Goal: Task Accomplishment & Management: Manage account settings

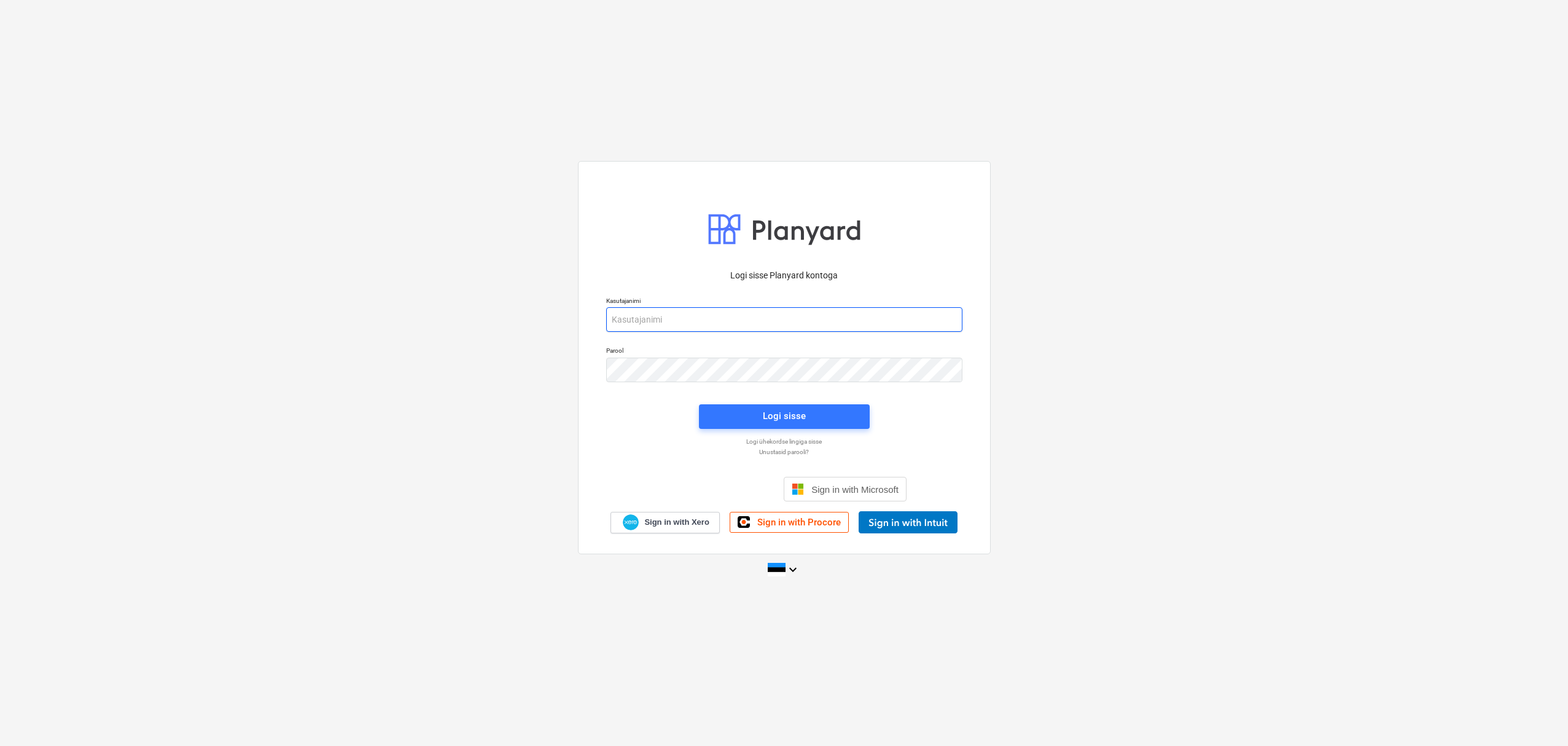
click at [698, 330] on input "email" at bounding box center [784, 319] width 356 height 24
type input "[EMAIL_ADDRESS][DOMAIN_NAME]"
click at [783, 408] on div "Logi sisse" at bounding box center [784, 416] width 43 height 16
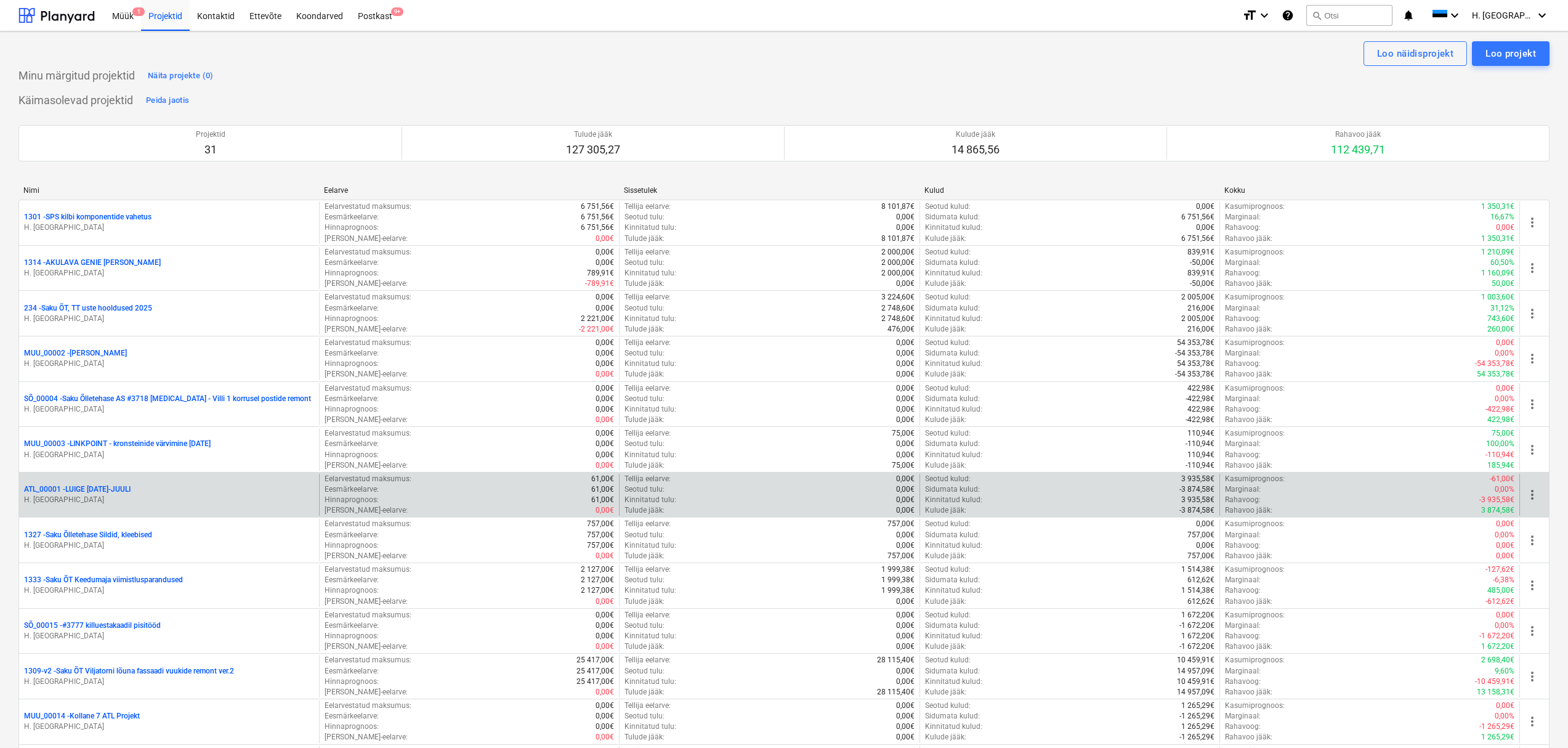
scroll to position [614, 0]
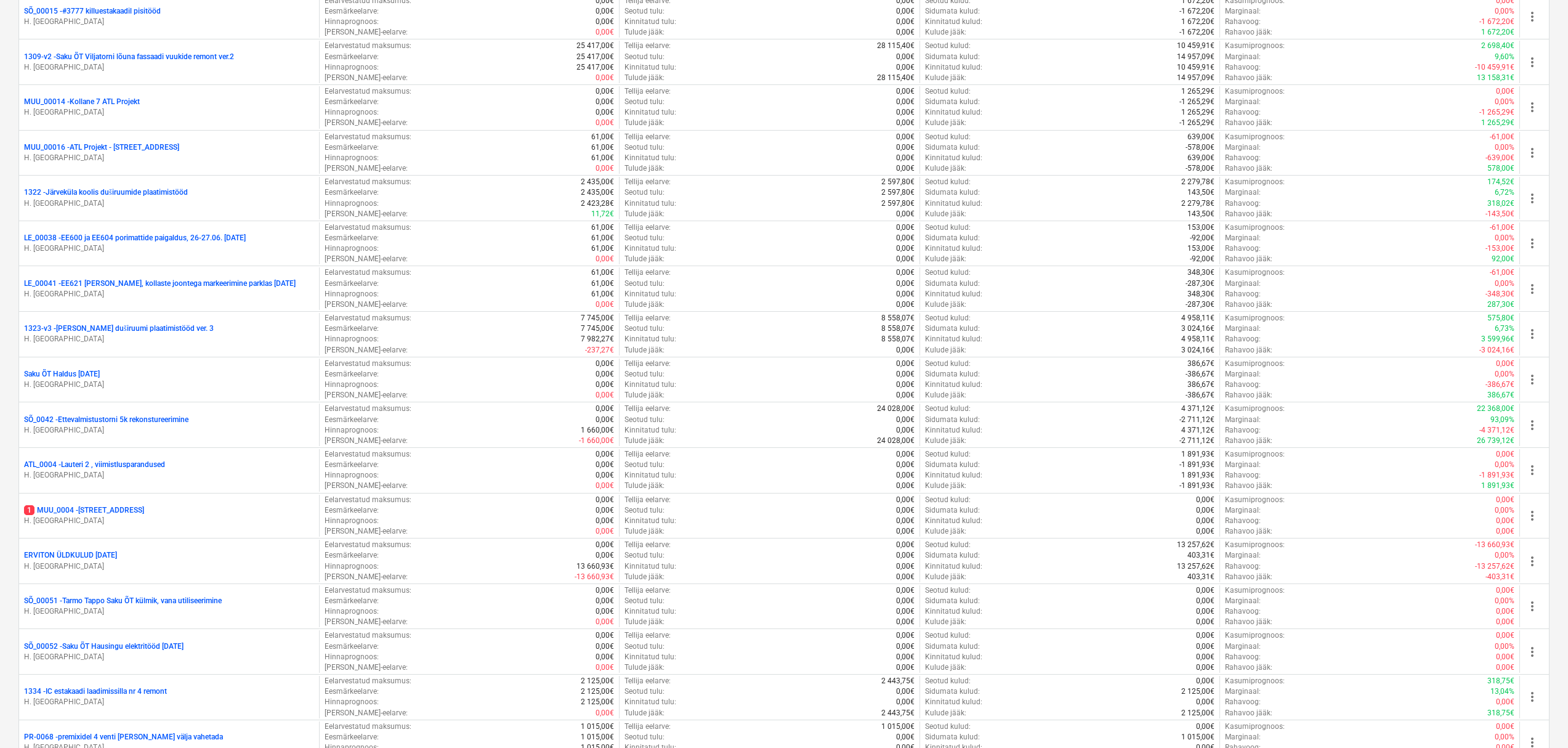
click at [87, 374] on p "Saku ÕT Haldus [DATE]" at bounding box center [61, 374] width 75 height 10
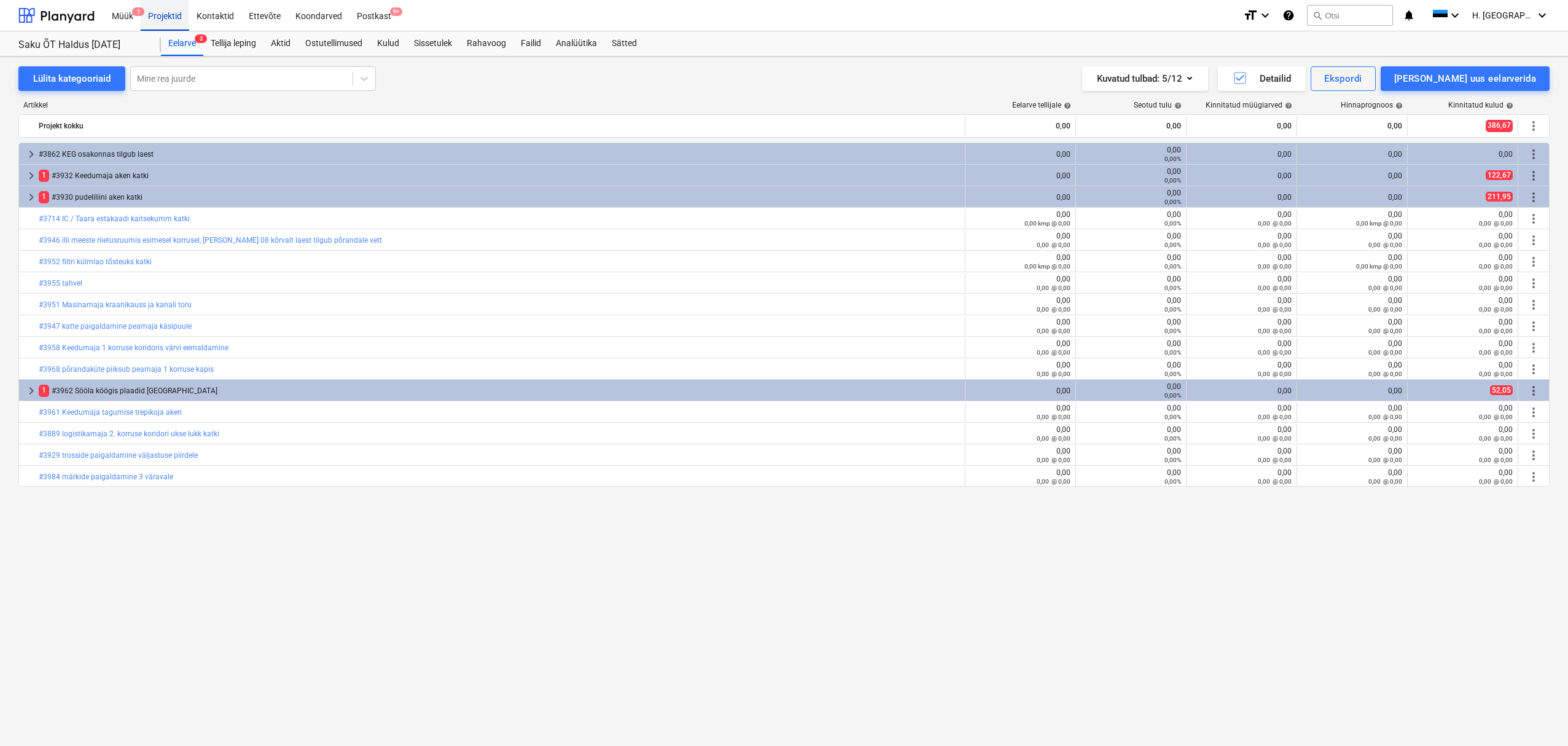
click at [165, 20] on div "Projektid" at bounding box center [165, 15] width 49 height 31
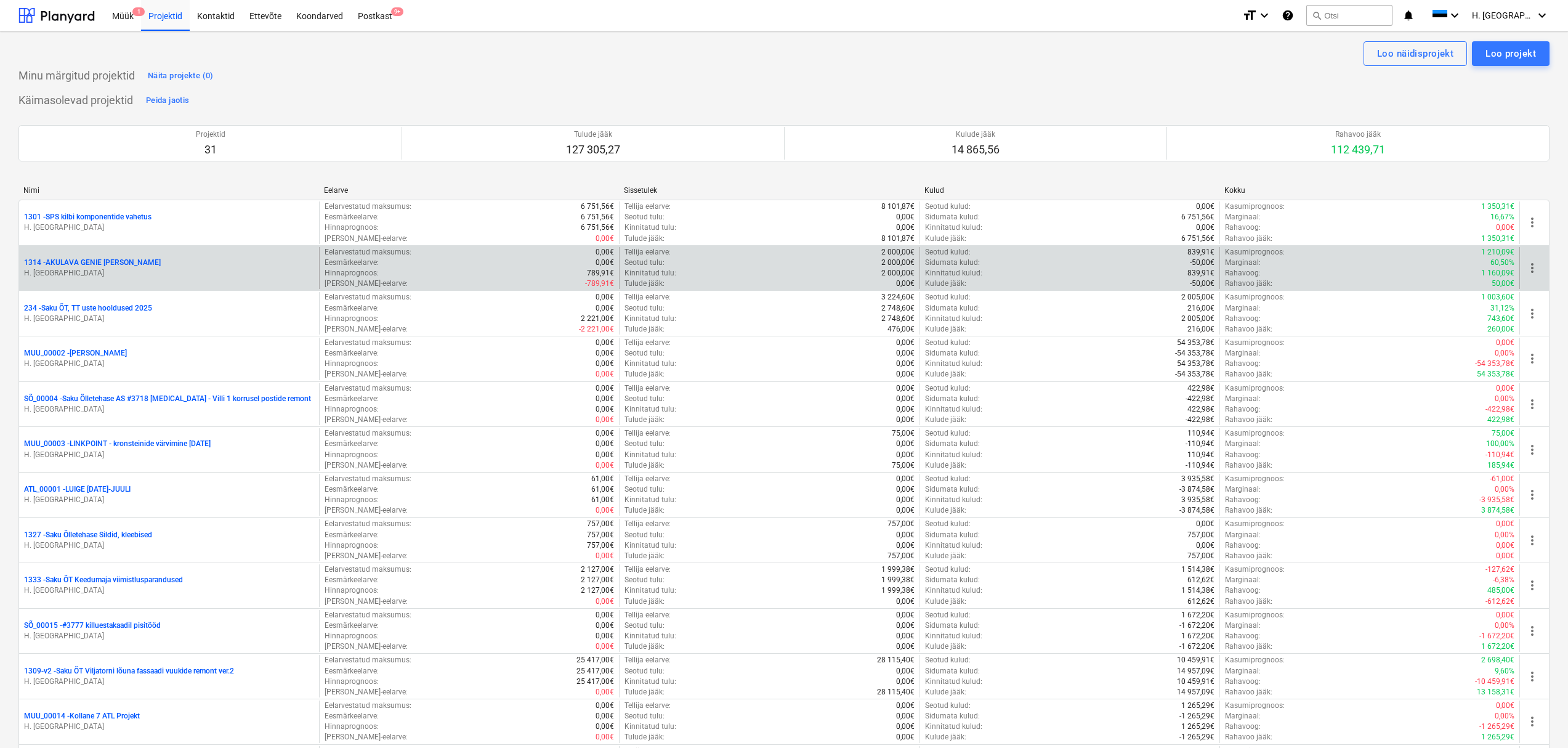
scroll to position [614, 0]
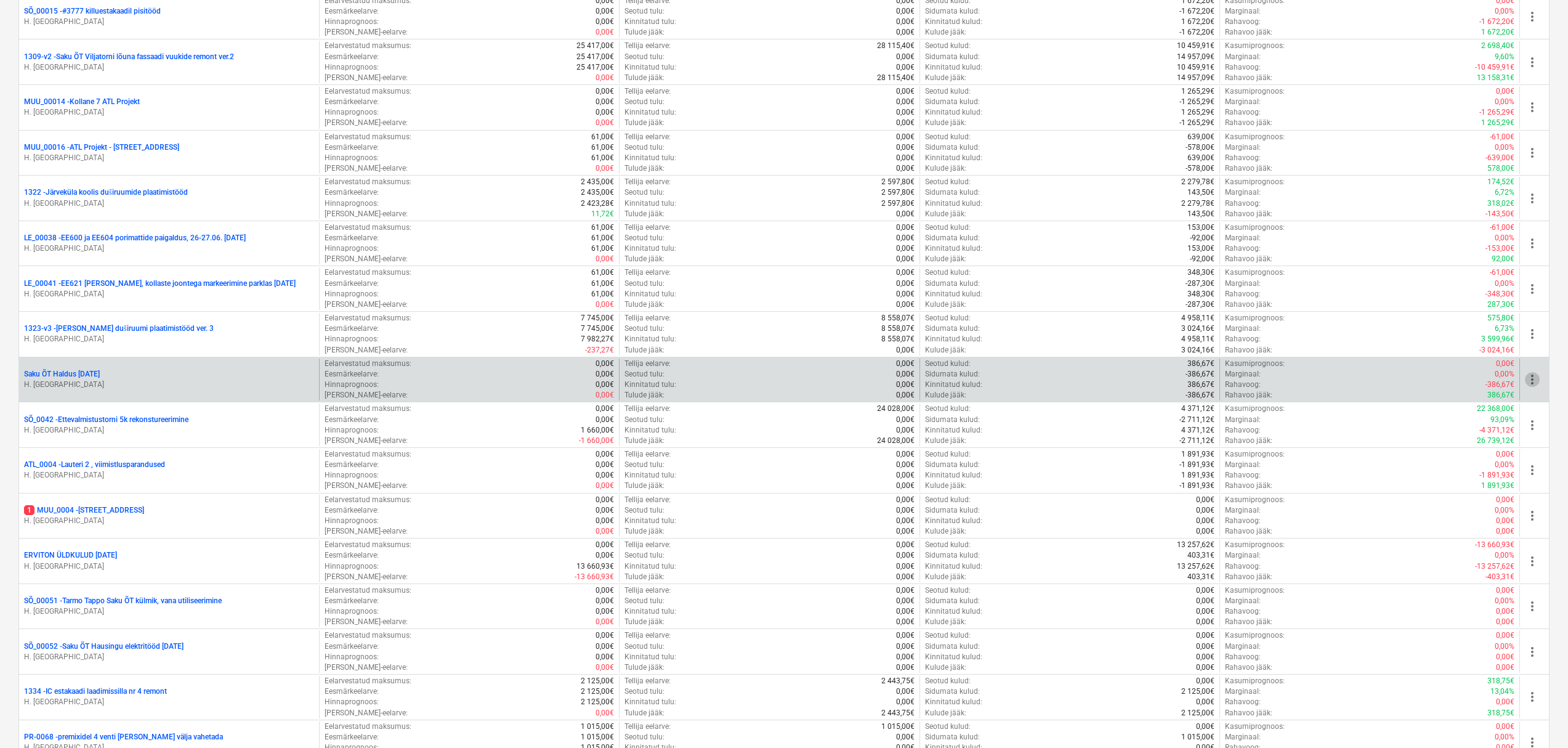
click at [1534, 384] on span "more_vert" at bounding box center [1533, 379] width 15 height 15
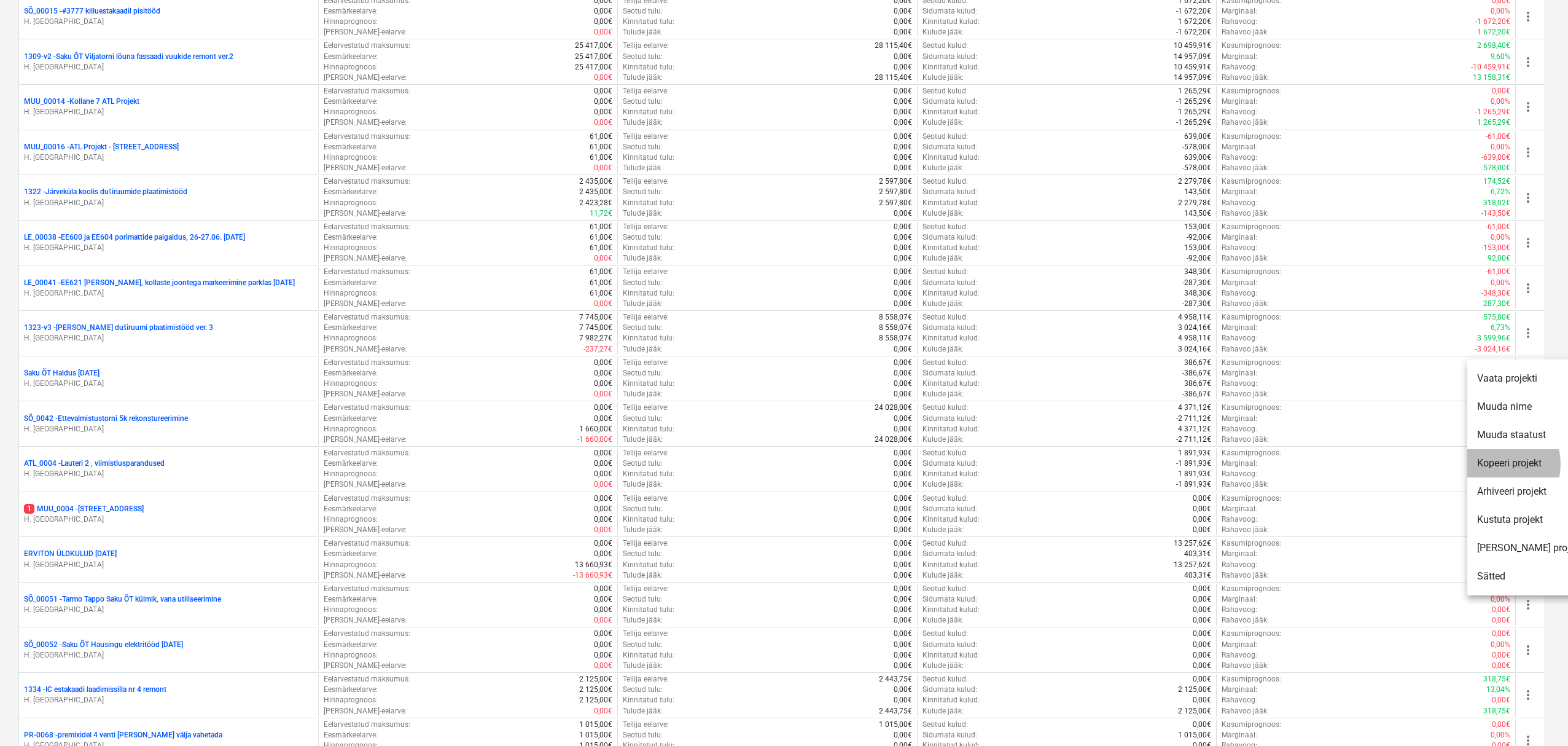
click at [1497, 464] on li "Kopeeri projekt" at bounding box center [1530, 463] width 125 height 28
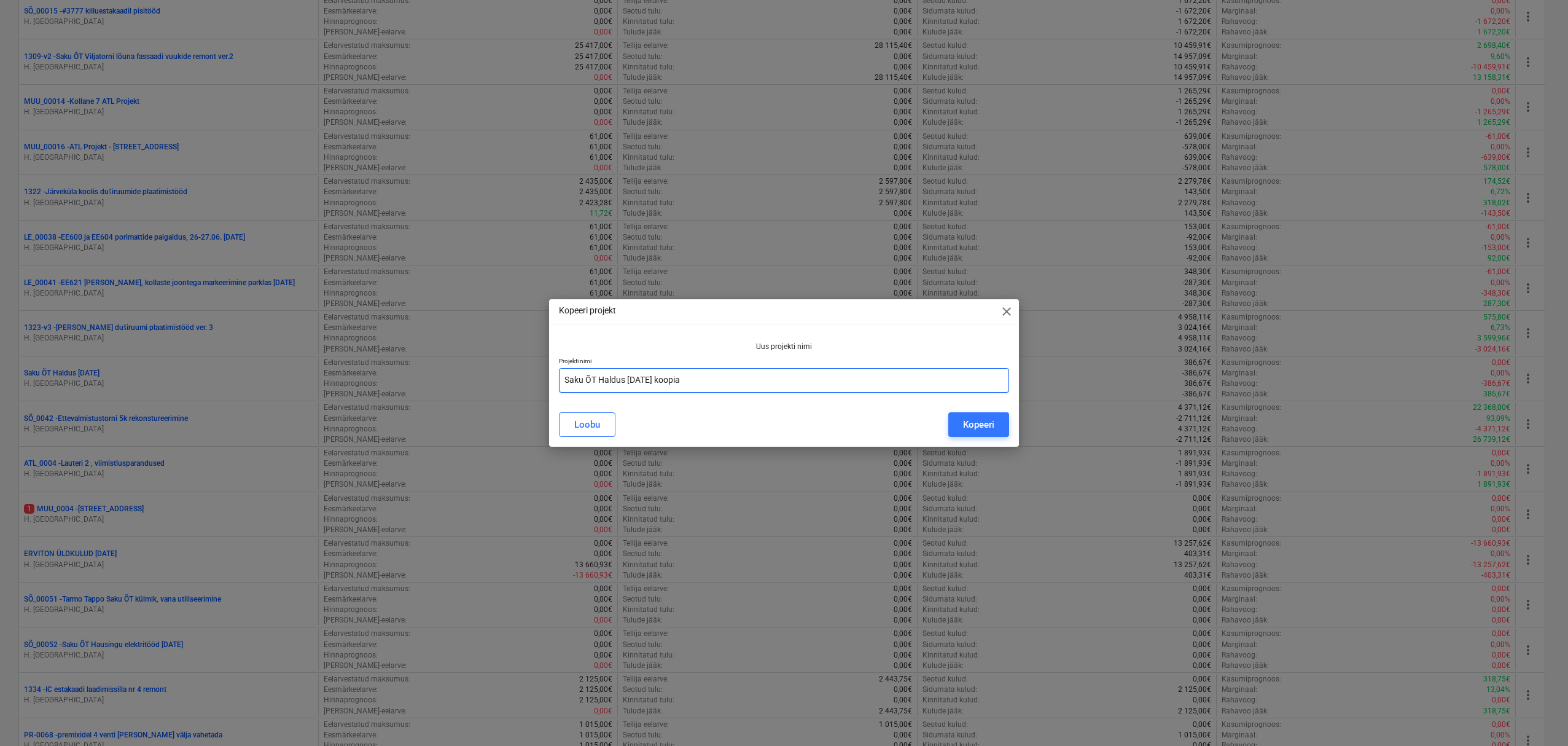
click at [728, 381] on input "Saku ÕT Haldus [DATE] koopia" at bounding box center [784, 380] width 451 height 24
type input "Saku ÕT Haldus [DATE]"
click at [973, 425] on div "Kopeeri" at bounding box center [979, 425] width 31 height 16
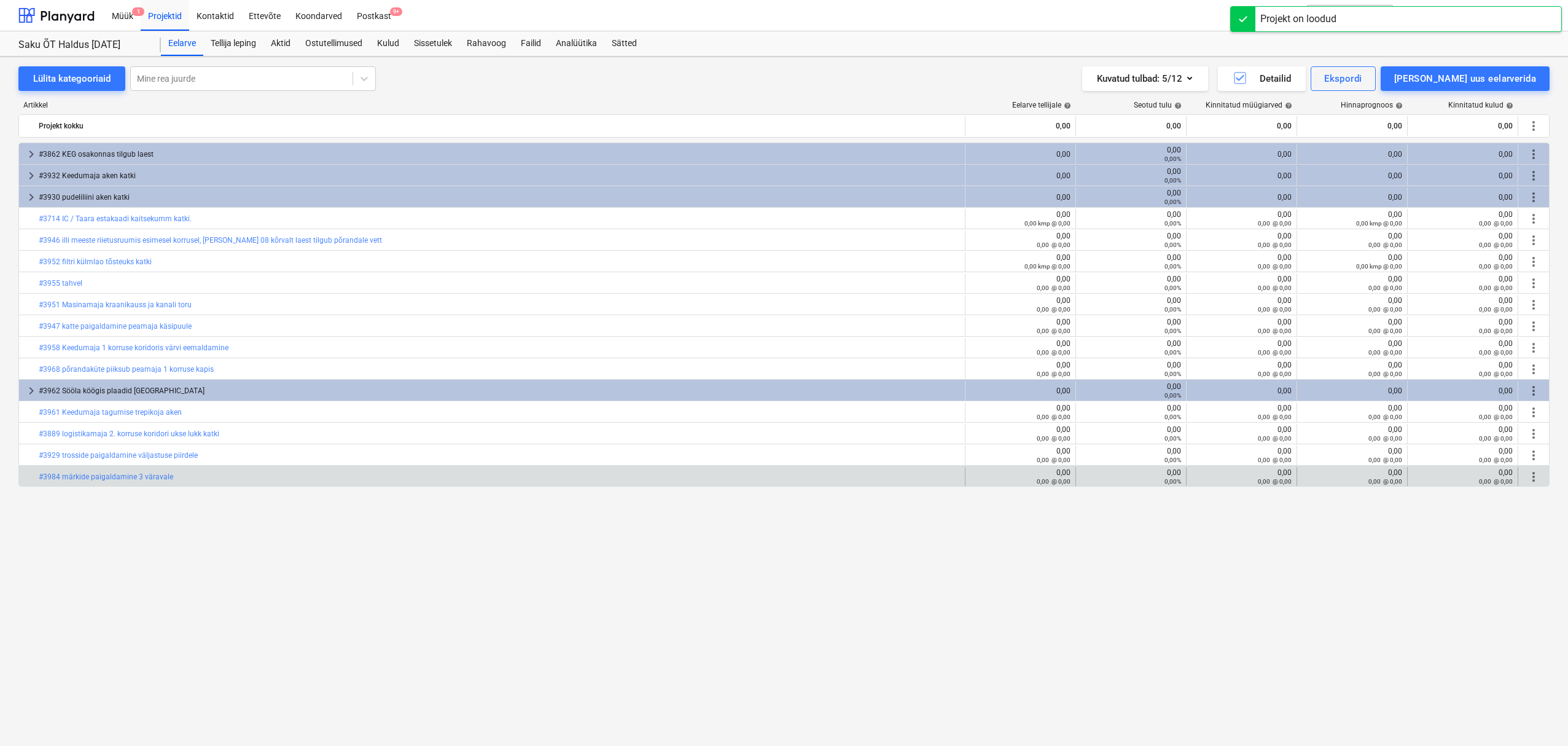
click at [1538, 479] on span "more_vert" at bounding box center [1534, 477] width 15 height 15
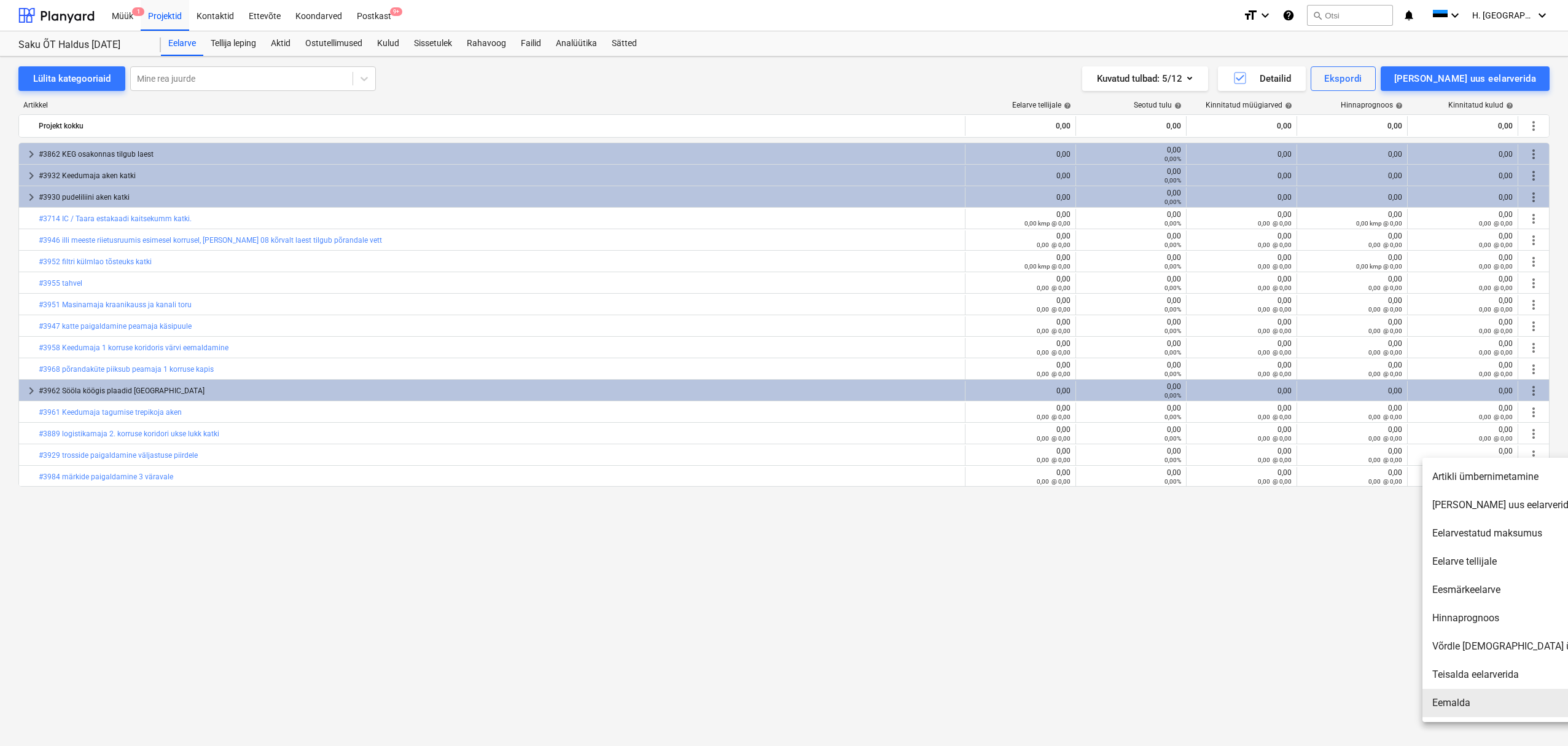
drag, startPoint x: 1443, startPoint y: 709, endPoint x: 1404, endPoint y: 545, distance: 168.6
click at [1443, 709] on li "Eemalda" at bounding box center [1529, 703] width 212 height 28
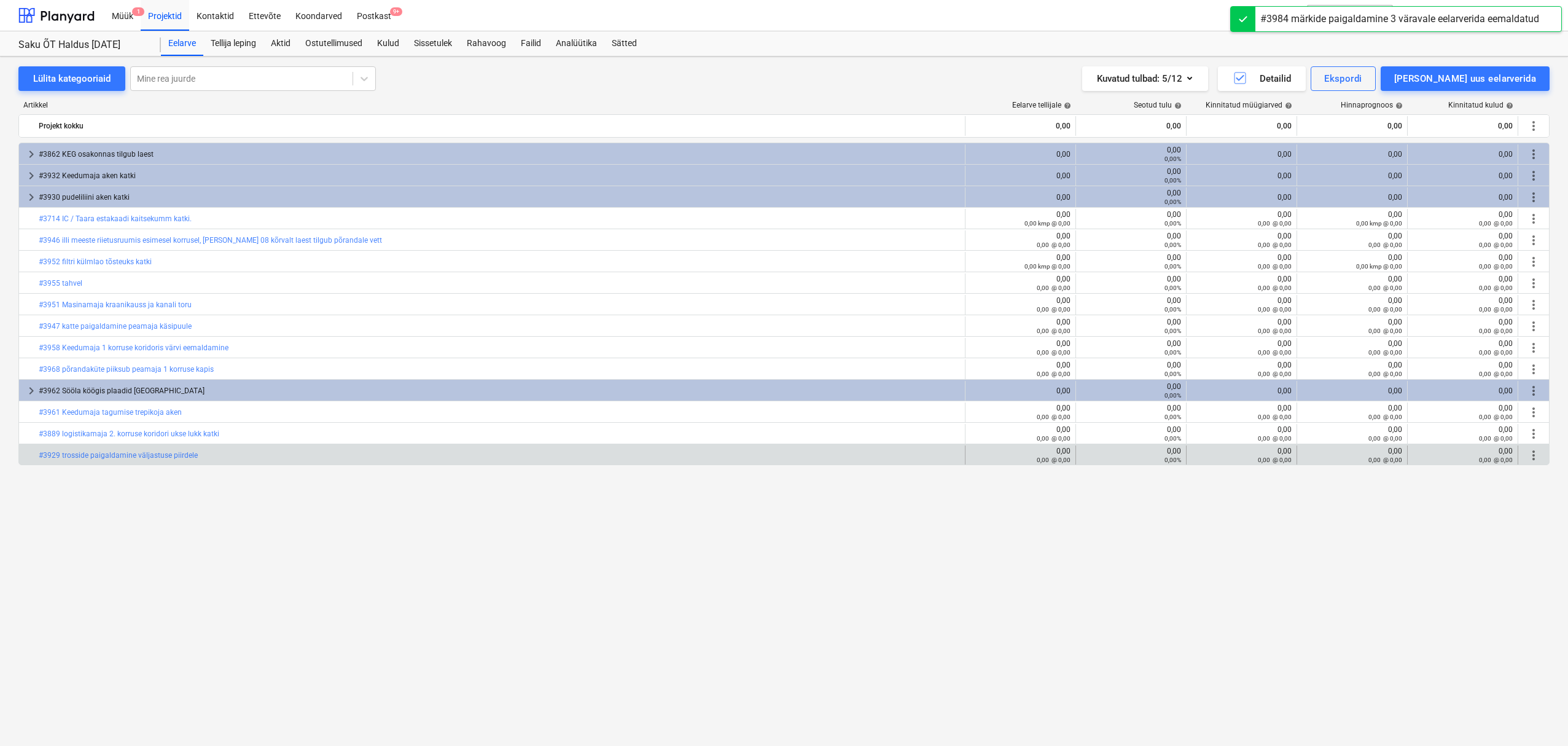
click at [1542, 458] on div "more_vert" at bounding box center [1533, 455] width 21 height 20
click at [1536, 455] on span "more_vert" at bounding box center [1534, 455] width 15 height 15
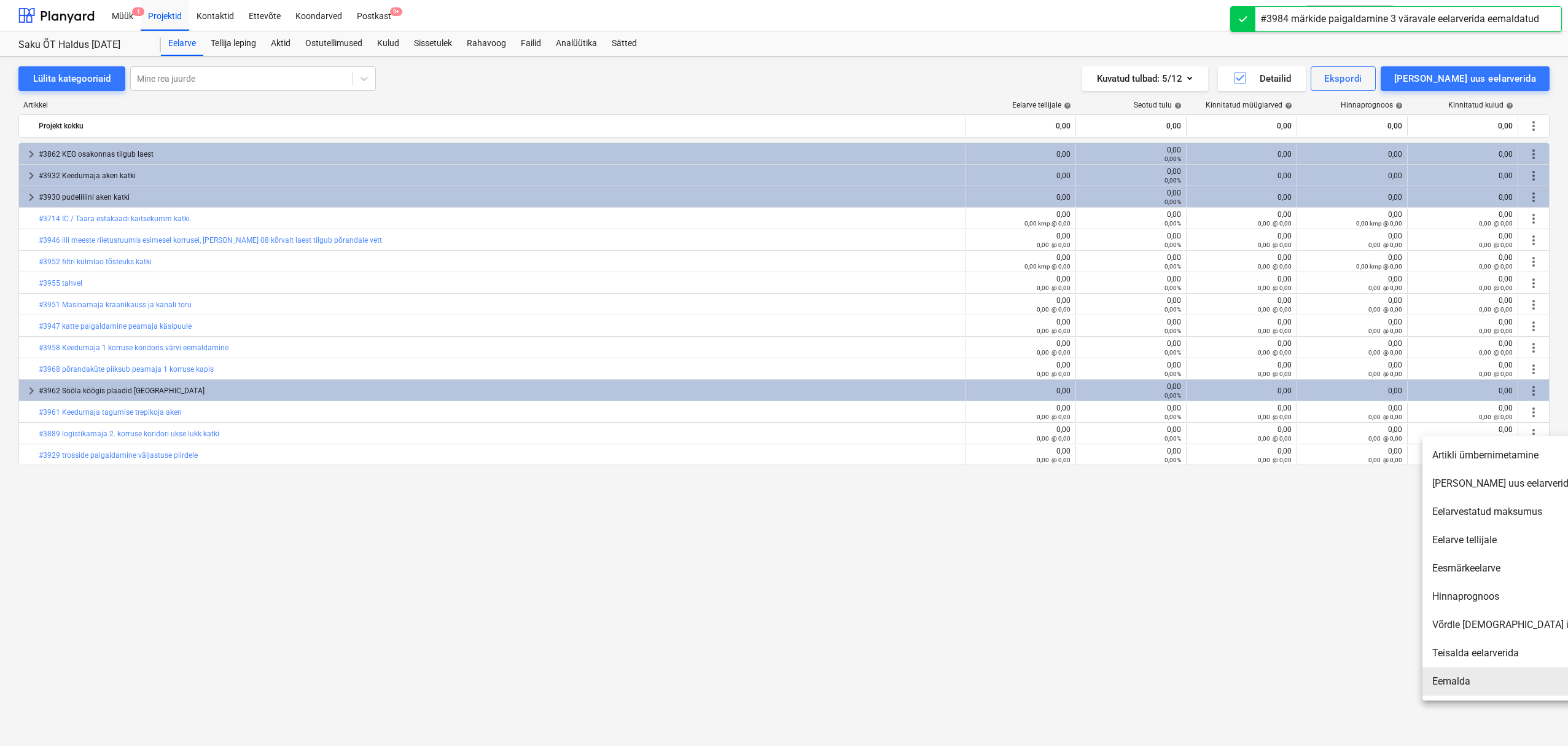
click at [1455, 680] on li "Eemalda" at bounding box center [1529, 682] width 212 height 28
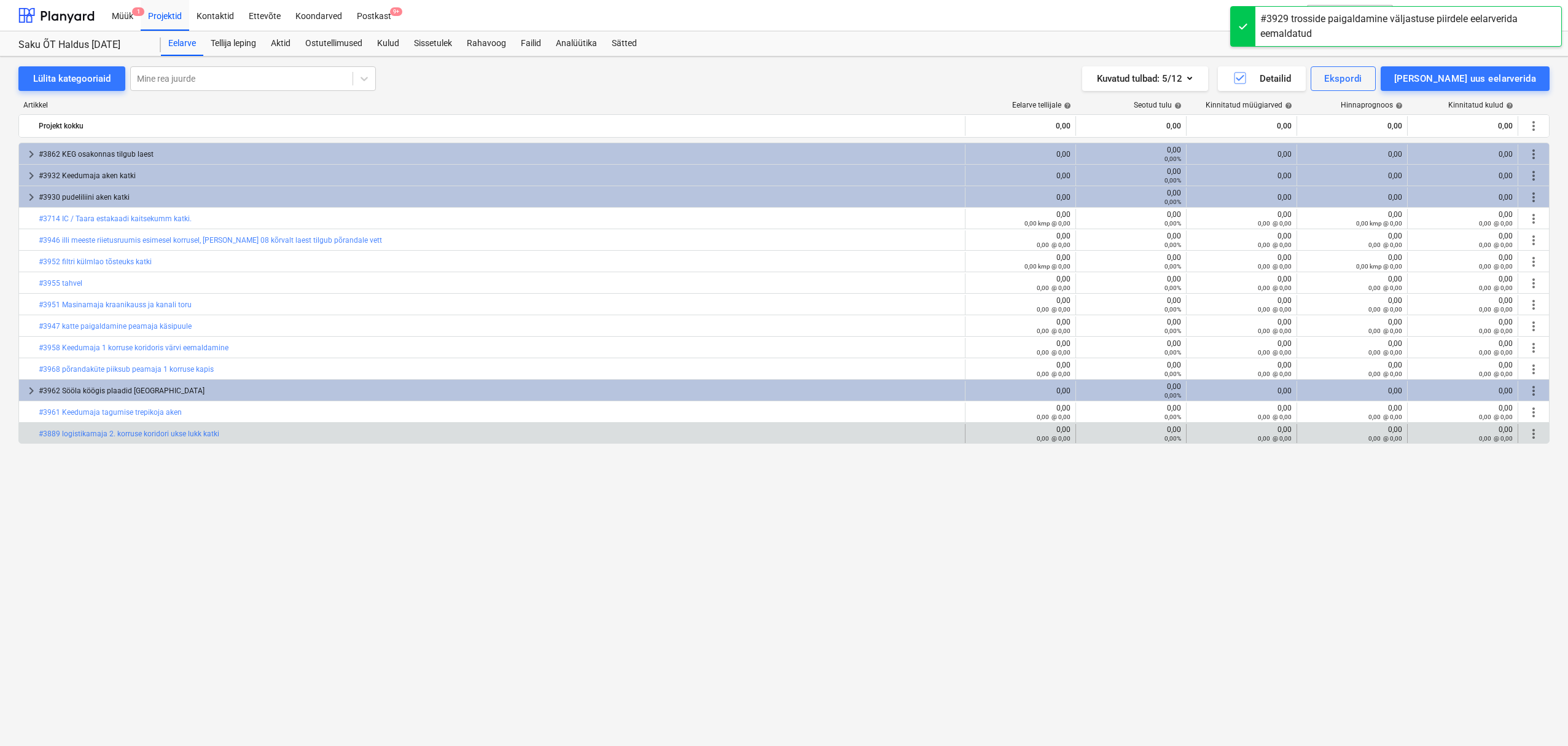
click at [1535, 433] on span "more_vert" at bounding box center [1534, 434] width 15 height 15
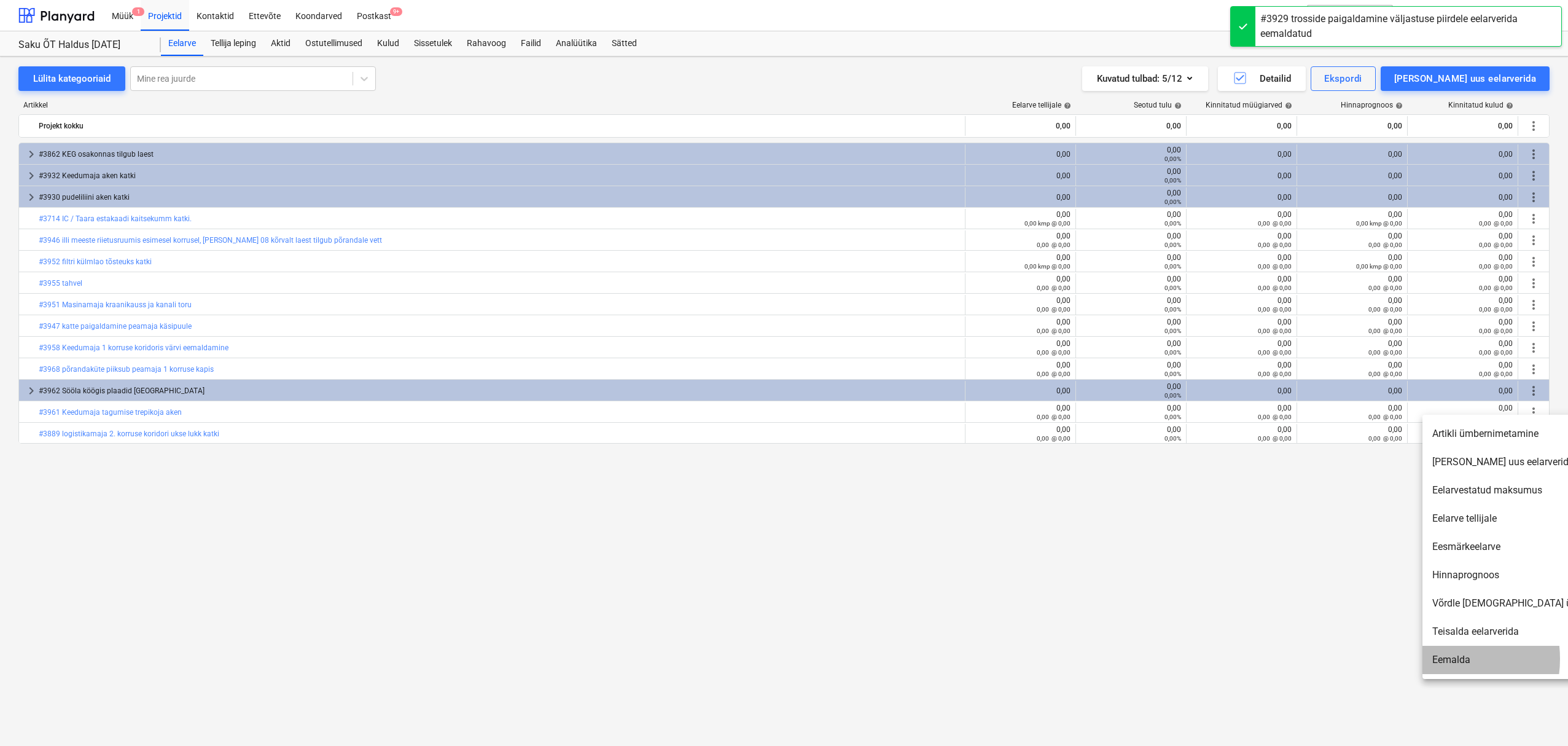
click at [1438, 659] on li "Eemalda" at bounding box center [1529, 660] width 212 height 28
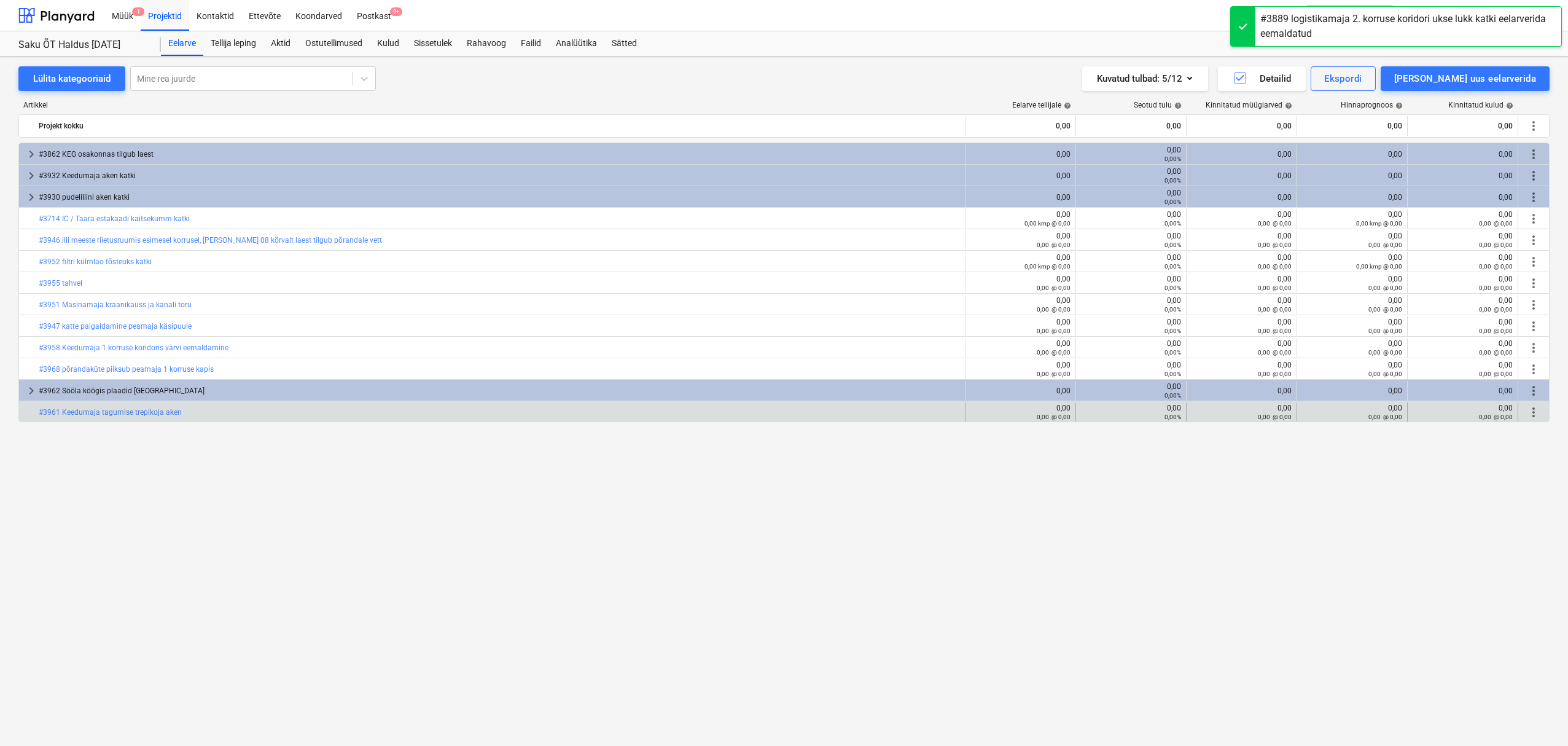
click at [1531, 410] on span "more_vert" at bounding box center [1534, 412] width 15 height 15
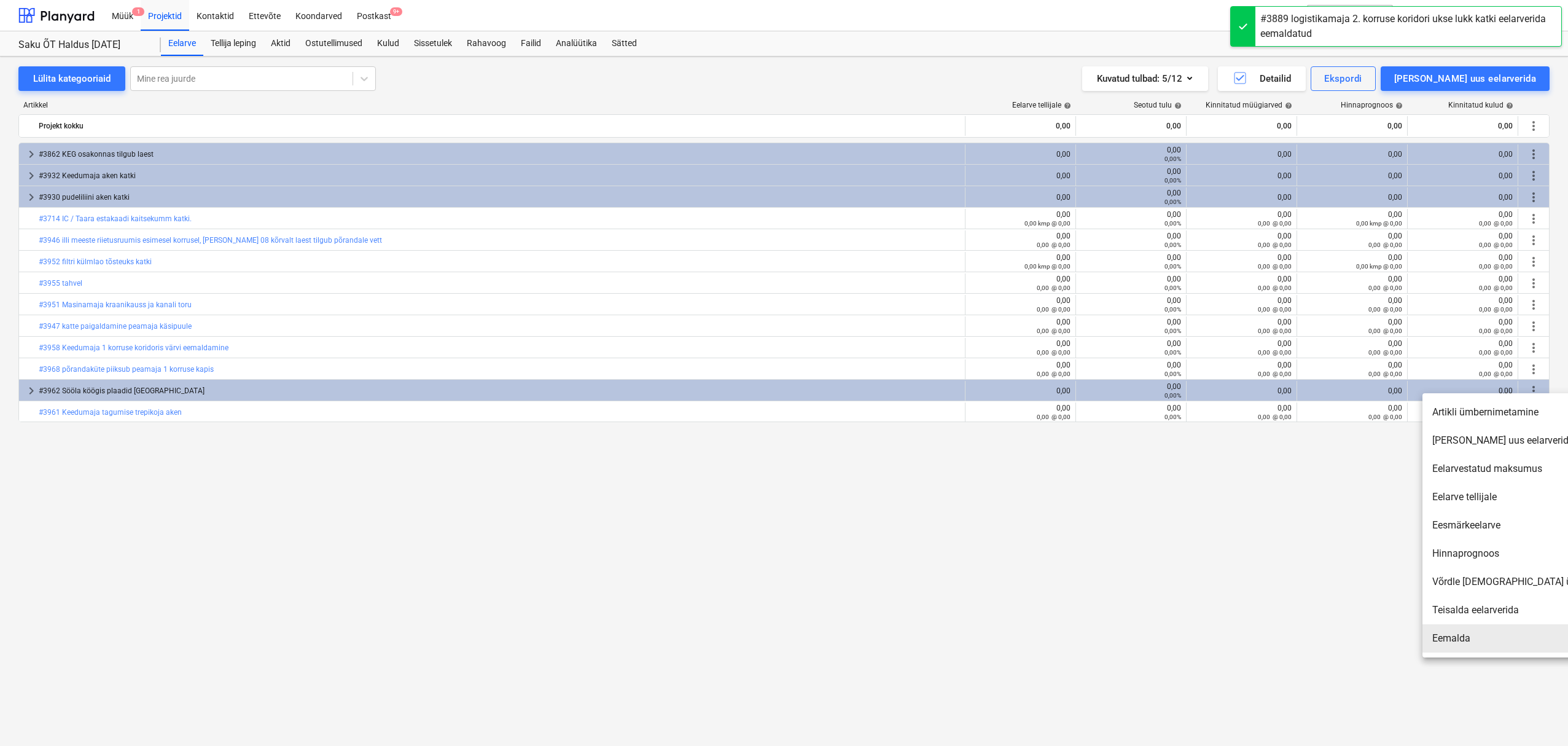
click at [1444, 633] on li "Eemalda" at bounding box center [1529, 638] width 212 height 28
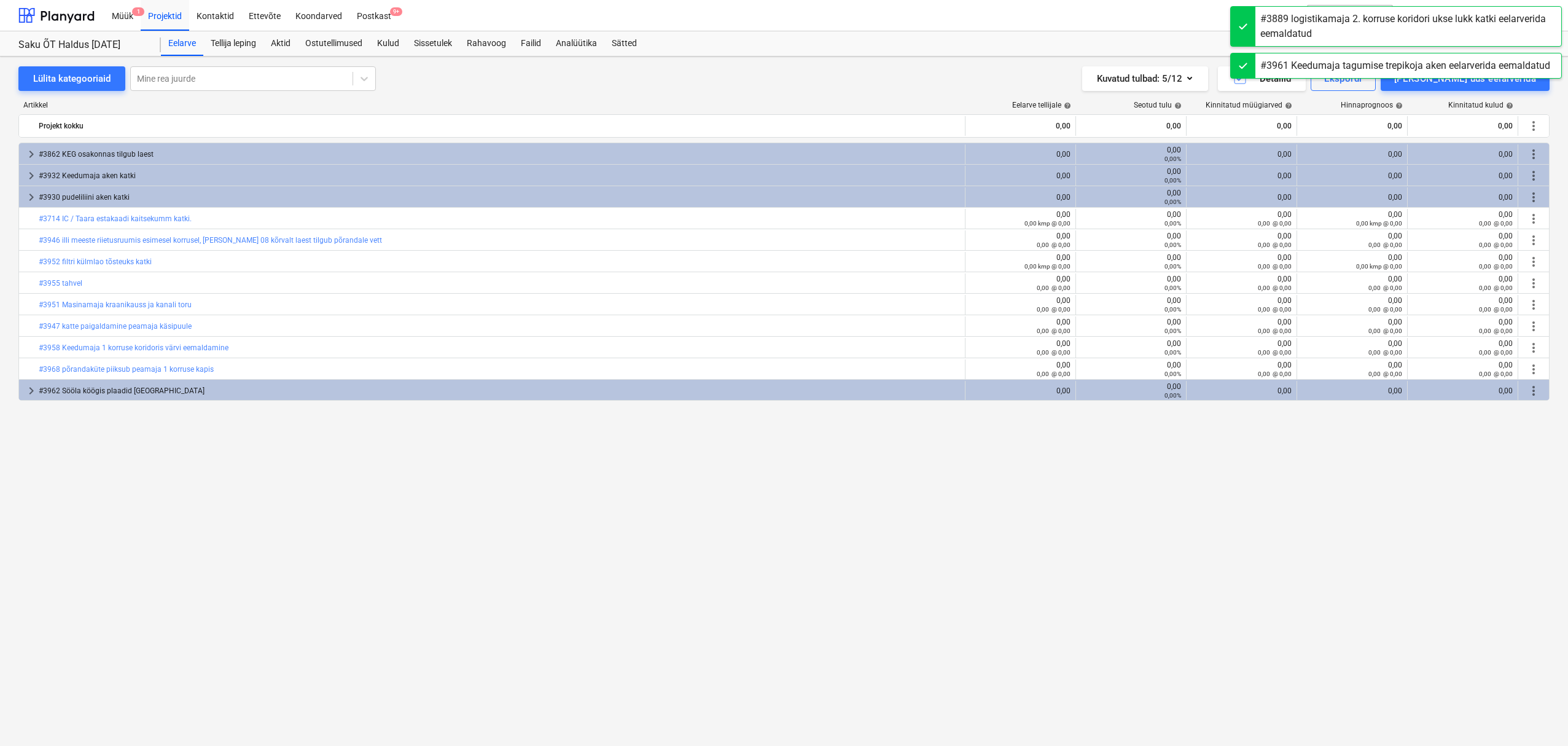
click at [1535, 394] on span "more_vert" at bounding box center [1534, 391] width 15 height 15
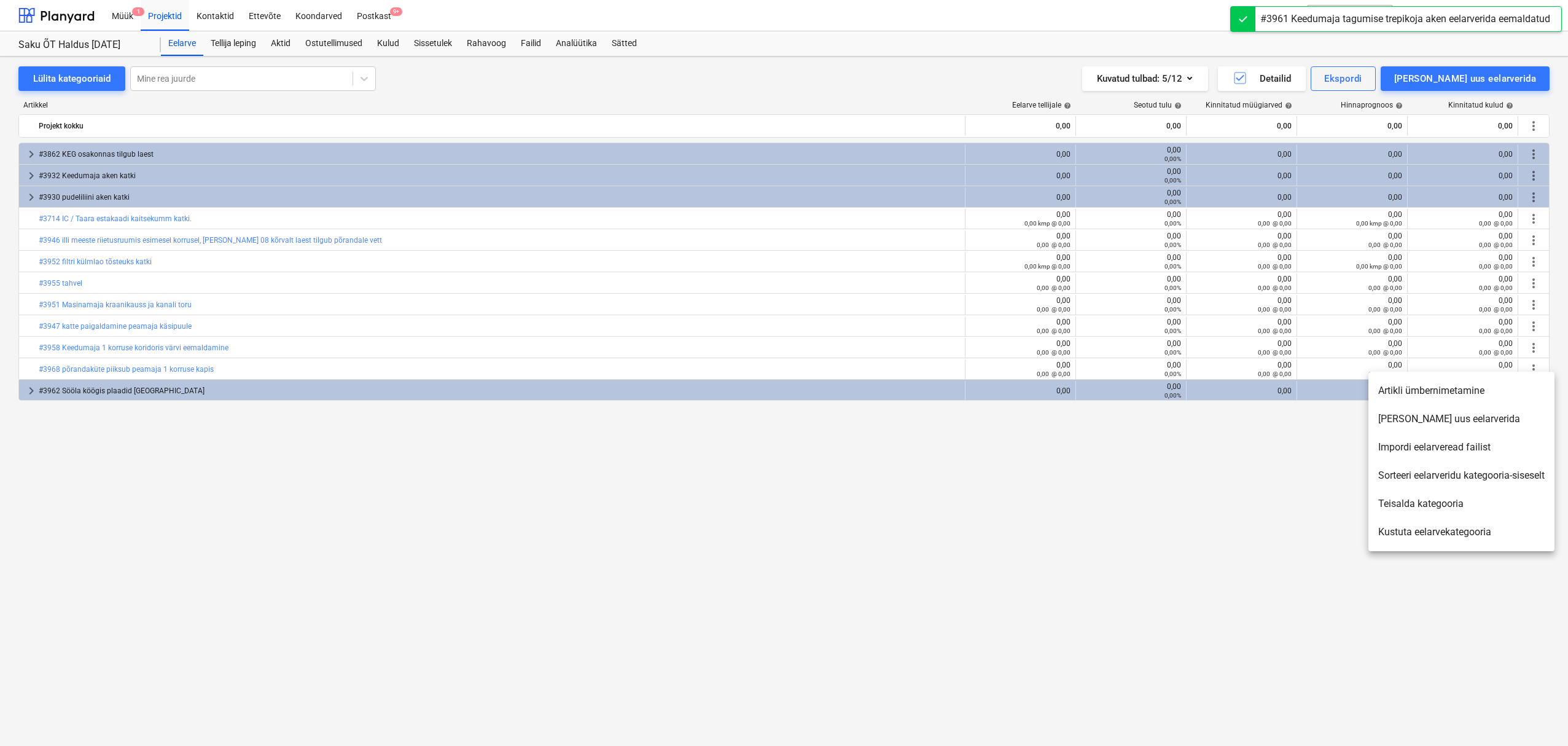
click at [1452, 529] on li "Kustuta eelarvekategooria" at bounding box center [1462, 532] width 186 height 28
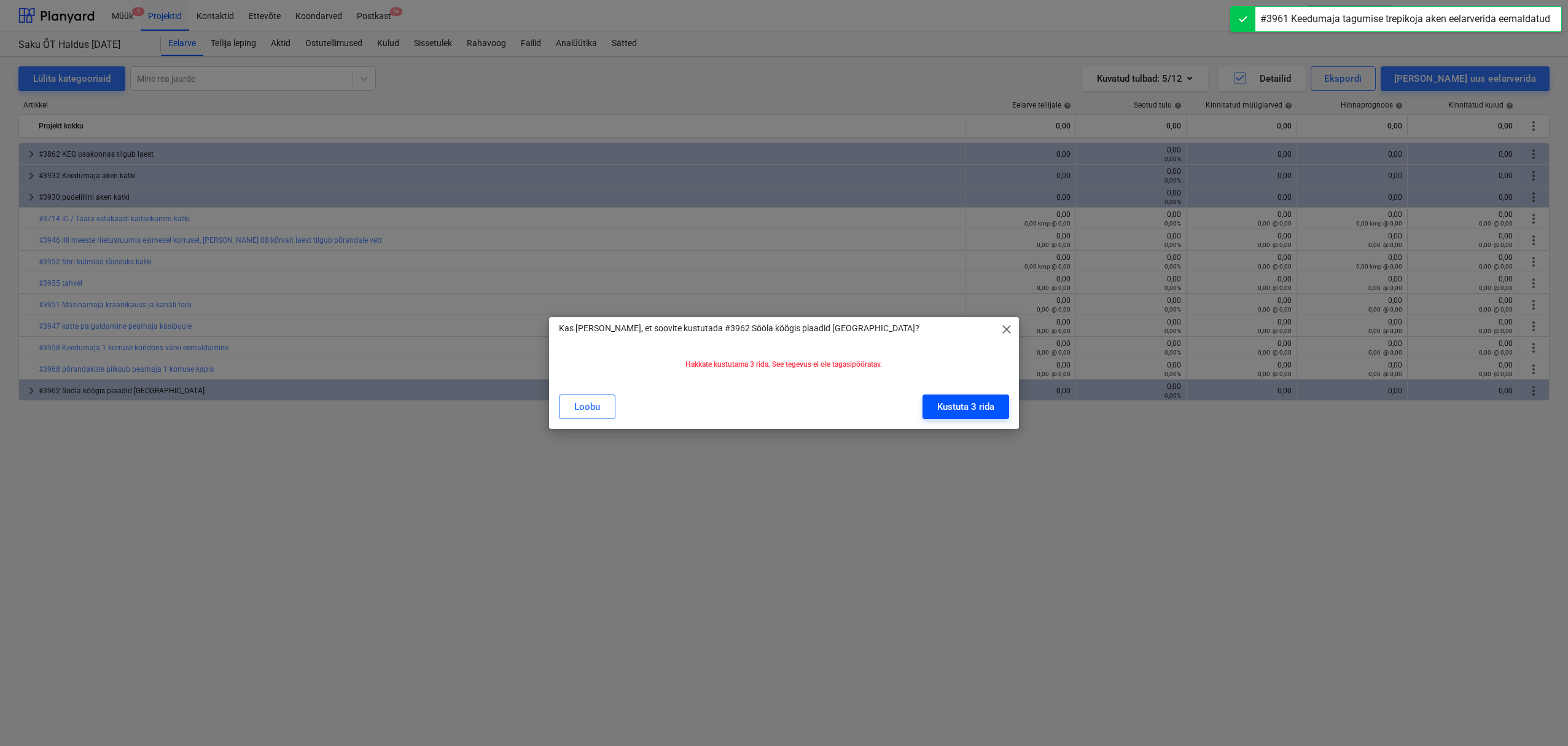
click at [984, 401] on div "Kustuta 3 rida" at bounding box center [966, 407] width 57 height 16
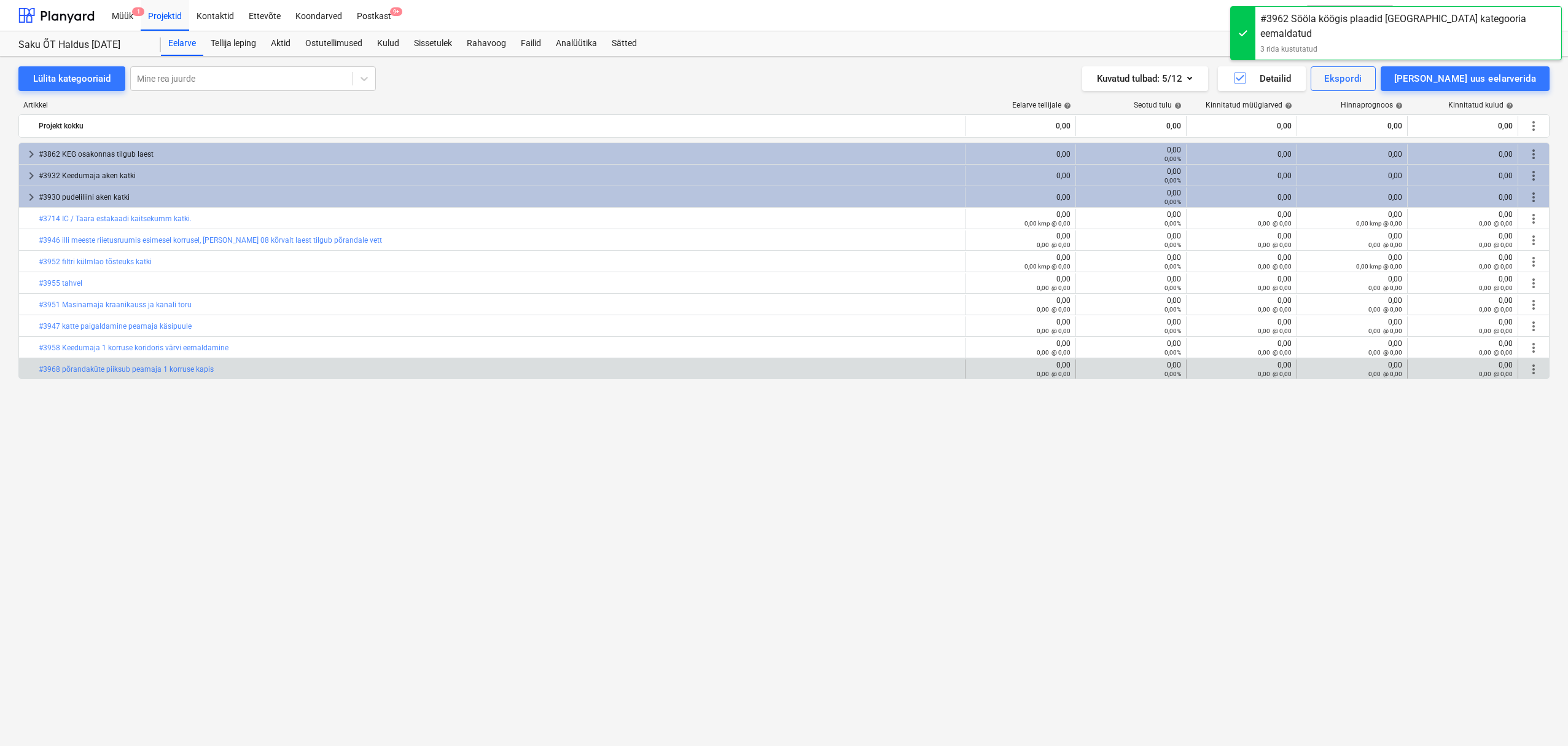
click at [1533, 368] on span "more_vert" at bounding box center [1534, 369] width 15 height 15
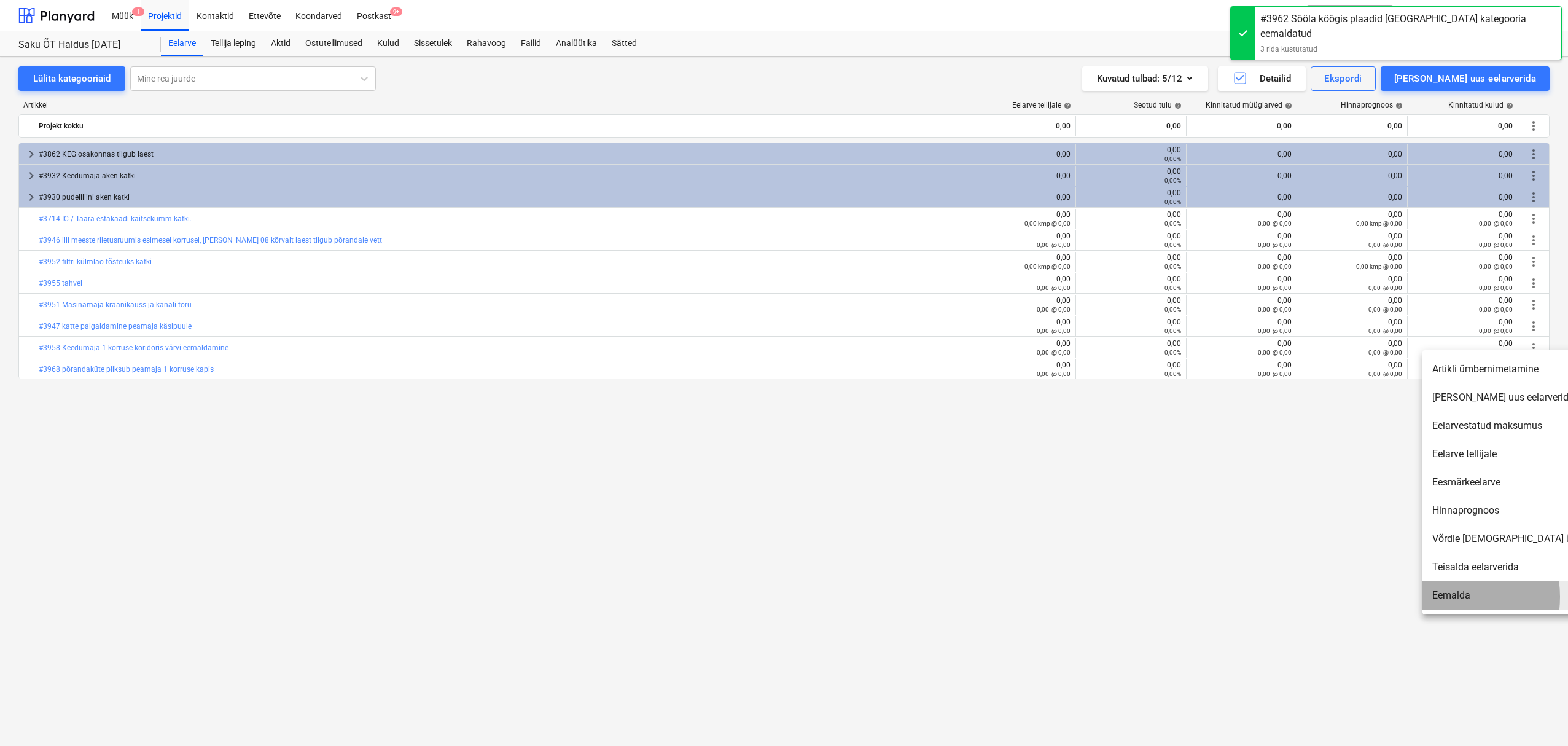
drag, startPoint x: 1445, startPoint y: 596, endPoint x: 1340, endPoint y: 499, distance: 142.9
click at [1445, 596] on li "Eemalda" at bounding box center [1529, 595] width 212 height 28
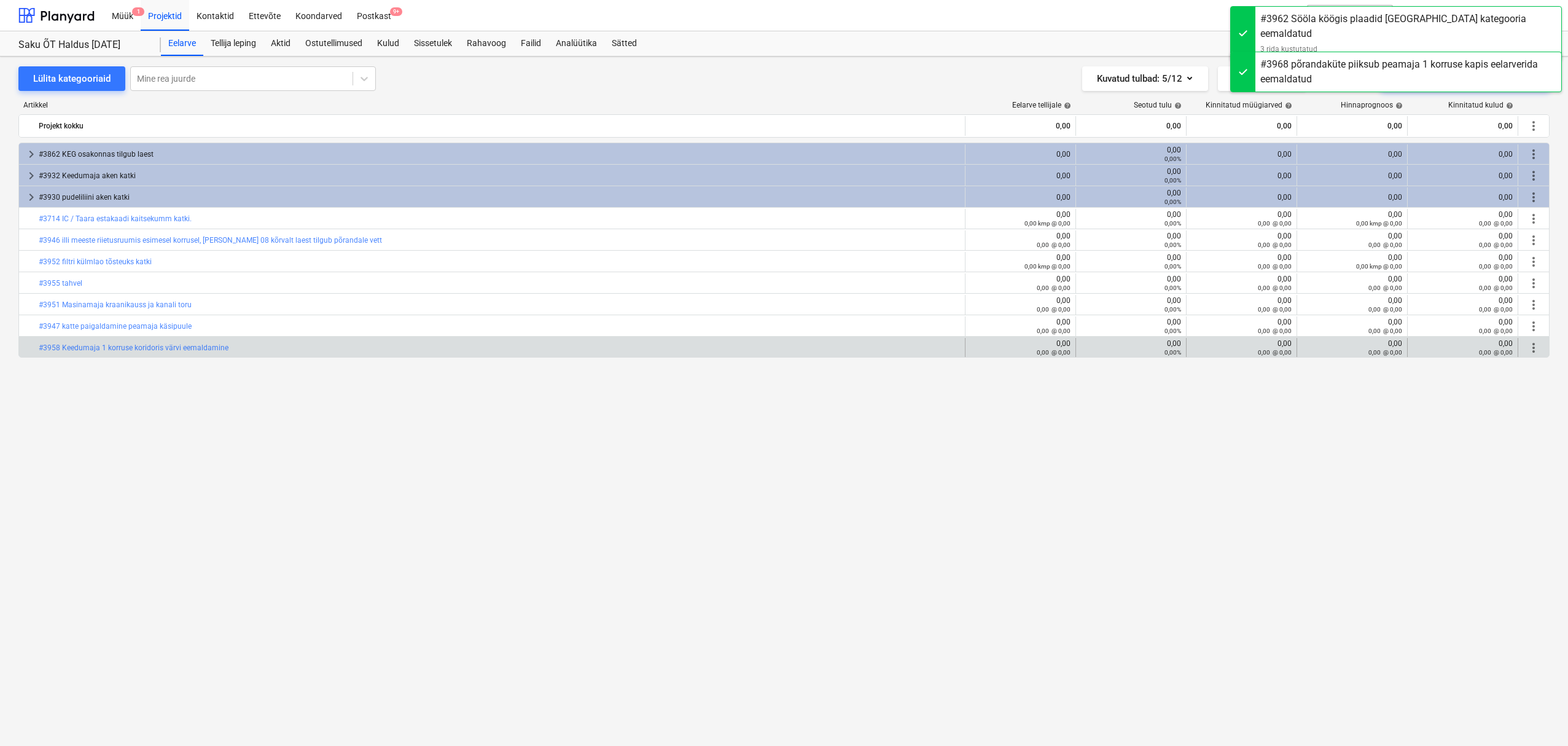
click at [1534, 345] on span "more_vert" at bounding box center [1534, 348] width 15 height 15
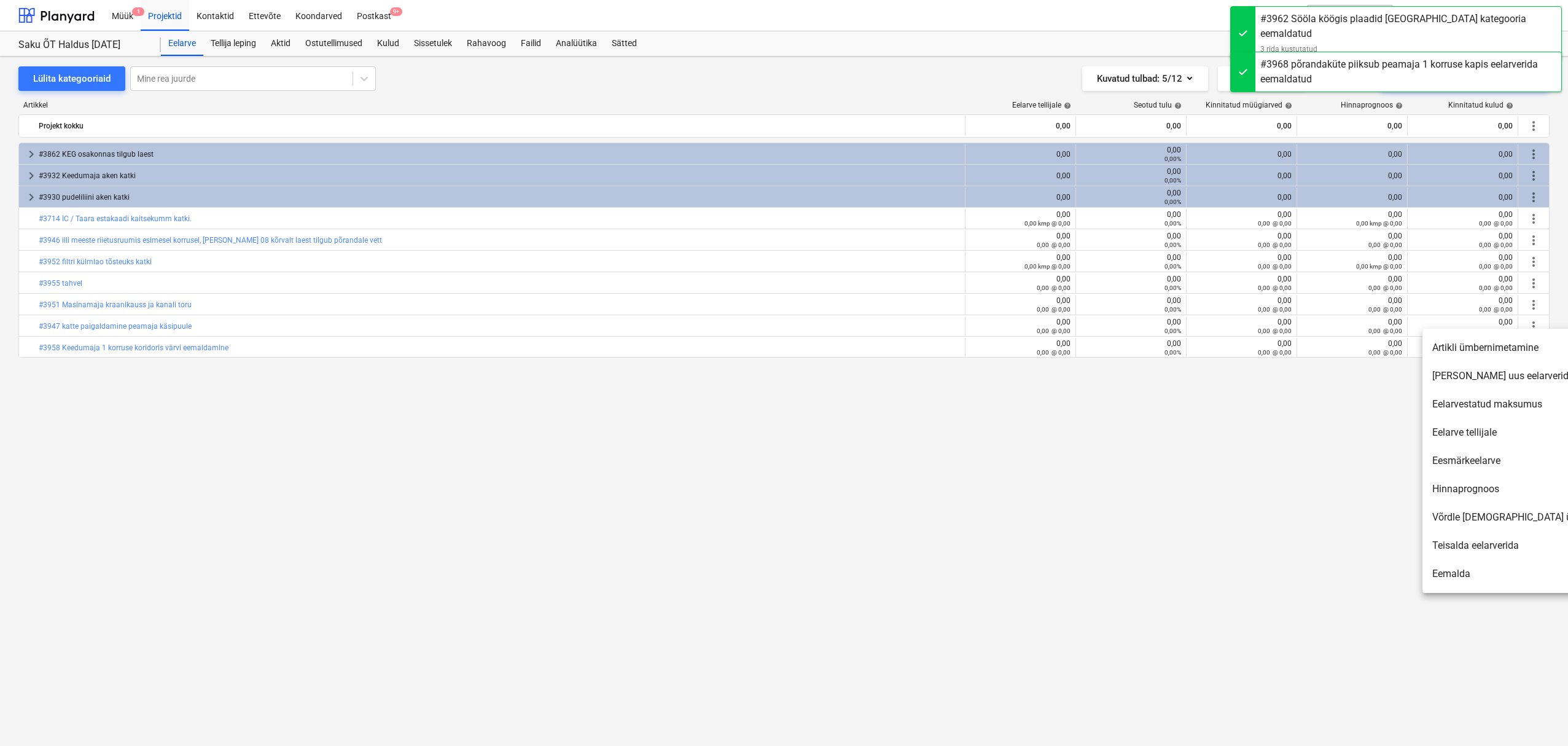
click at [1449, 575] on li "Eemalda" at bounding box center [1529, 574] width 212 height 28
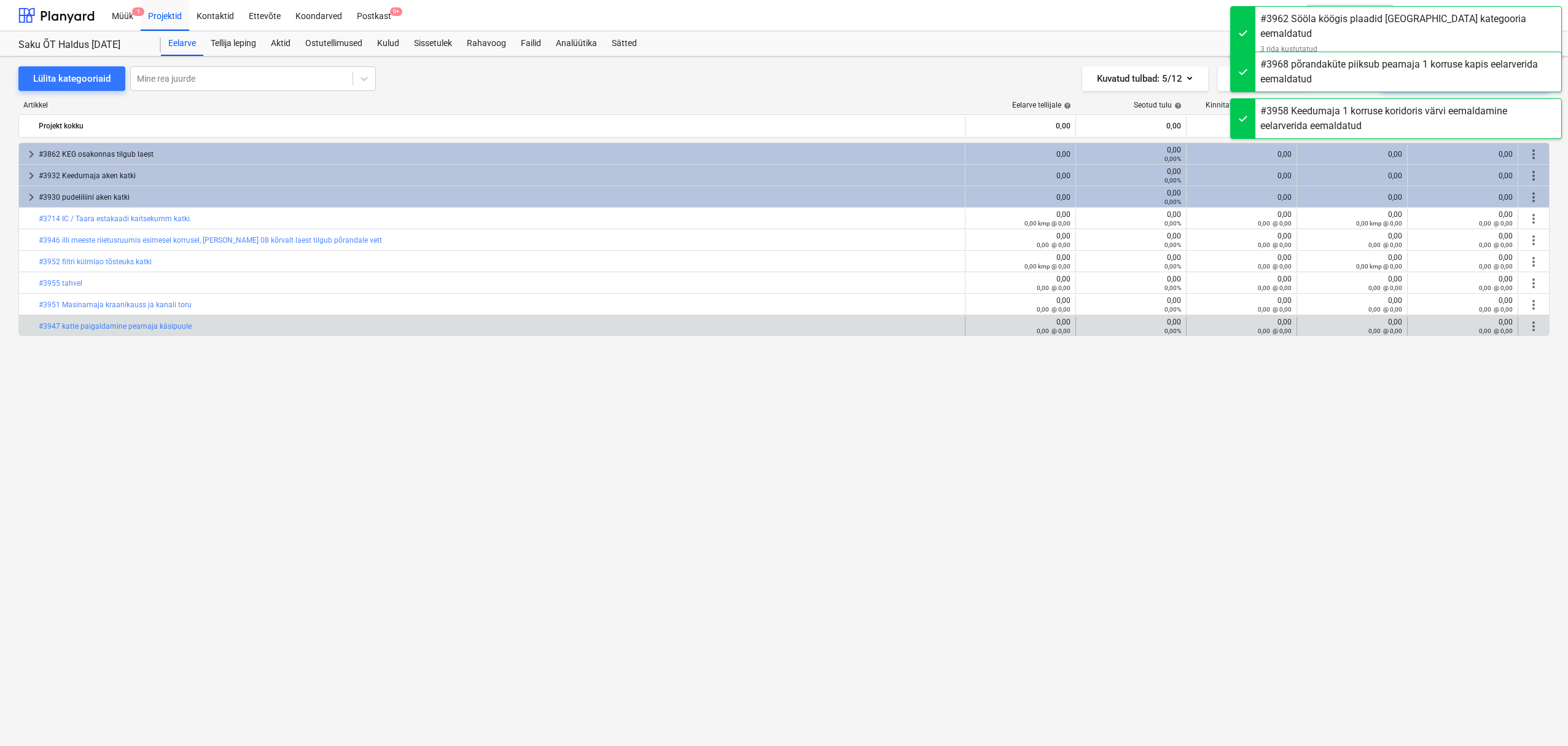
click at [1535, 325] on span "more_vert" at bounding box center [1534, 326] width 15 height 15
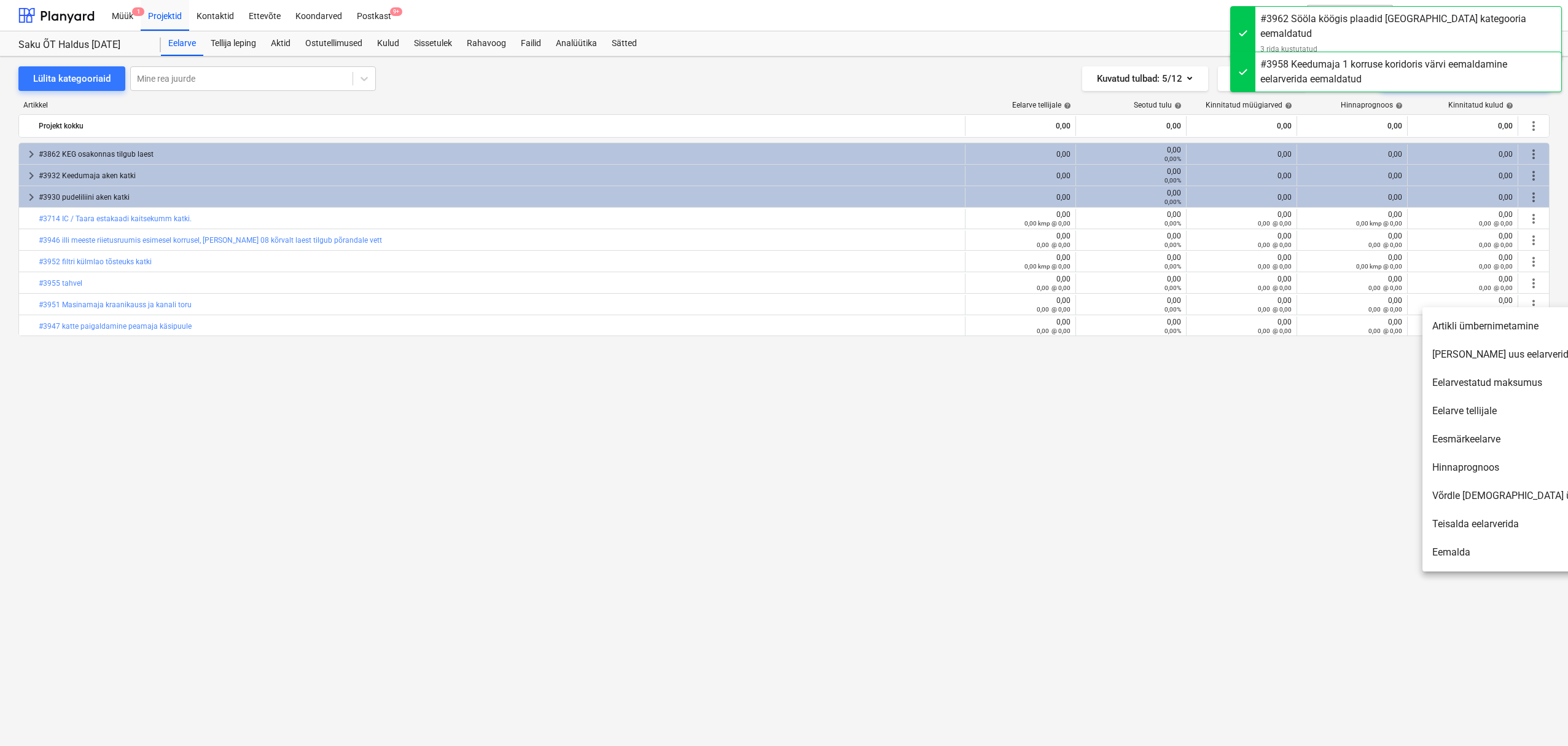
click at [1453, 557] on li "Eemalda" at bounding box center [1529, 552] width 212 height 28
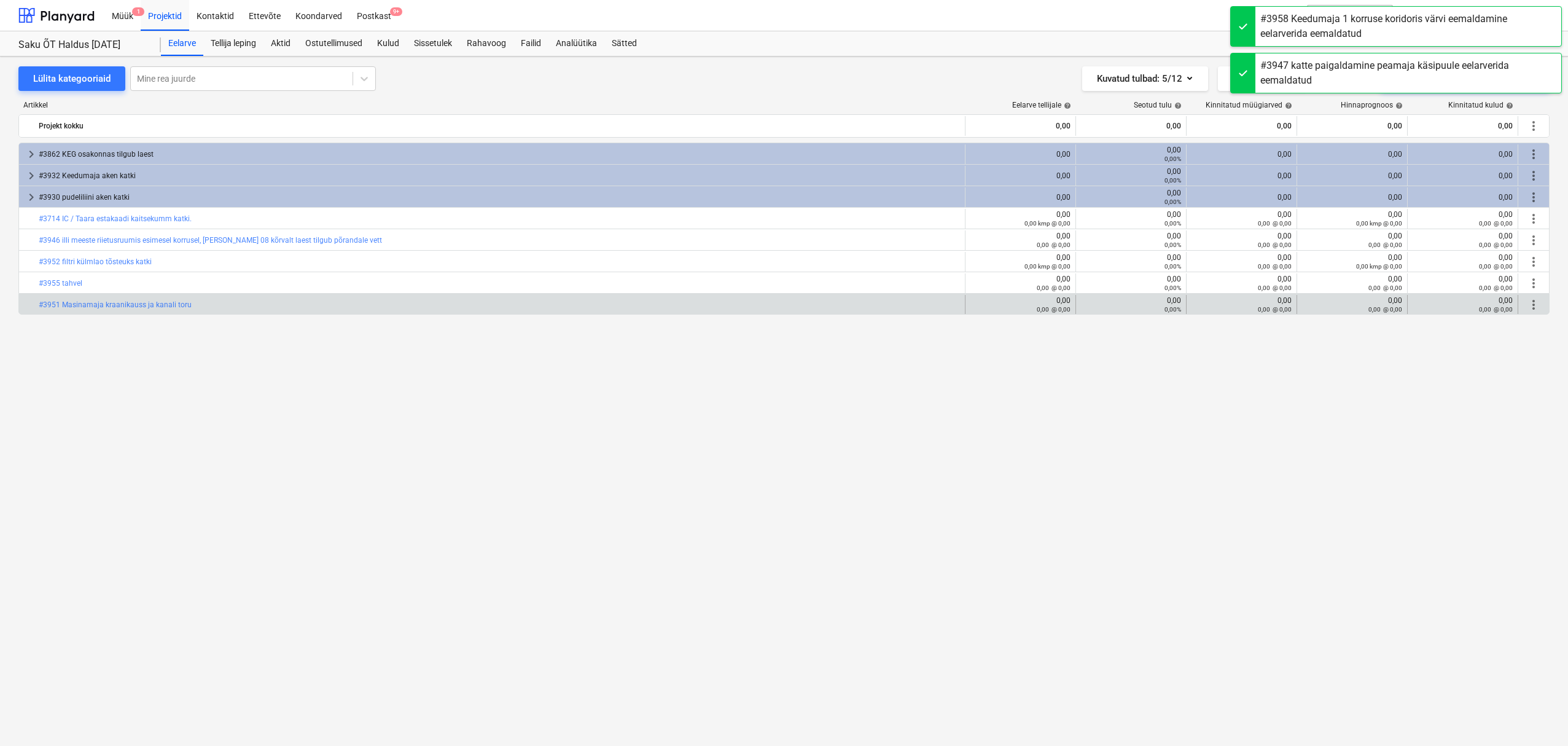
click at [1535, 307] on span "more_vert" at bounding box center [1534, 305] width 15 height 15
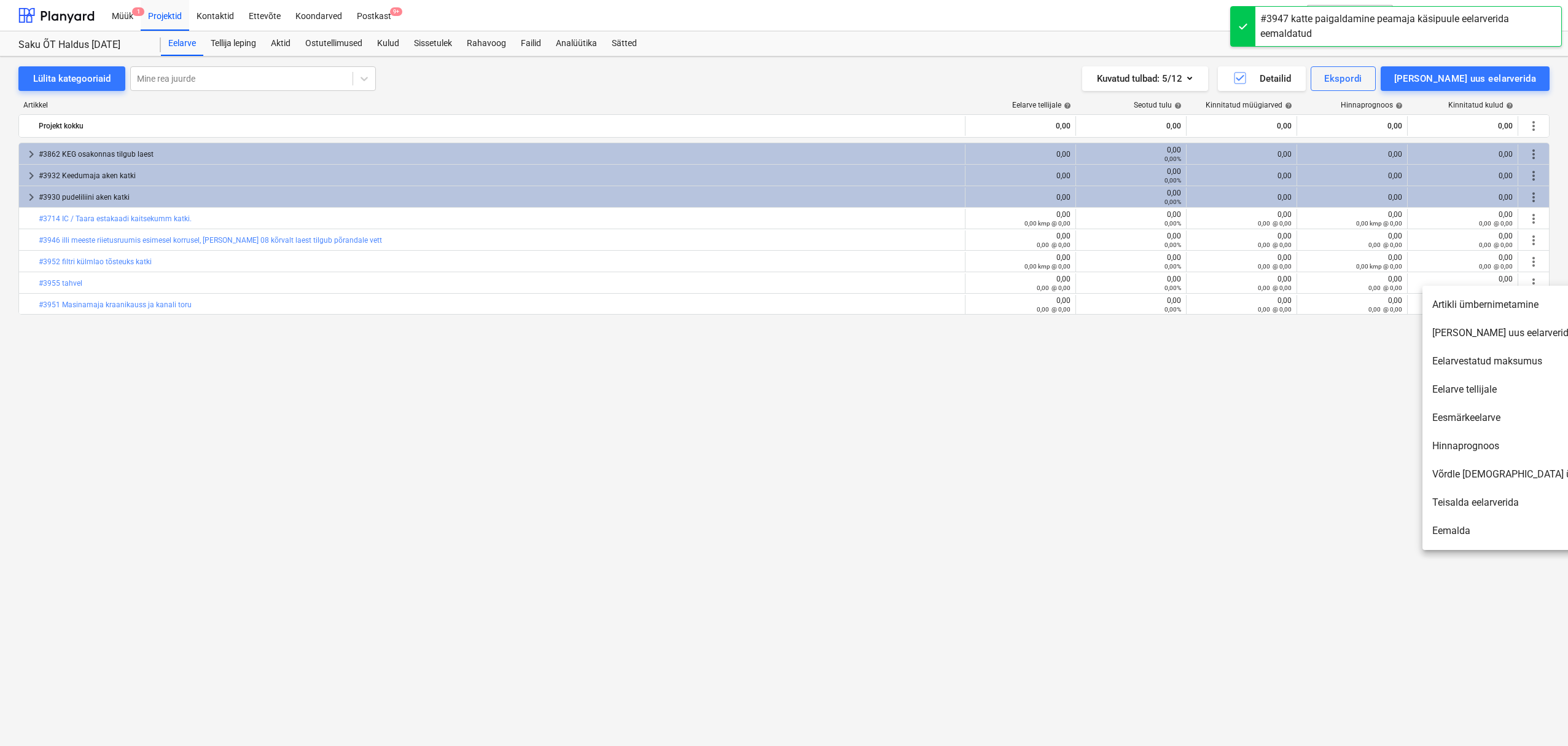
click at [1443, 526] on li "Eemalda" at bounding box center [1529, 531] width 212 height 28
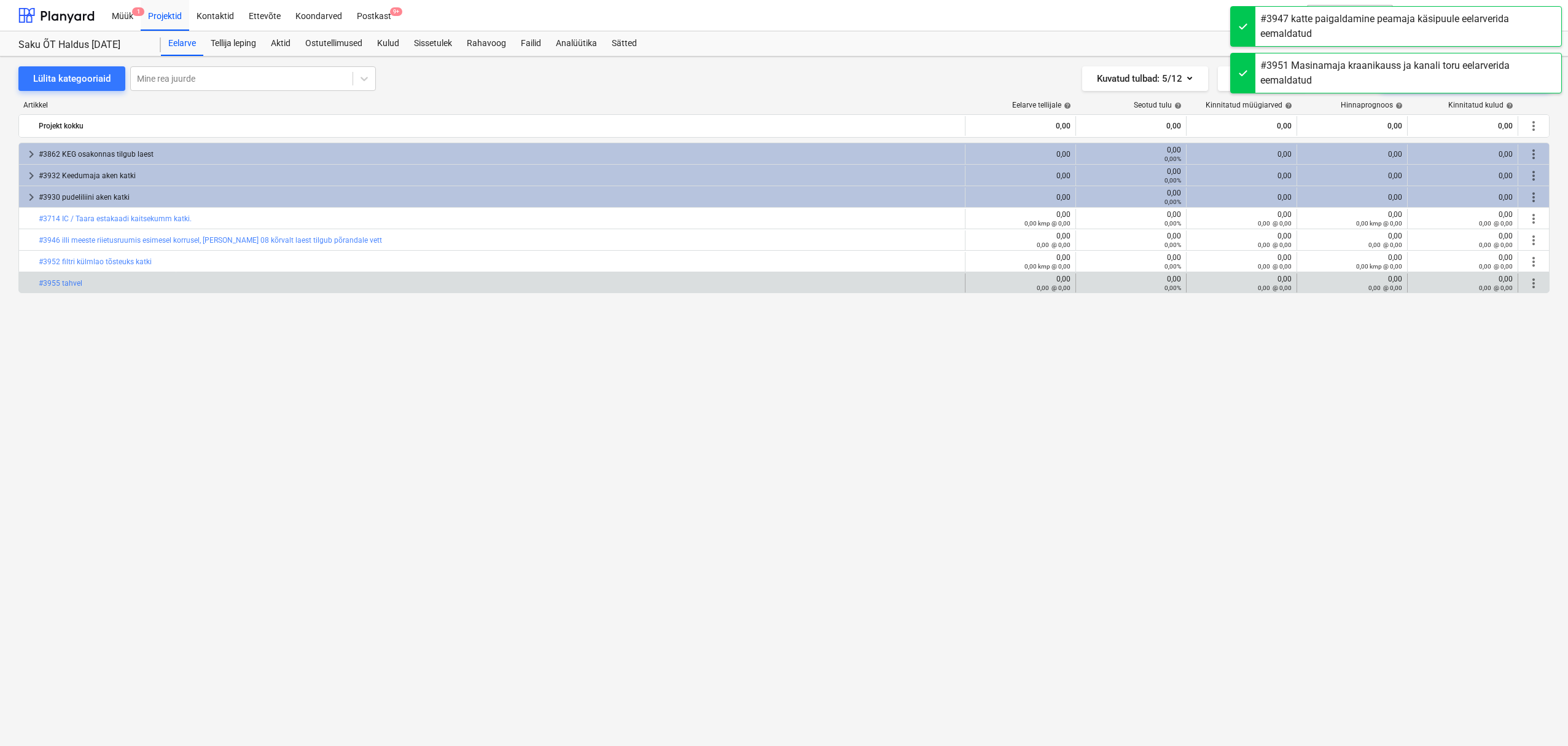
click at [1537, 280] on span "more_vert" at bounding box center [1534, 283] width 15 height 15
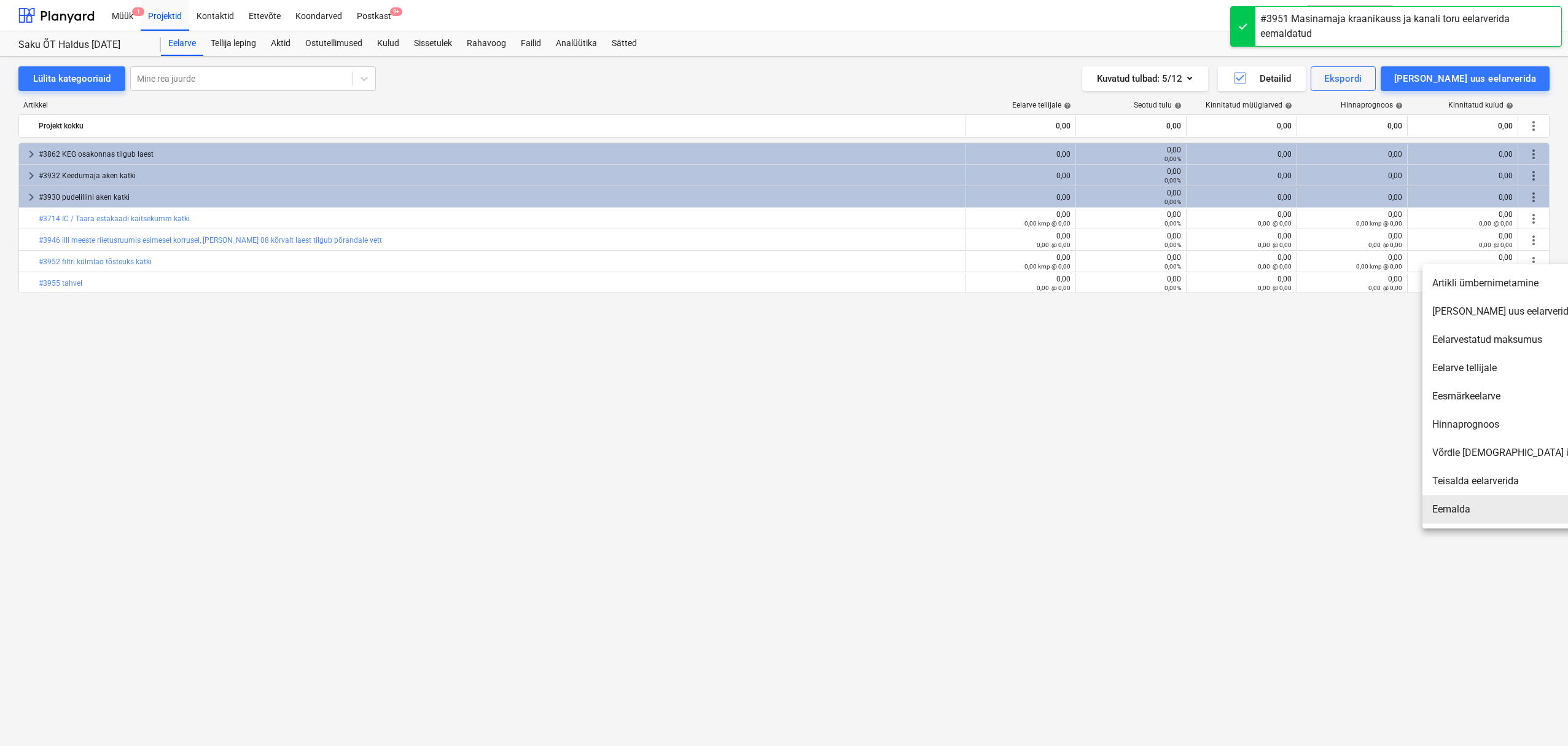
click at [1466, 509] on li "Eemalda" at bounding box center [1529, 509] width 212 height 28
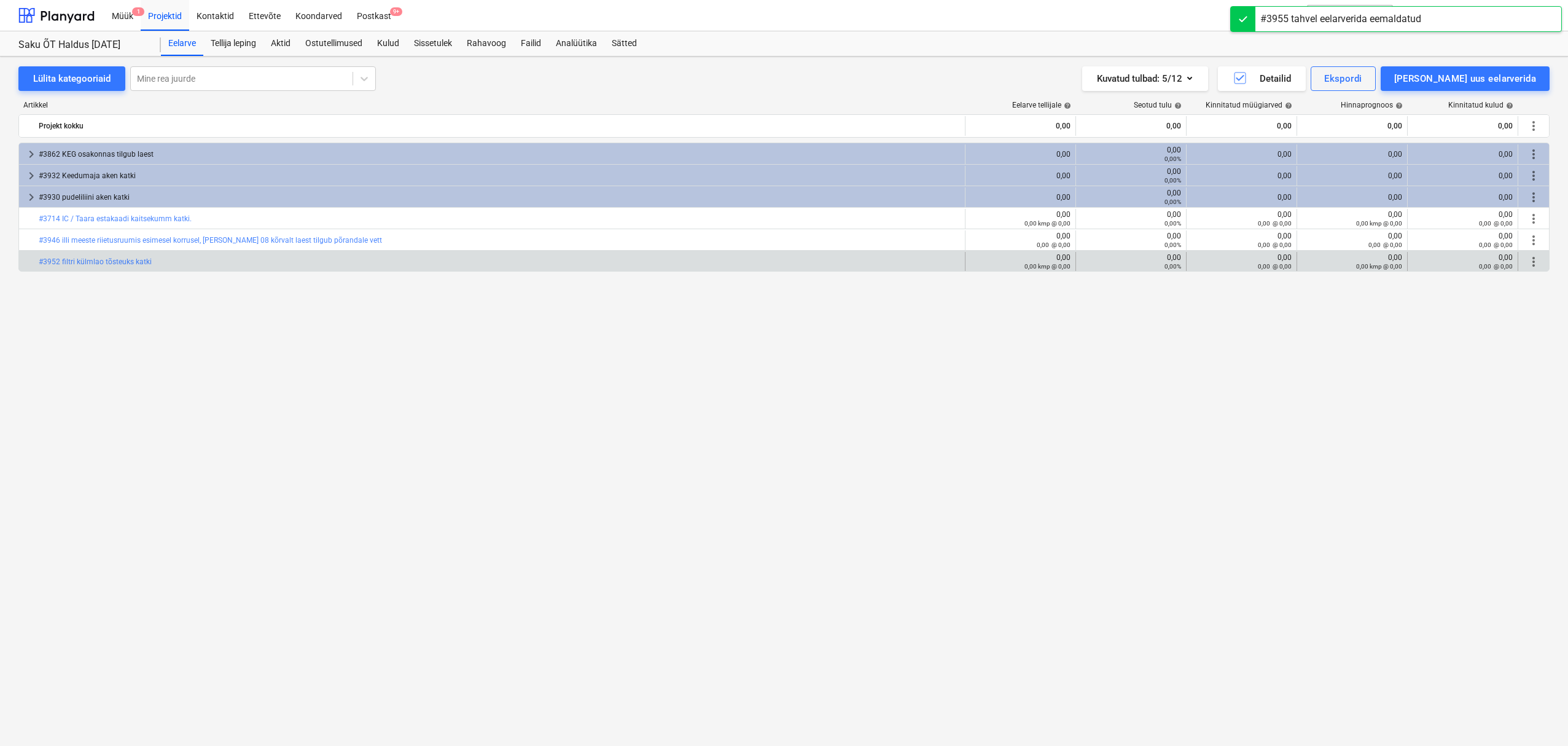
click at [1534, 262] on span "more_vert" at bounding box center [1534, 262] width 15 height 15
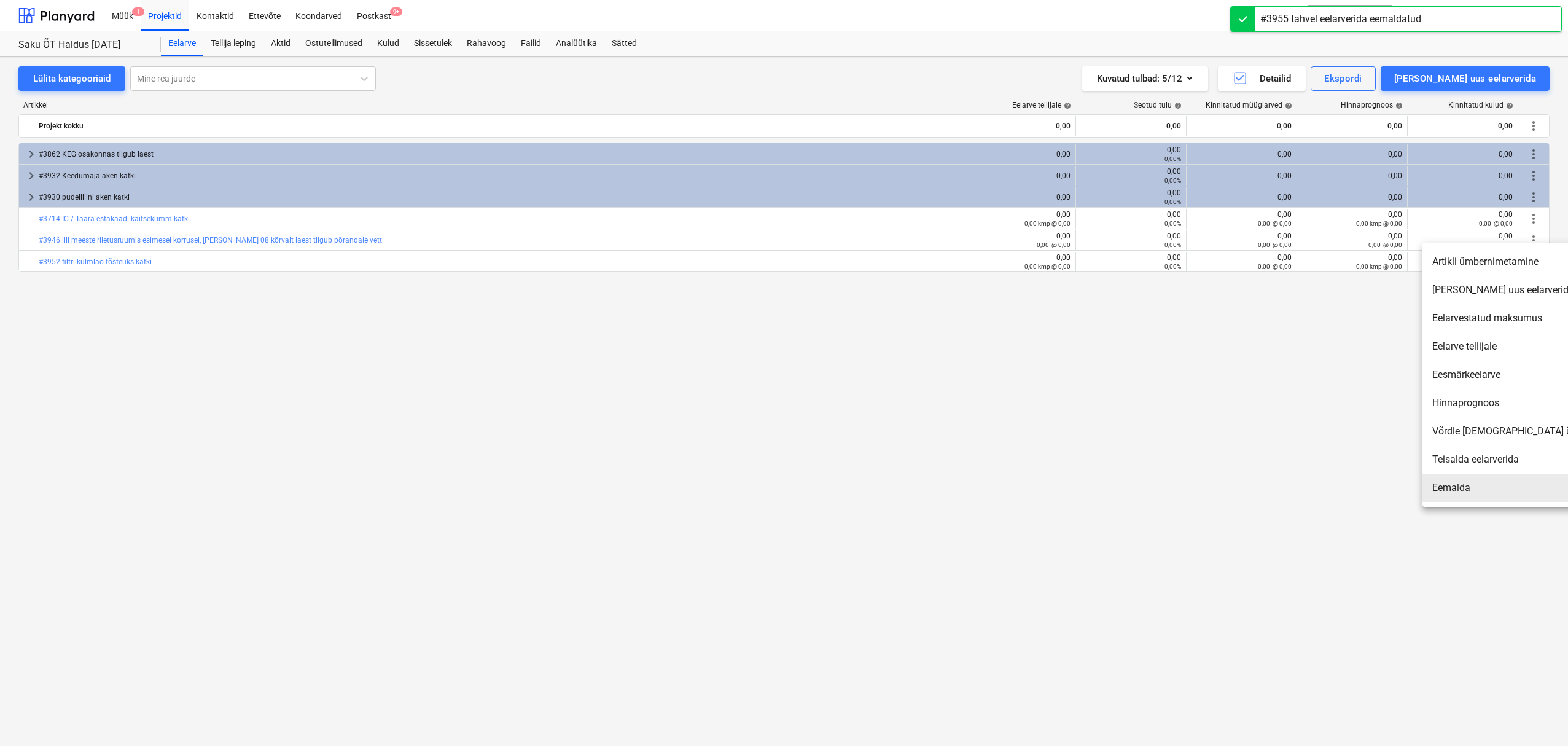
click at [1447, 486] on li "Eemalda" at bounding box center [1529, 488] width 212 height 28
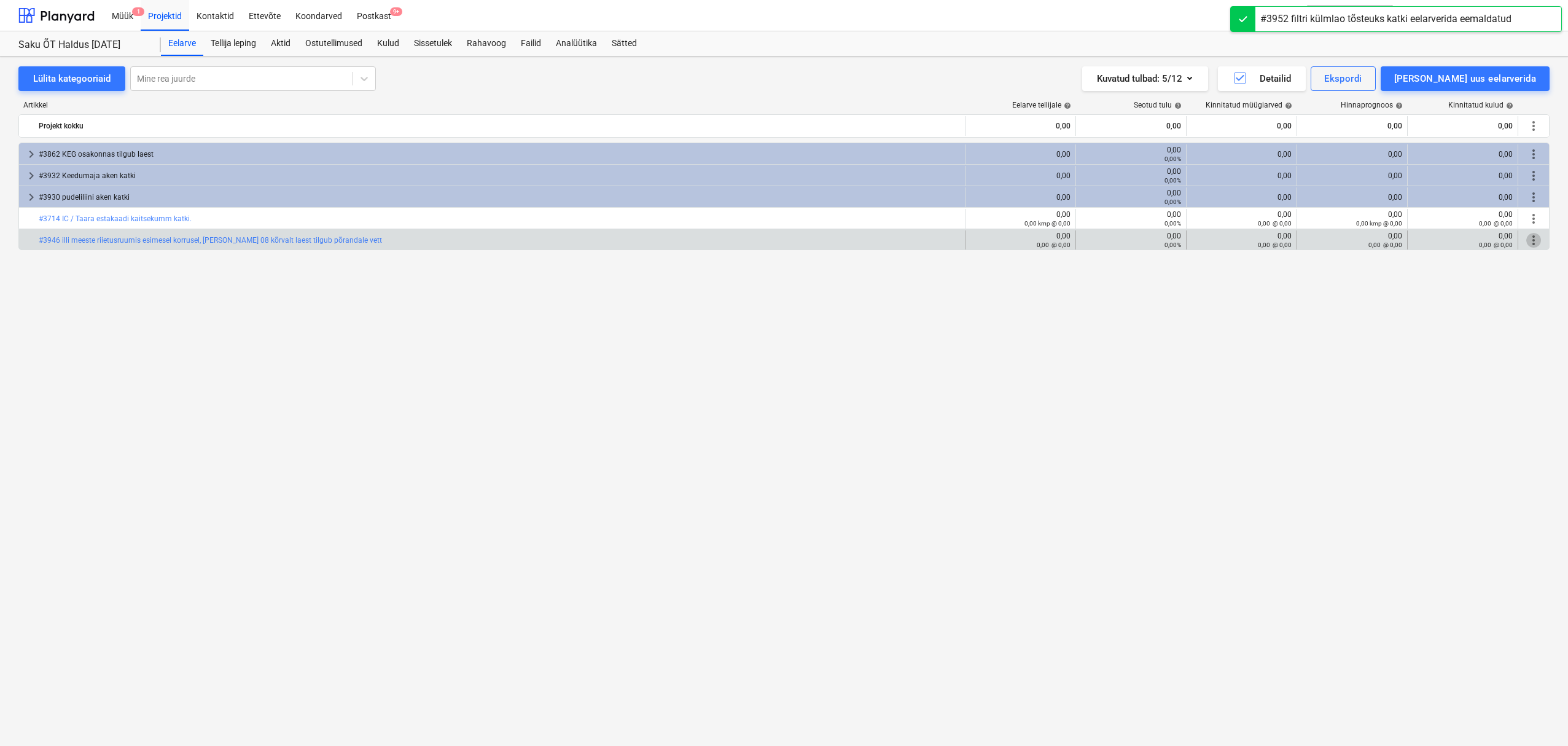
click at [1535, 243] on span "more_vert" at bounding box center [1534, 240] width 15 height 15
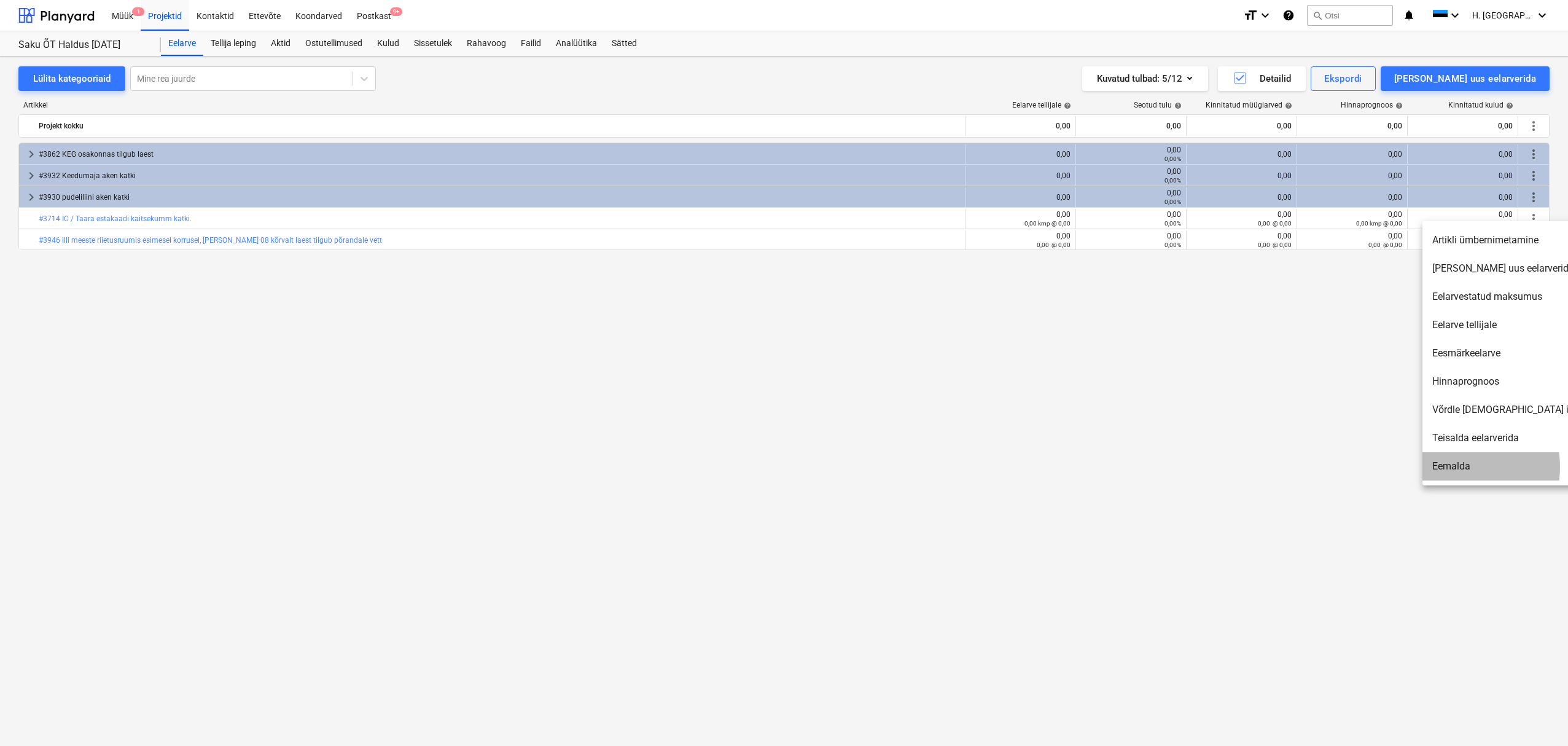
click at [1447, 467] on li "Eemalda" at bounding box center [1529, 467] width 212 height 28
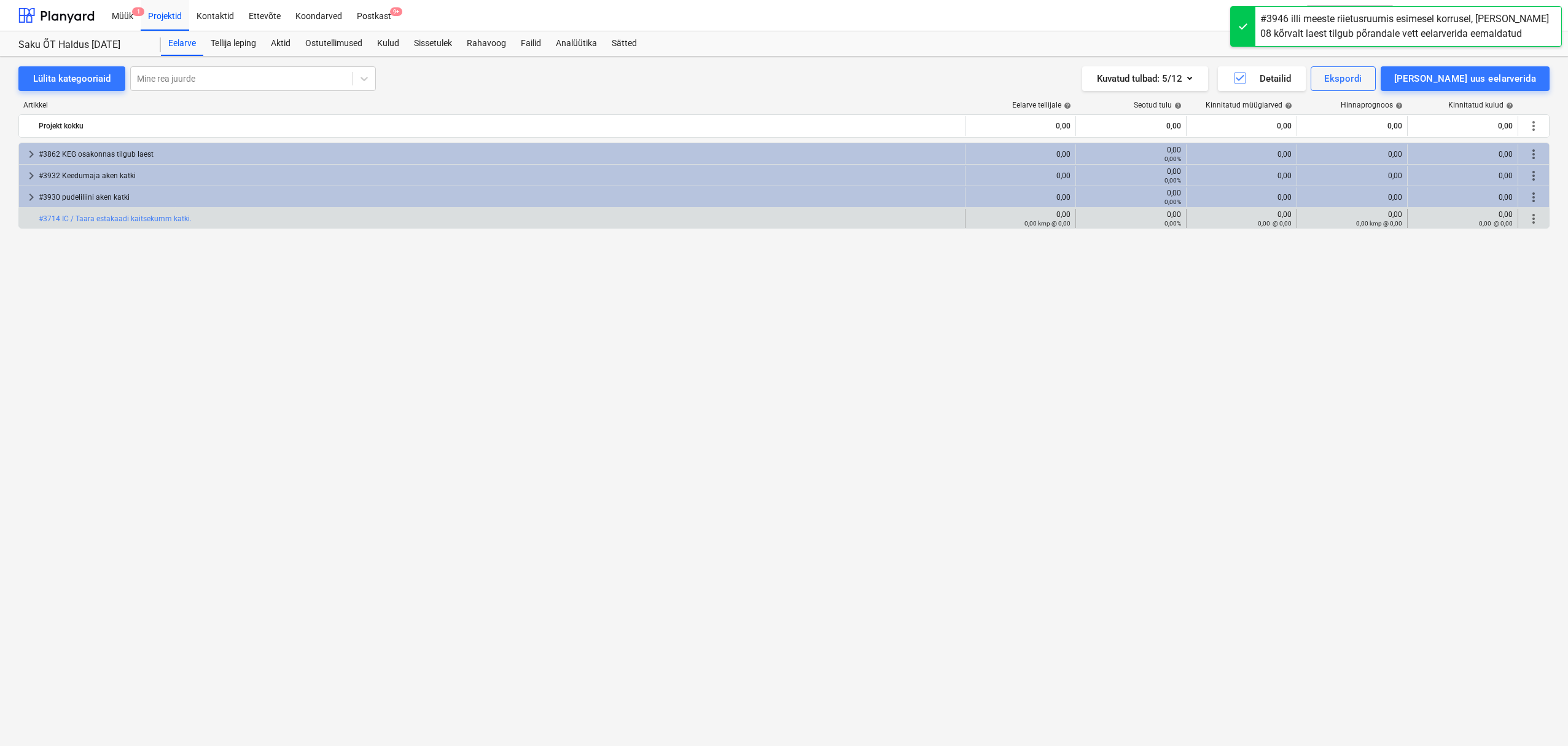
click at [1535, 217] on span "more_vert" at bounding box center [1534, 219] width 15 height 15
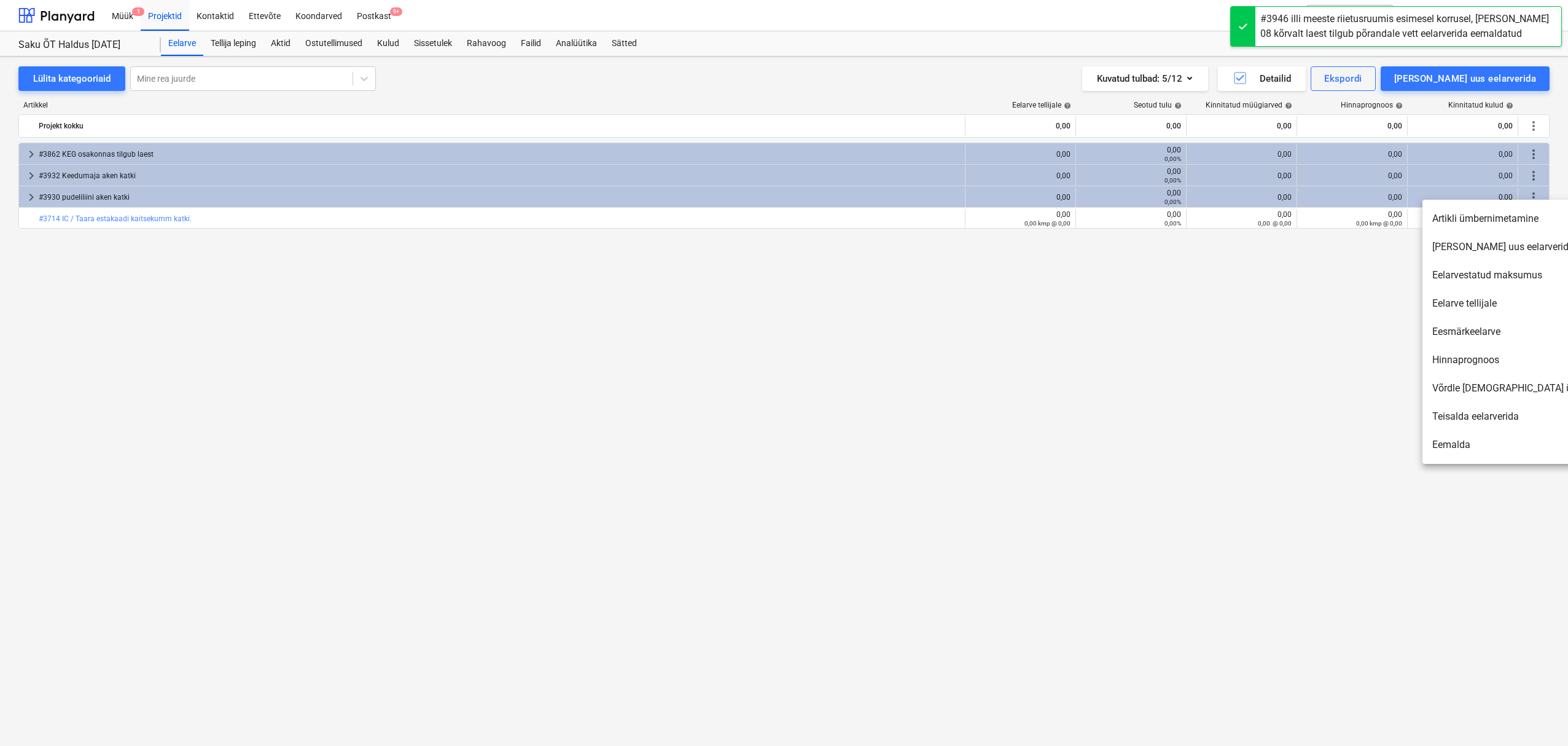
click at [1465, 448] on li "Eemalda" at bounding box center [1529, 445] width 212 height 28
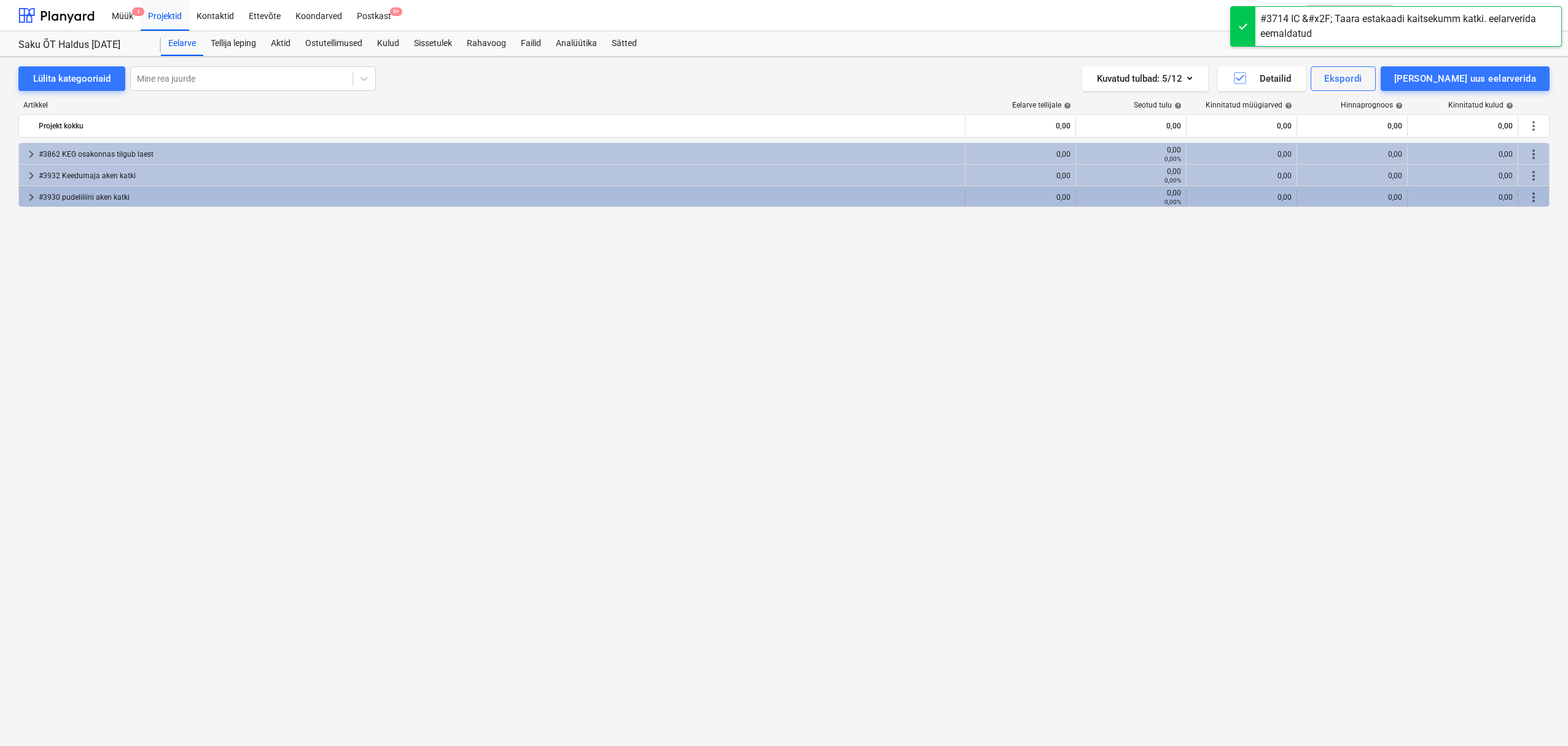
click at [1534, 195] on span "more_vert" at bounding box center [1534, 197] width 15 height 15
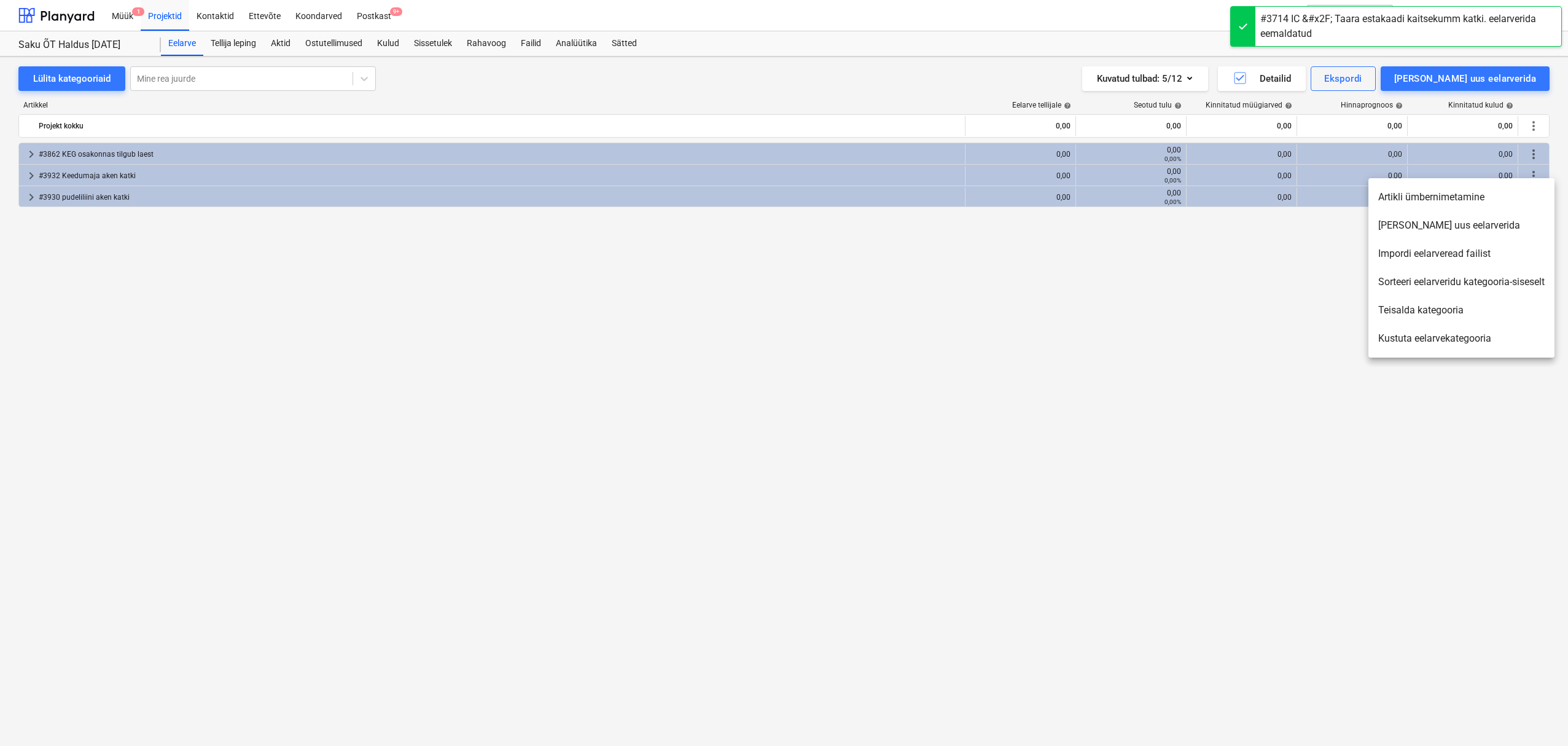
click at [1425, 345] on li "Kustuta eelarvekategooria" at bounding box center [1462, 338] width 186 height 28
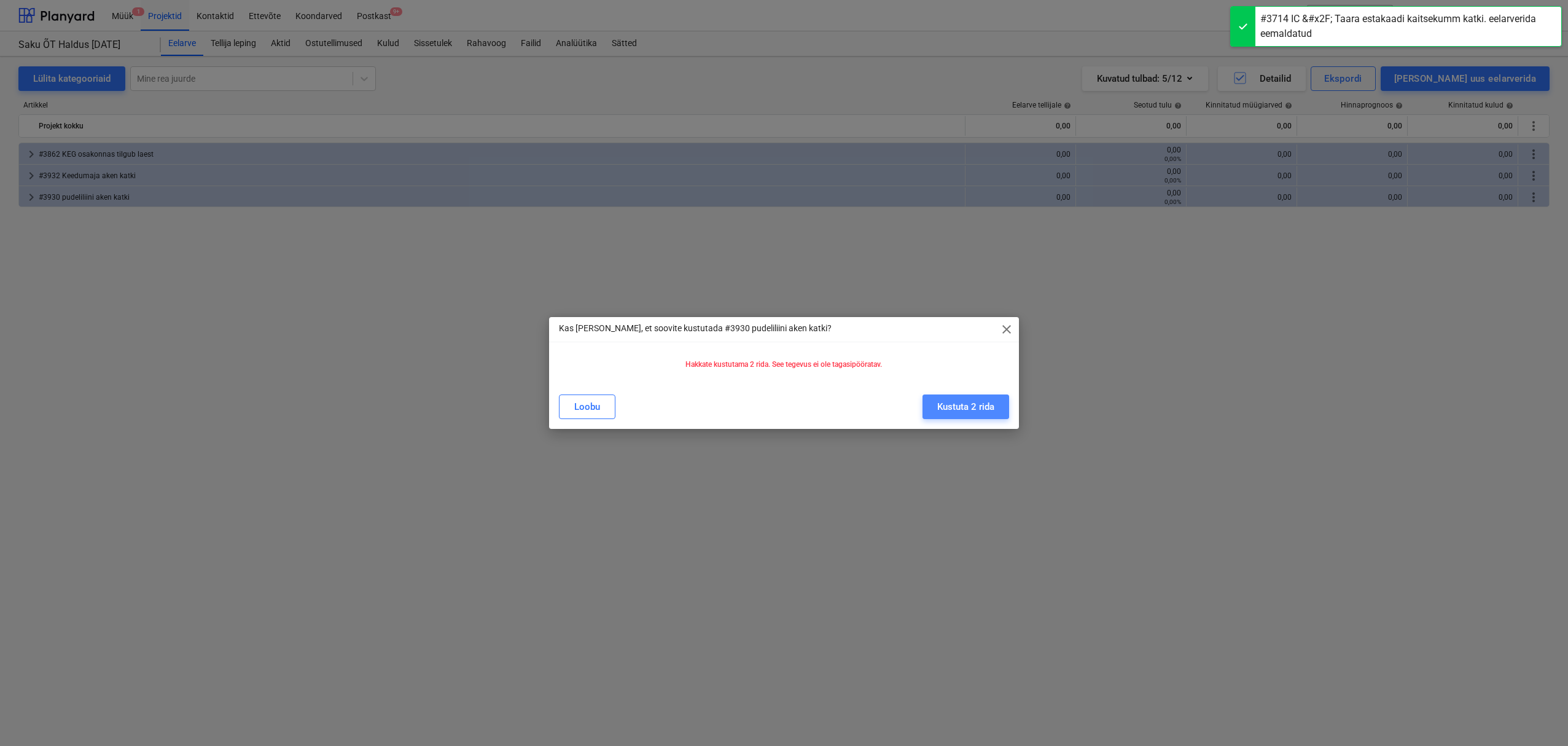
drag, startPoint x: 971, startPoint y: 402, endPoint x: 1201, endPoint y: 298, distance: 252.4
click at [972, 402] on div "Kustuta 2 rida" at bounding box center [966, 407] width 57 height 16
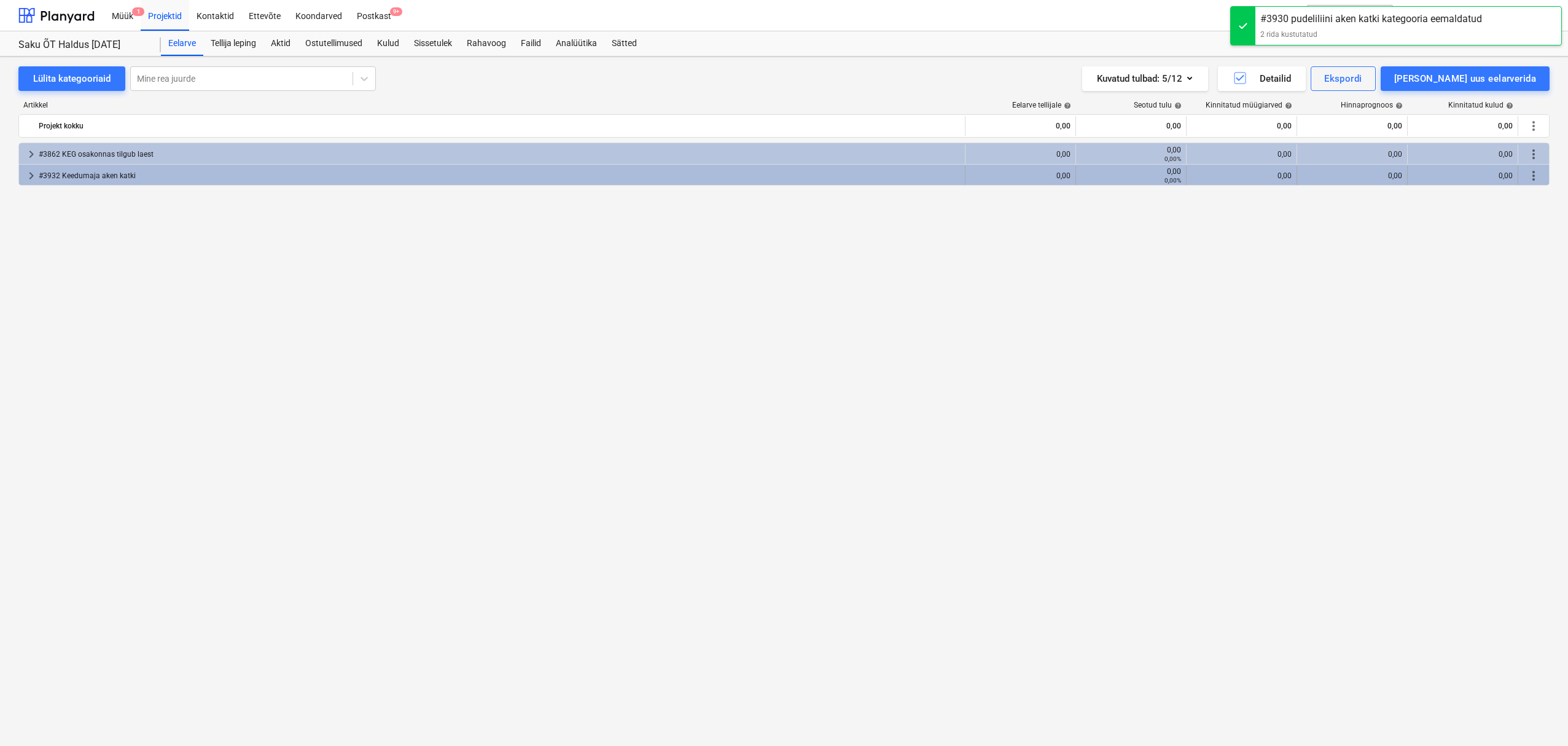
click at [1533, 182] on div "more_vert" at bounding box center [1533, 176] width 21 height 20
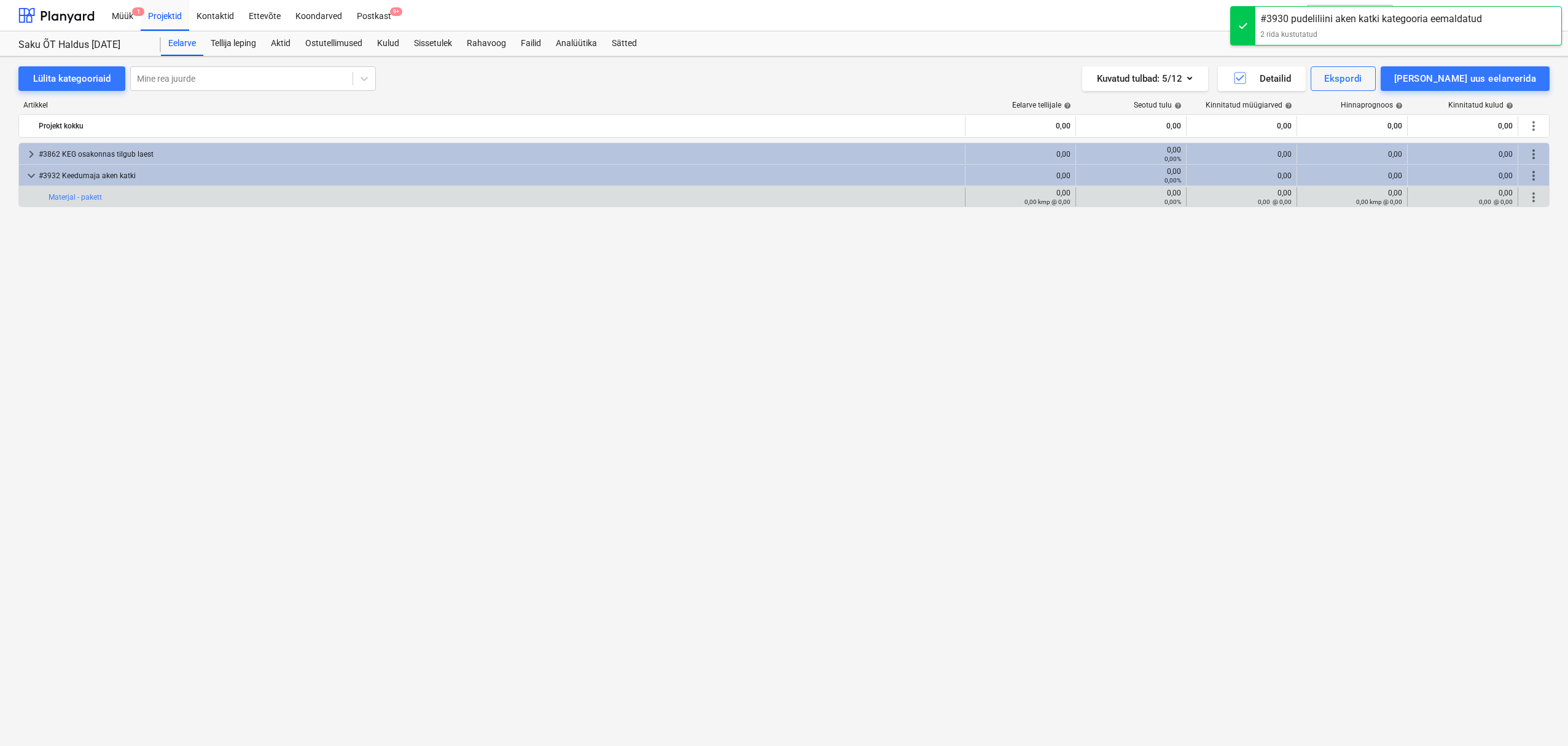
click at [1534, 198] on span "more_vert" at bounding box center [1534, 197] width 15 height 15
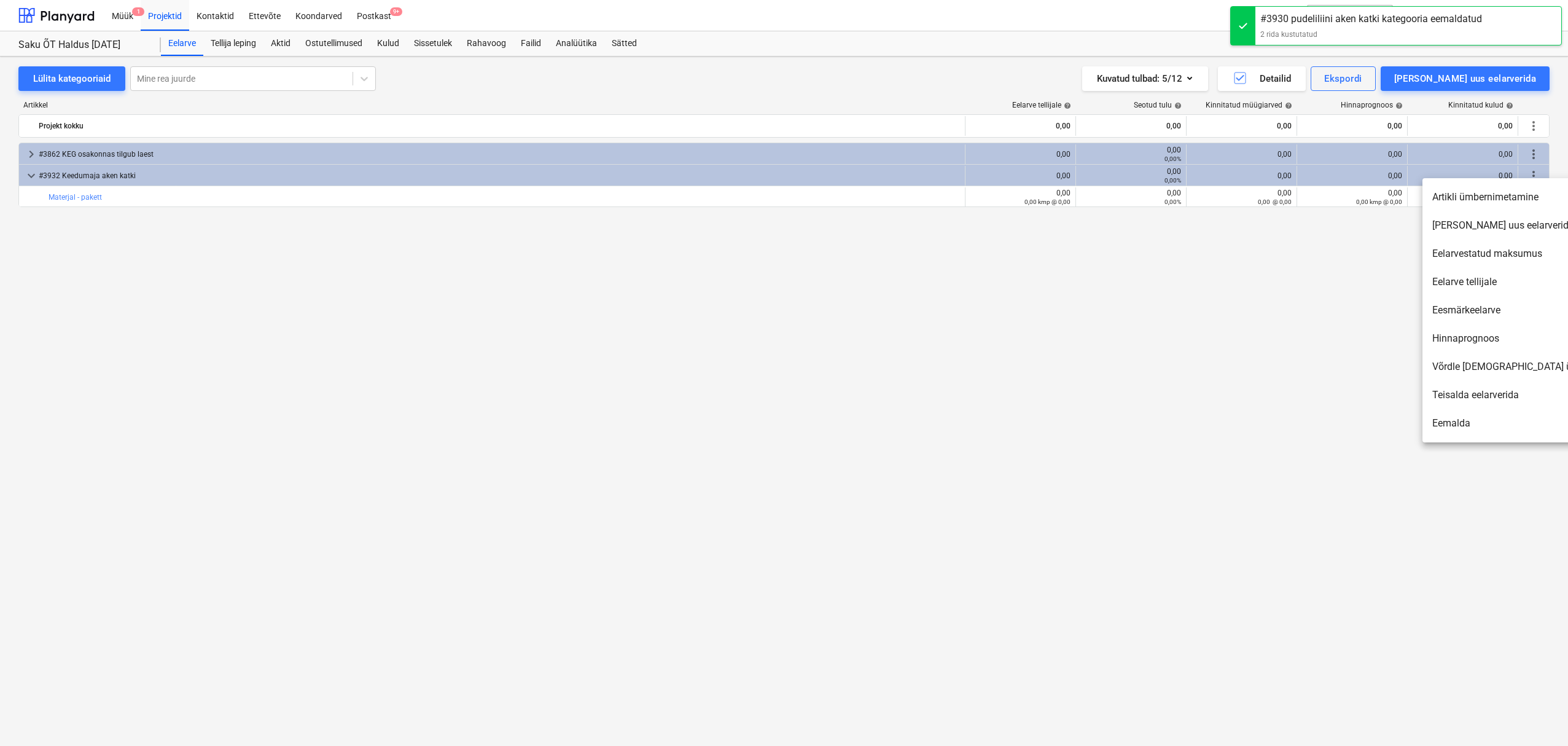
drag, startPoint x: 1250, startPoint y: 352, endPoint x: 1558, endPoint y: 189, distance: 348.5
click at [1252, 351] on div at bounding box center [784, 373] width 1568 height 746
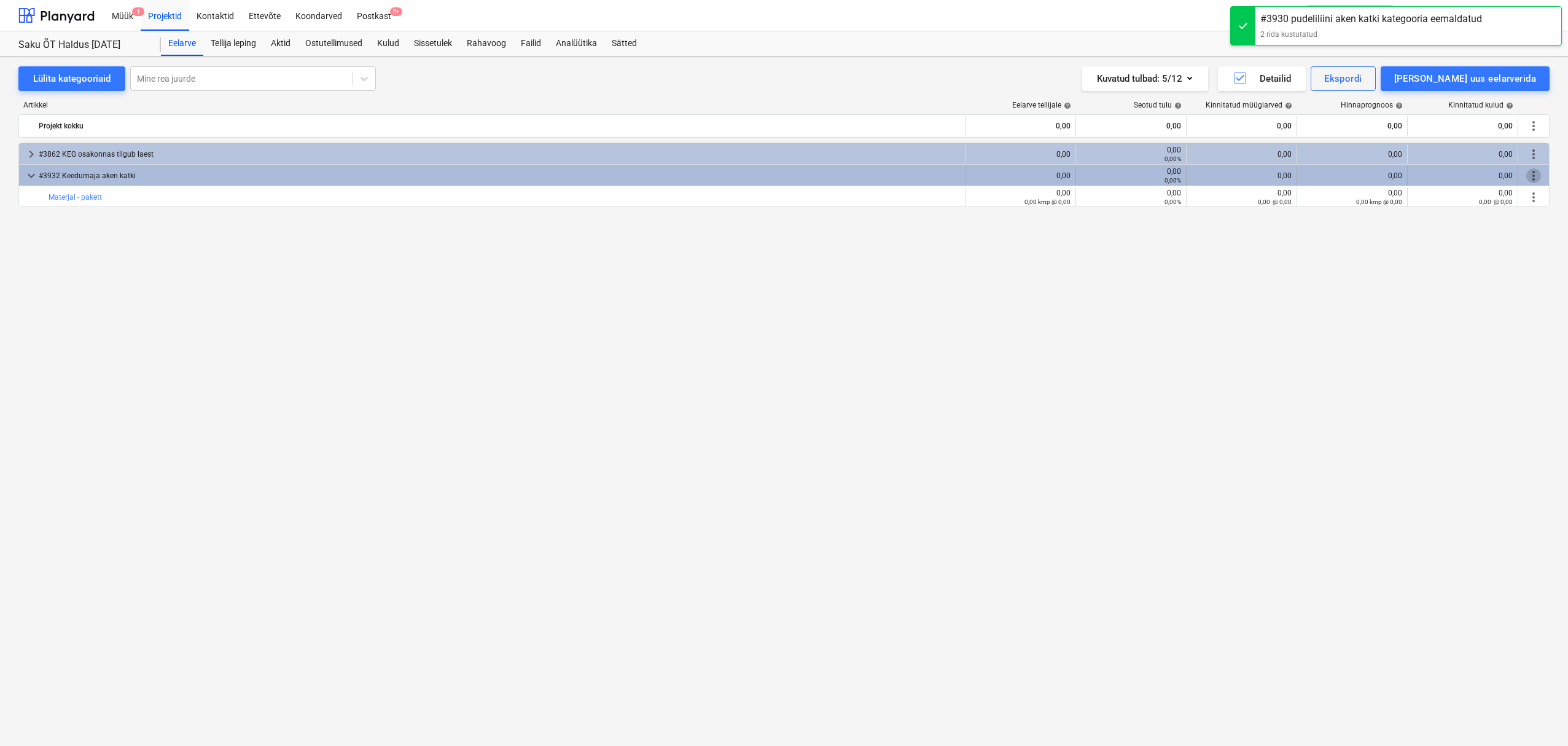
click at [1539, 172] on span "more_vert" at bounding box center [1534, 176] width 15 height 15
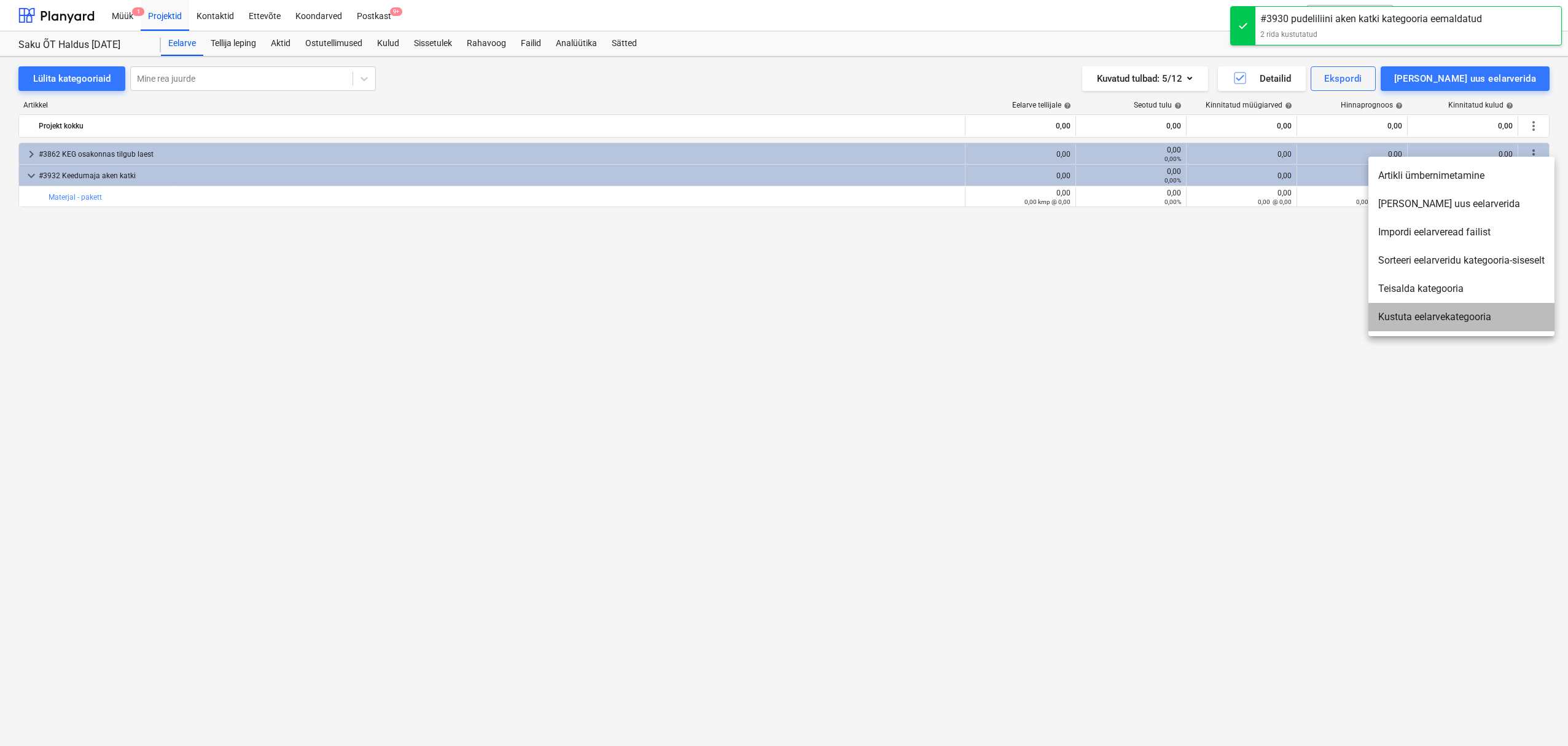
click at [1440, 315] on li "Kustuta eelarvekategooria" at bounding box center [1462, 317] width 186 height 28
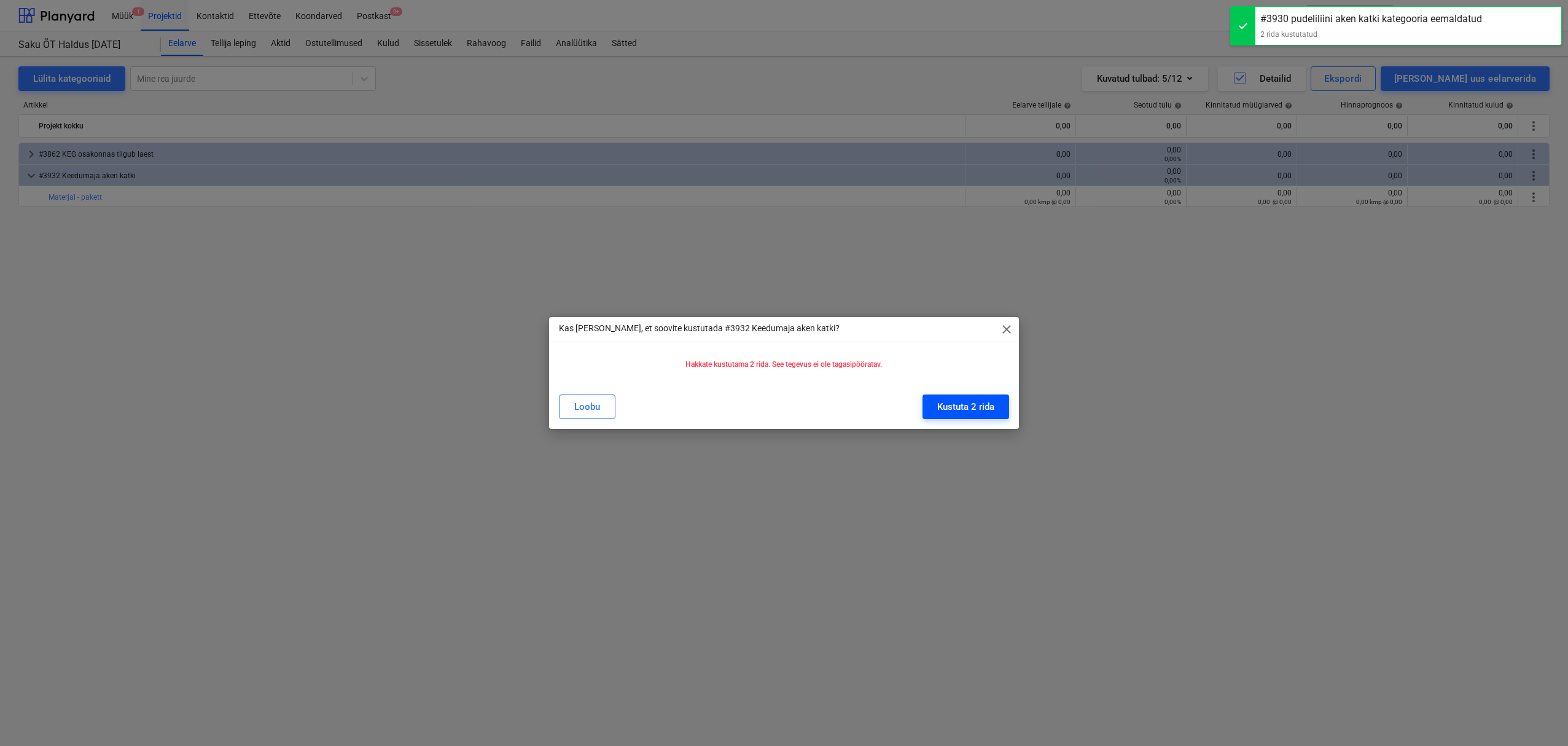
click at [996, 402] on button "Kustuta 2 rida" at bounding box center [966, 406] width 87 height 24
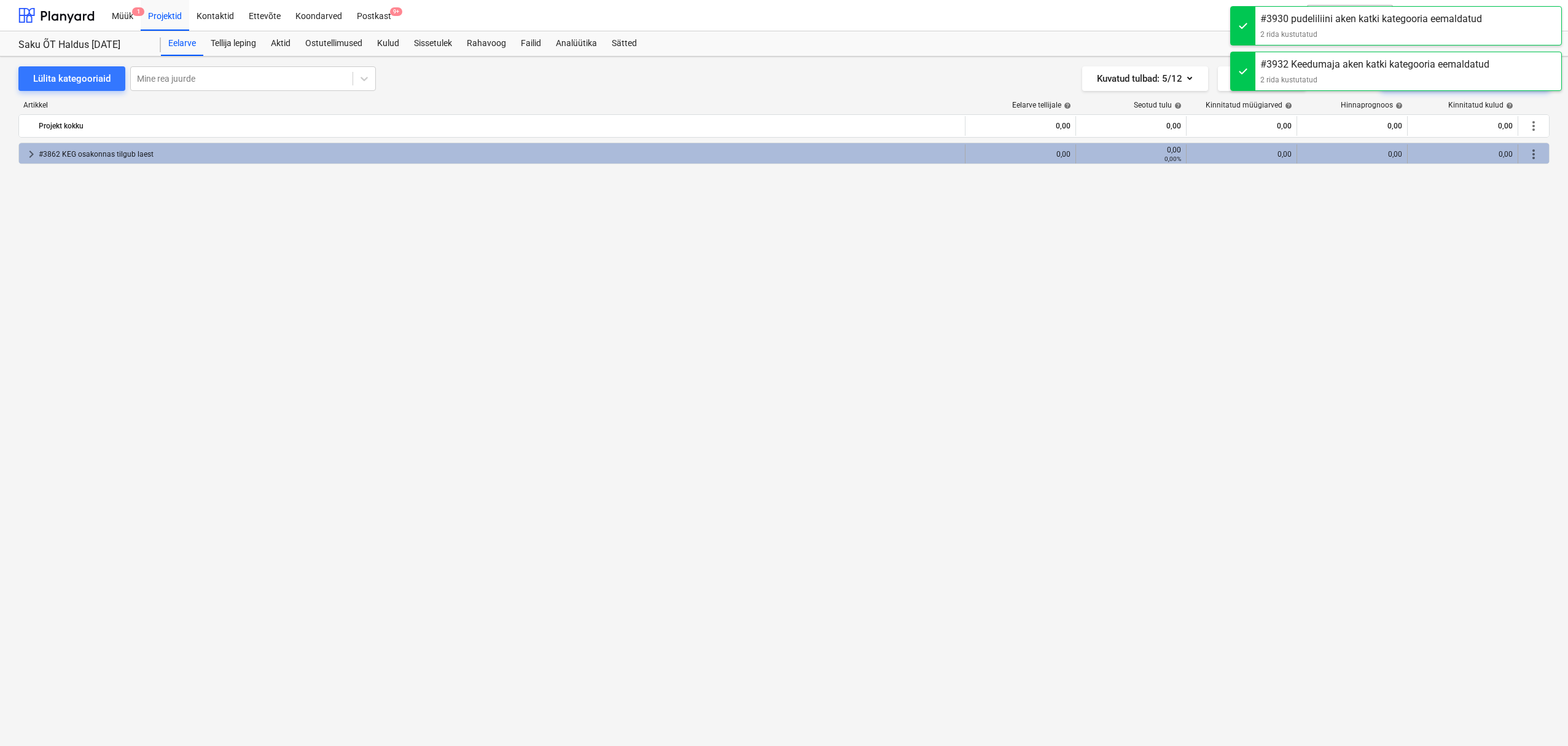
click at [1531, 155] on span "more_vert" at bounding box center [1534, 154] width 15 height 15
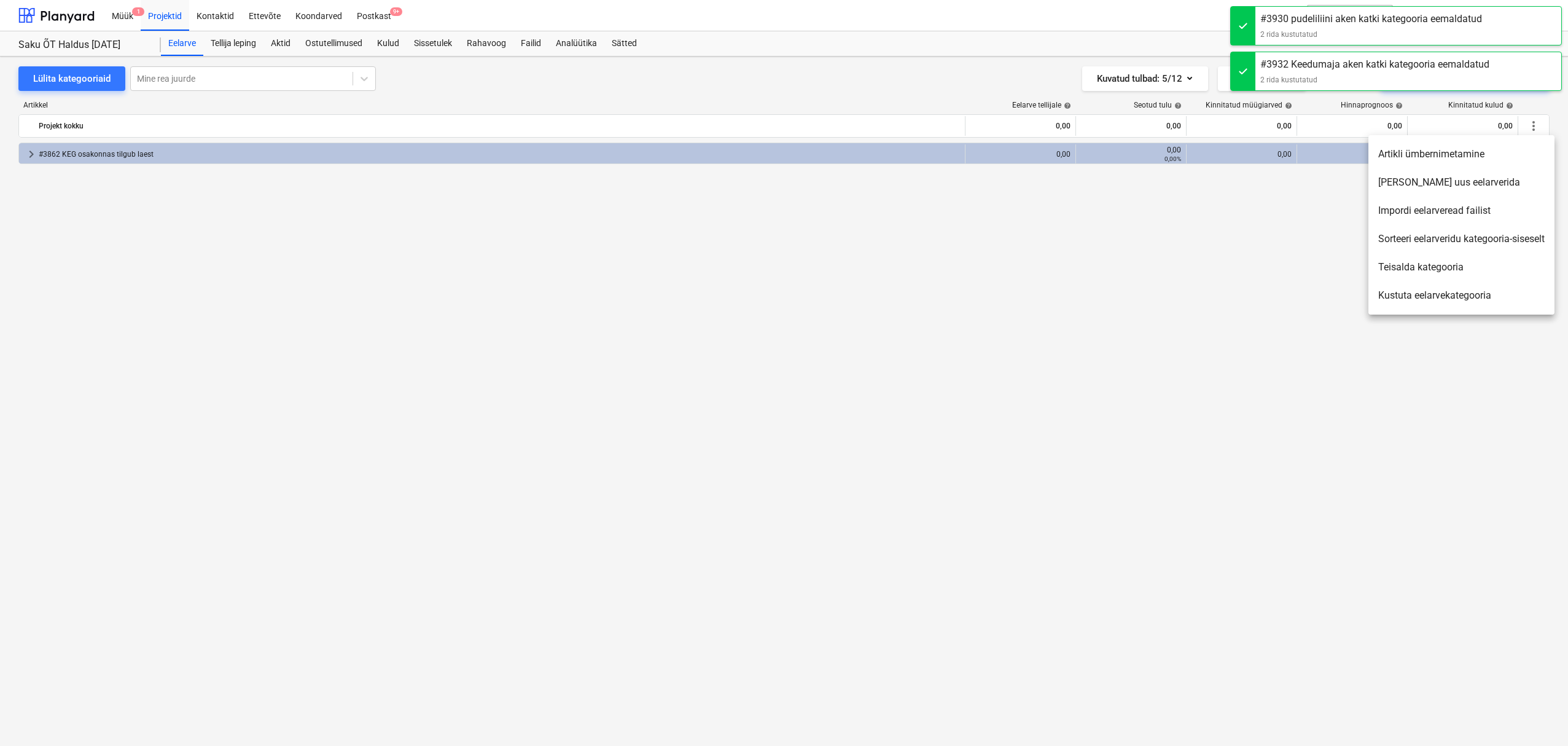
click at [1419, 305] on li "Kustuta eelarvekategooria" at bounding box center [1462, 296] width 186 height 28
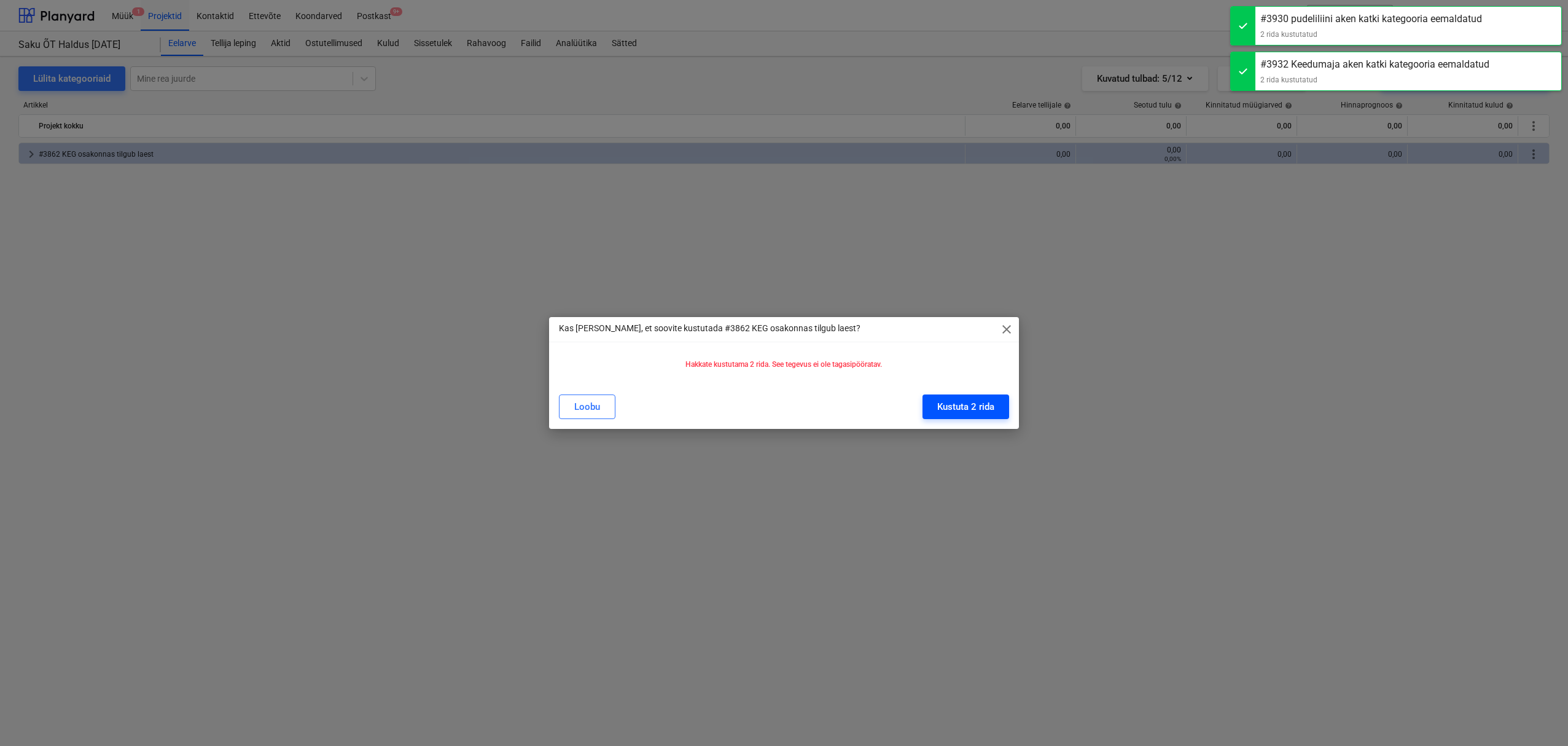
click at [1003, 406] on button "Kustuta 2 rida" at bounding box center [966, 406] width 87 height 24
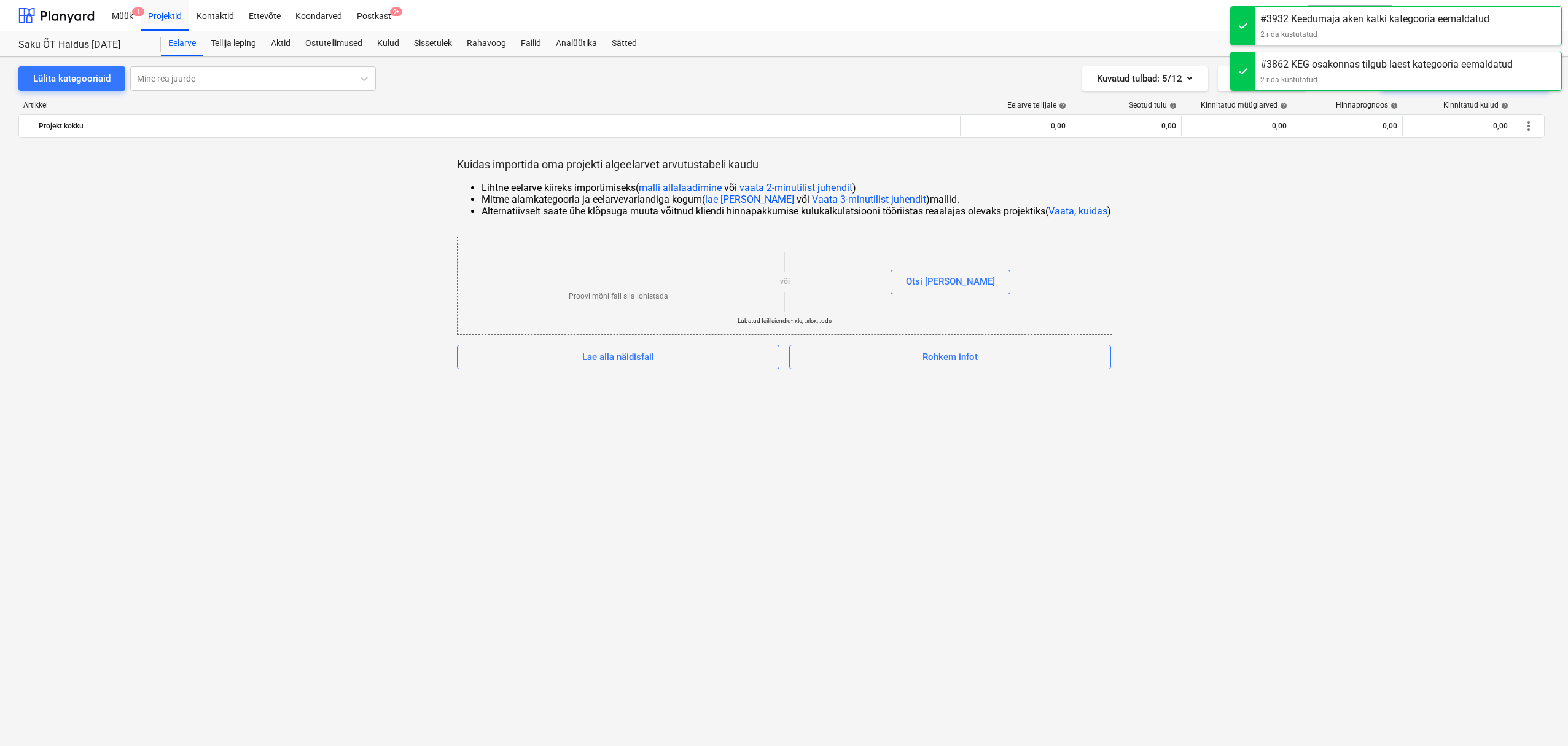
drag, startPoint x: 1237, startPoint y: 237, endPoint x: 1375, endPoint y: 166, distance: 155.2
click at [1240, 233] on div "Kuidas importida oma projekti algeelarvet arvutustabeli kaudu Lihtne eelarve ki…" at bounding box center [784, 263] width 1531 height 212
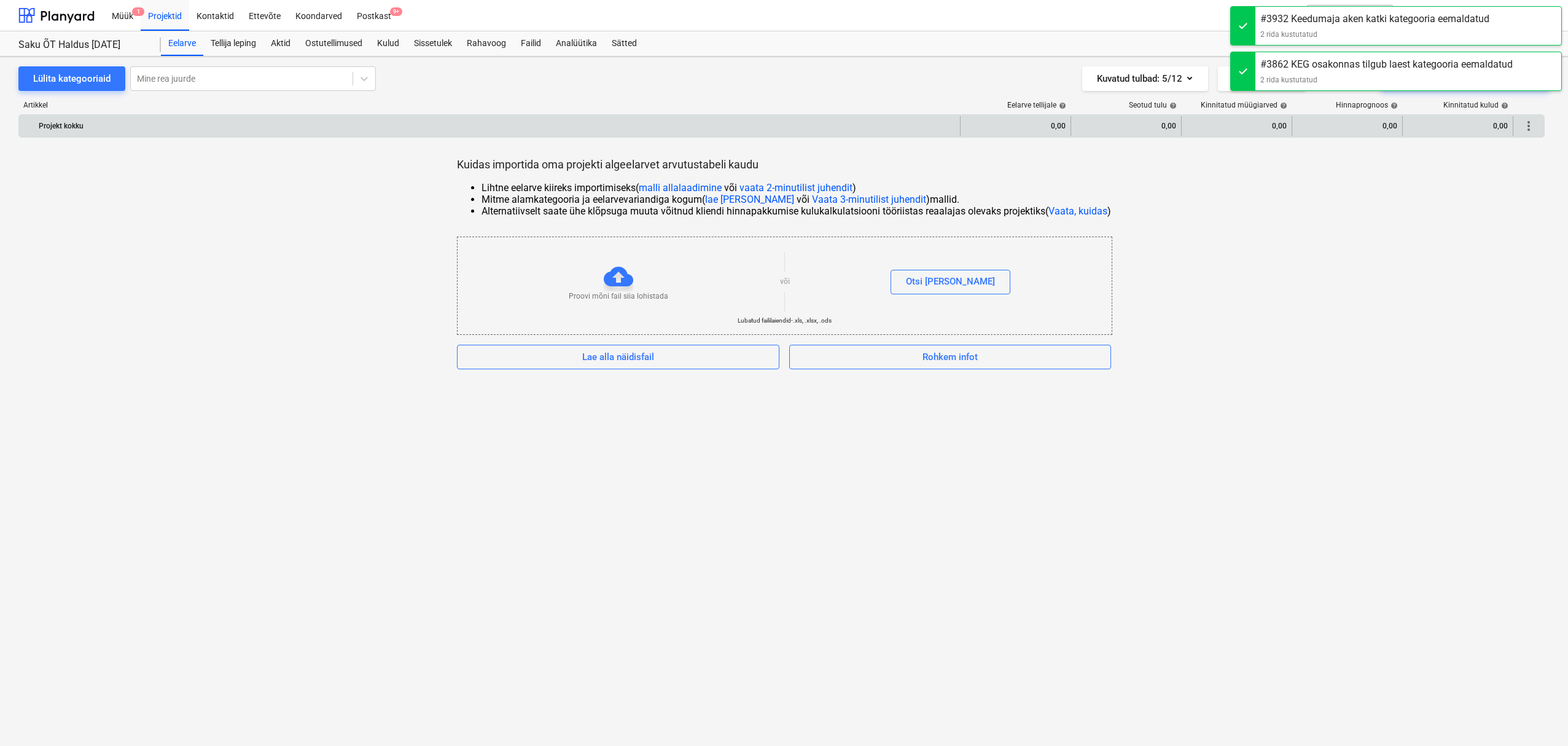
click at [1534, 125] on span "more_vert" at bounding box center [1529, 126] width 15 height 15
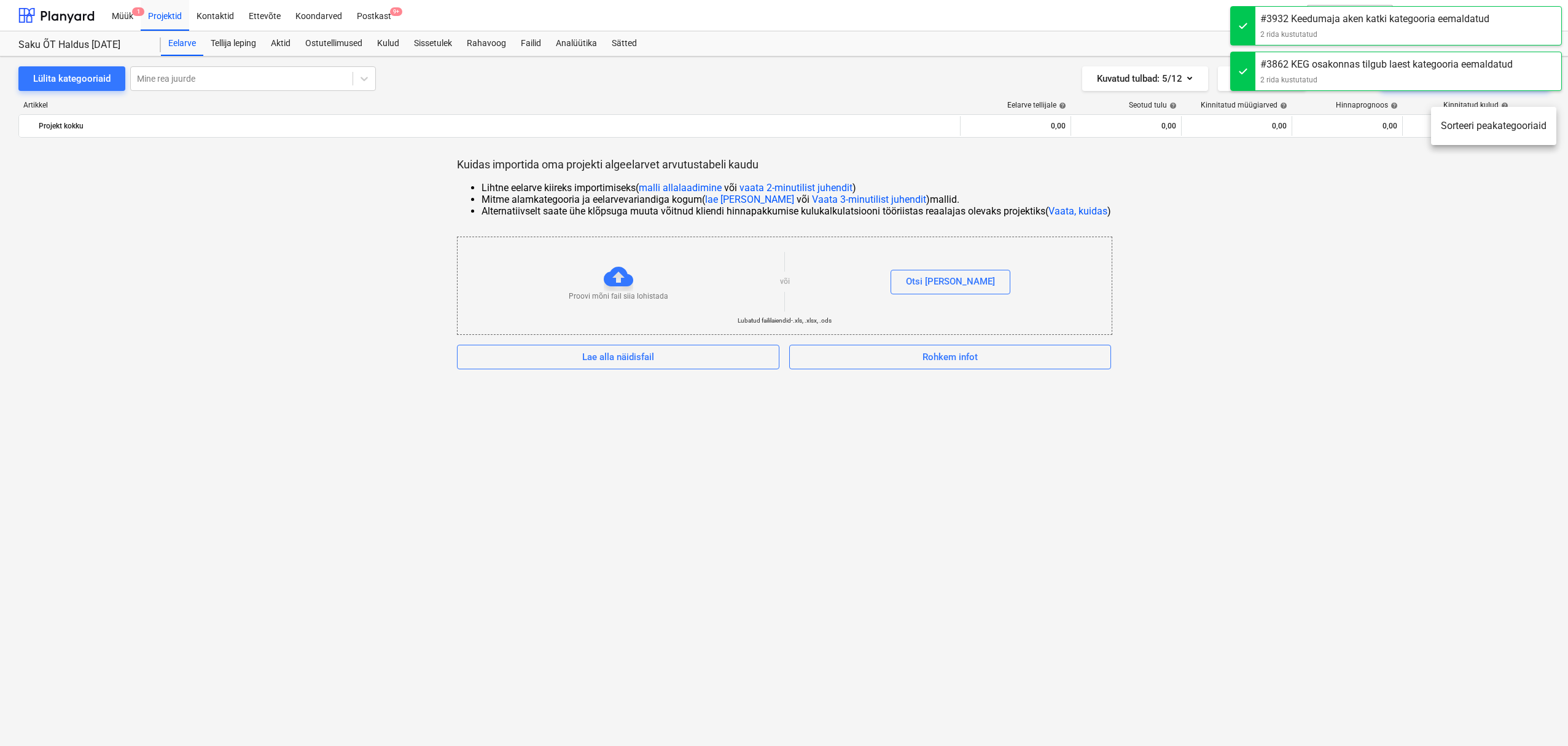
drag, startPoint x: 1449, startPoint y: 218, endPoint x: 1430, endPoint y: 125, distance: 94.9
click at [1449, 218] on div at bounding box center [784, 373] width 1568 height 746
click at [987, 60] on div "Lülita kategooriaid Mine rea juurde Kuvatud tulbad : 5/12 Detailid Ekspordi [PE…" at bounding box center [784, 218] width 1568 height 323
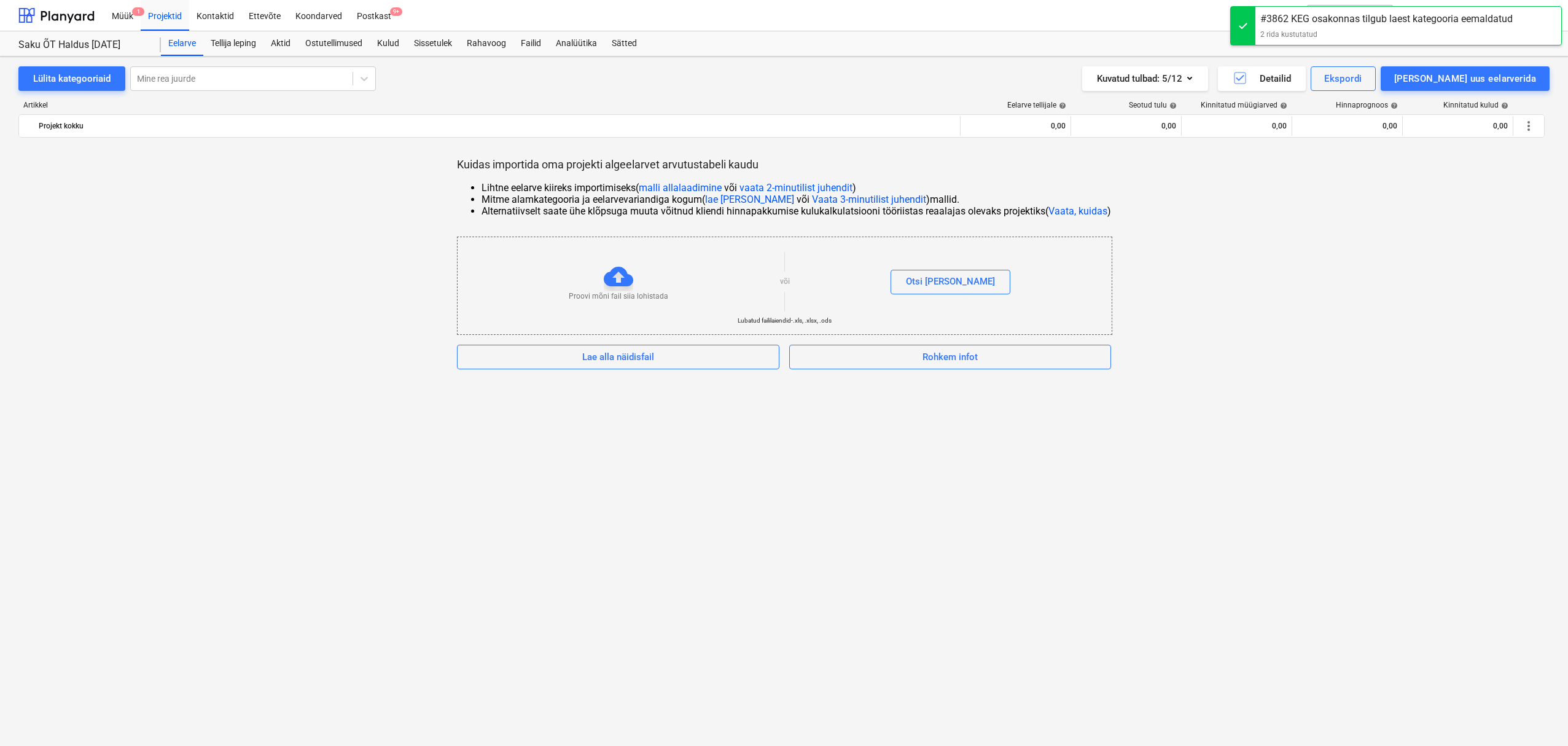
click at [1259, 186] on div "Kuidas importida oma projekti algeelarvet arvutustabeli kaudu Lihtne eelarve ki…" at bounding box center [784, 263] width 1531 height 212
click at [1522, 78] on div "[PERSON_NAME] uus eelarverida" at bounding box center [1465, 79] width 142 height 16
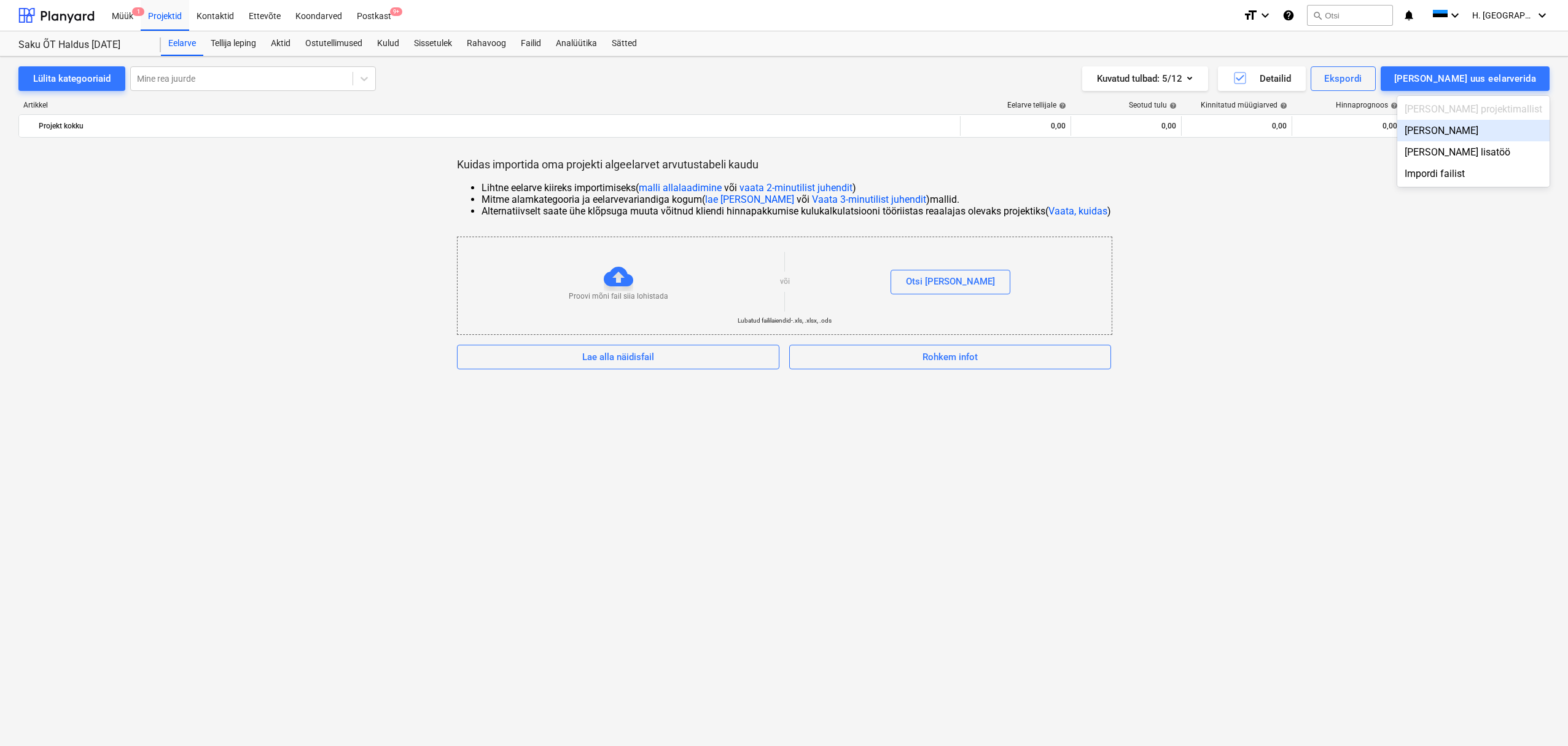
click at [1492, 123] on div "[PERSON_NAME]" at bounding box center [1474, 131] width 153 height 22
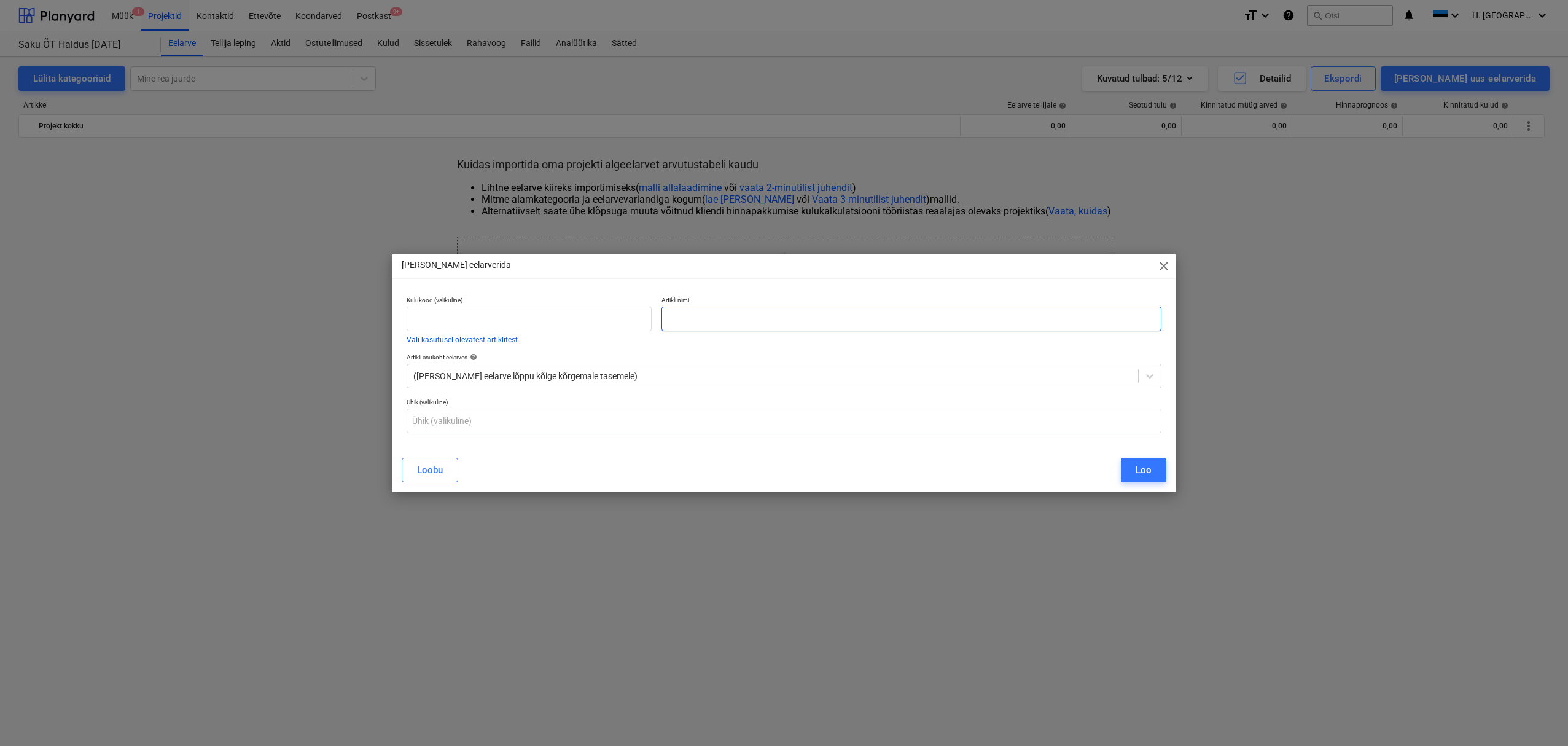
click at [728, 319] on input "text" at bounding box center [911, 319] width 500 height 24
paste input "#3988 oo29193 Villi Meeste riietusruumis on kraanikauss umbes."
type input "#3988 oo29193 Villi Meeste riietusruumis on kraanikauss umbes."
click at [1144, 460] on button "Loo" at bounding box center [1143, 470] width 45 height 24
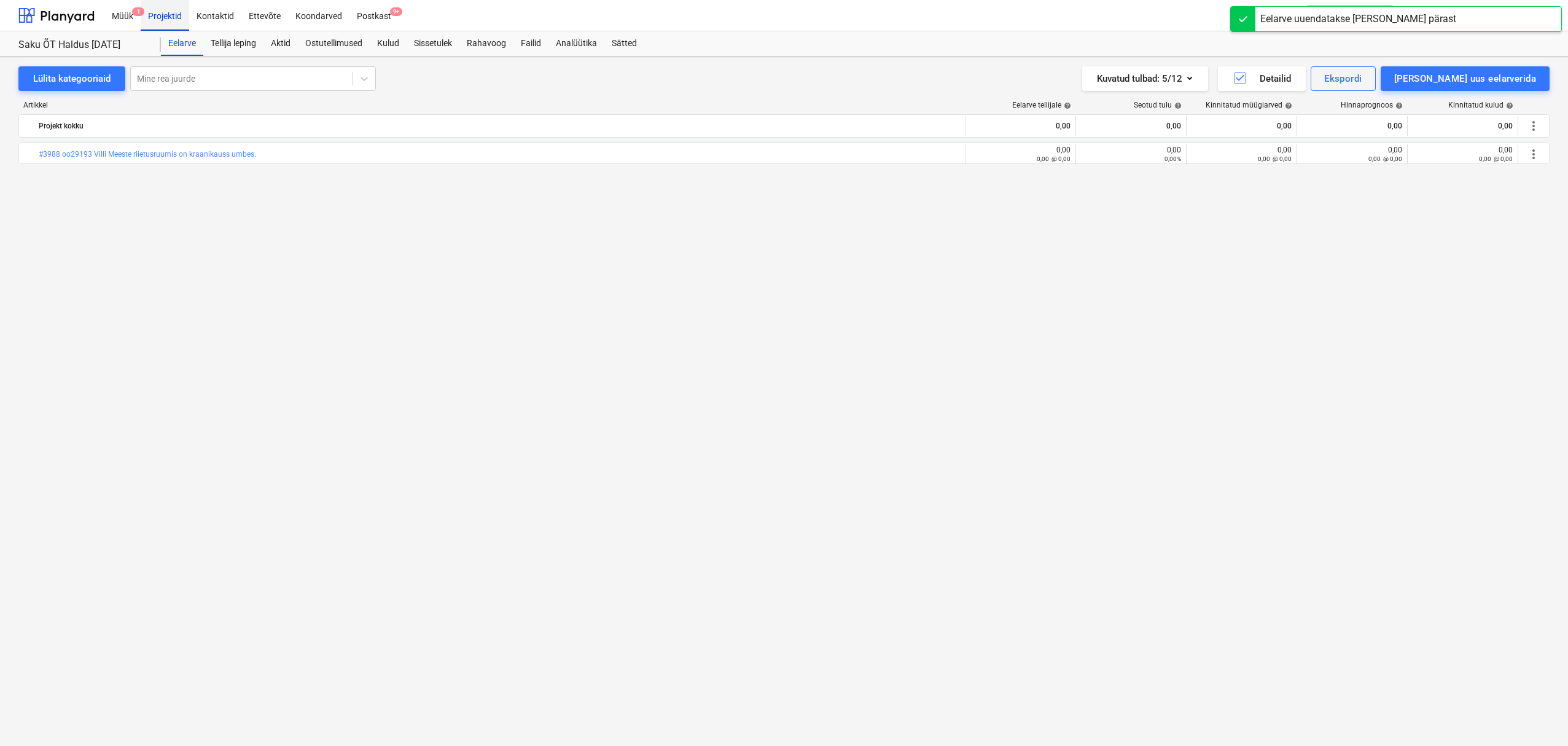
click at [163, 16] on div "Projektid" at bounding box center [165, 15] width 49 height 31
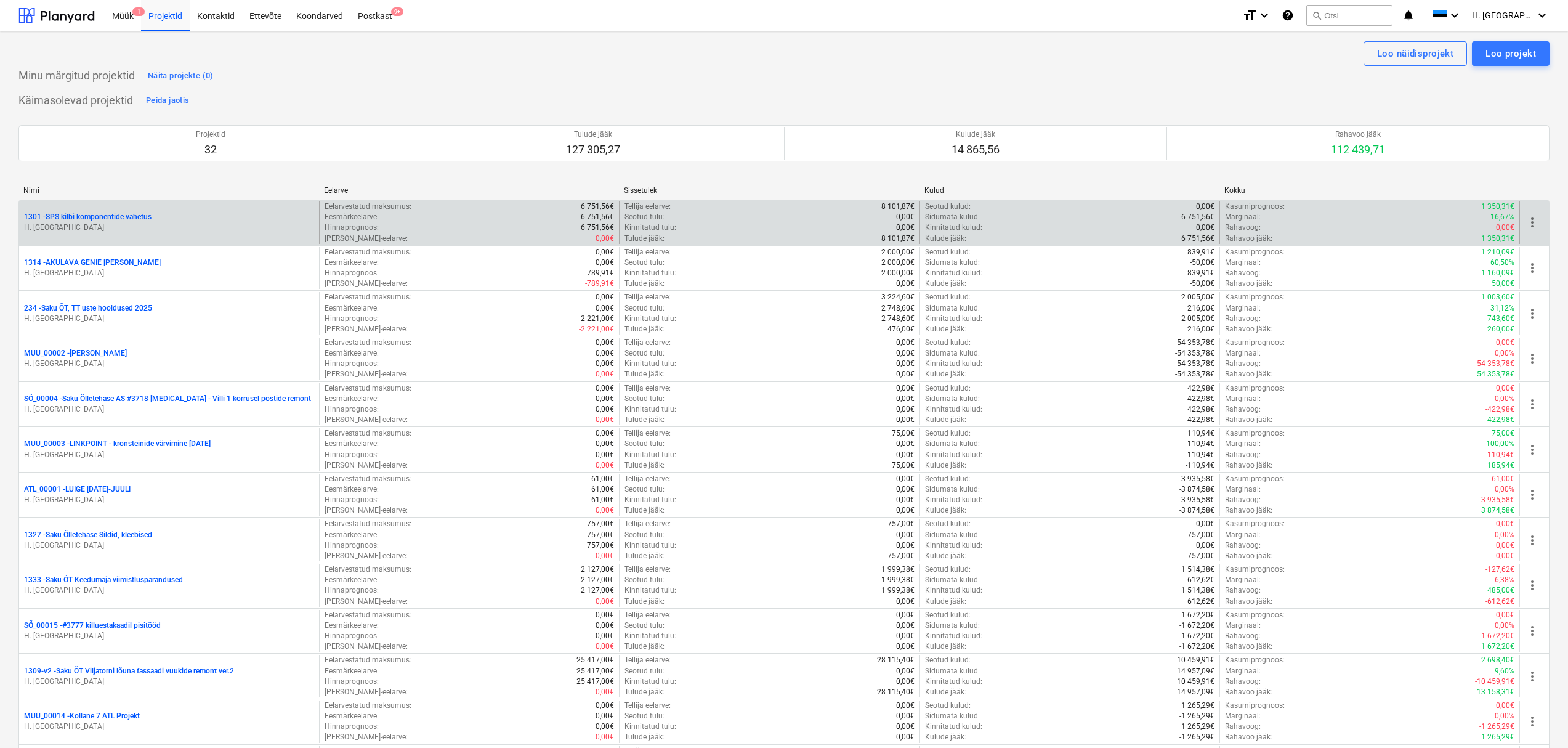
scroll to position [614, 0]
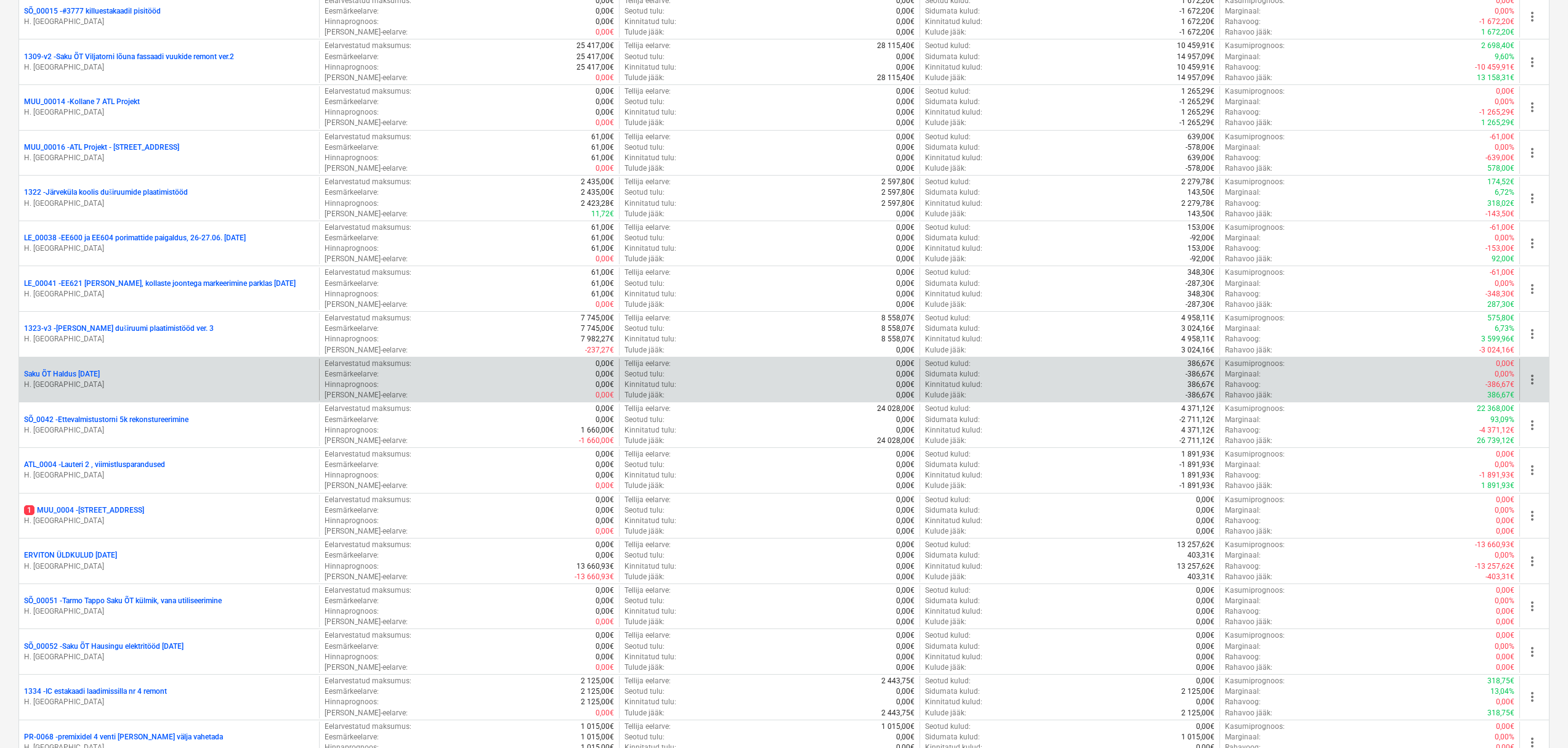
click at [82, 374] on p "Saku ÕT Haldus [DATE]" at bounding box center [61, 374] width 75 height 10
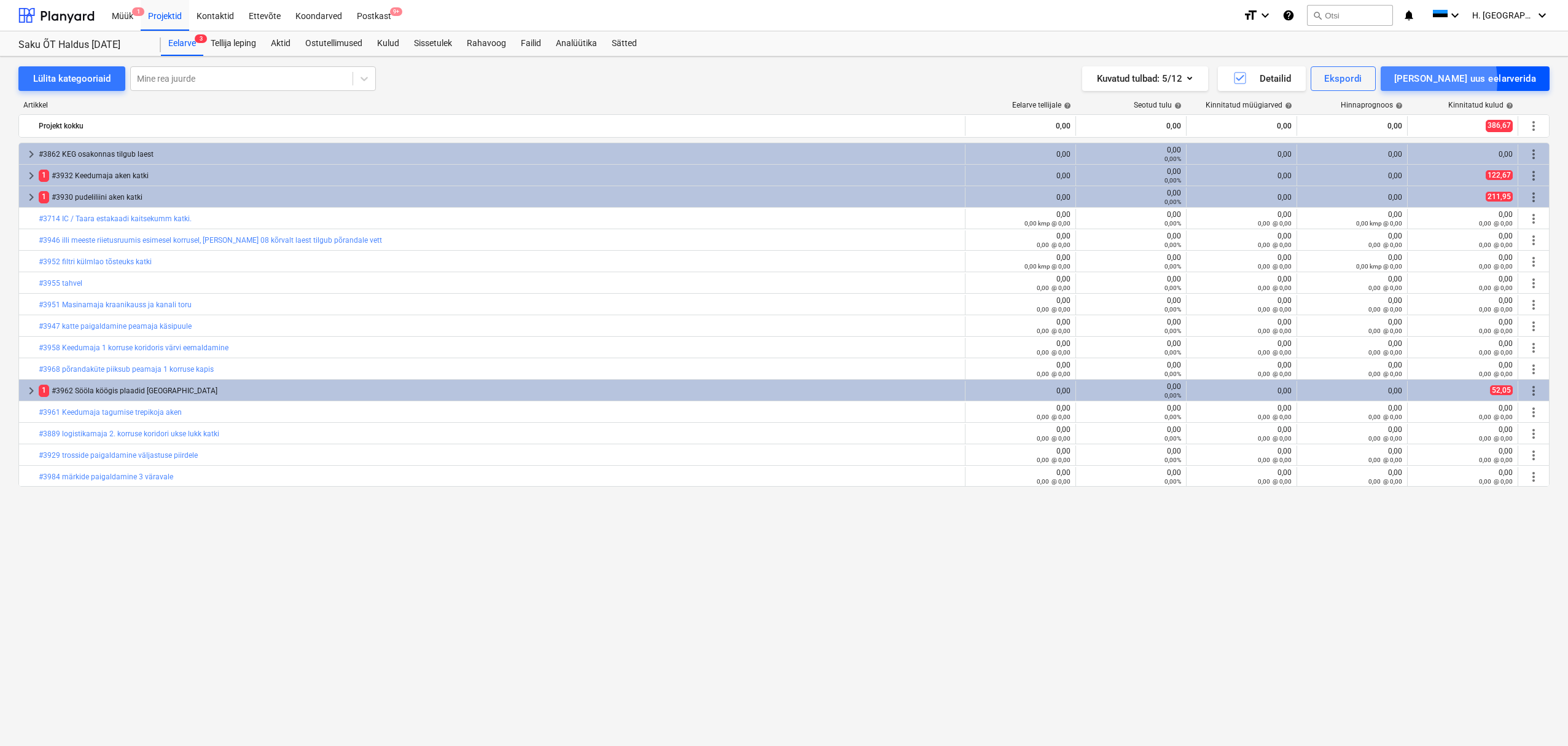
click at [1459, 81] on div "[PERSON_NAME] uus eelarverida" at bounding box center [1465, 79] width 142 height 16
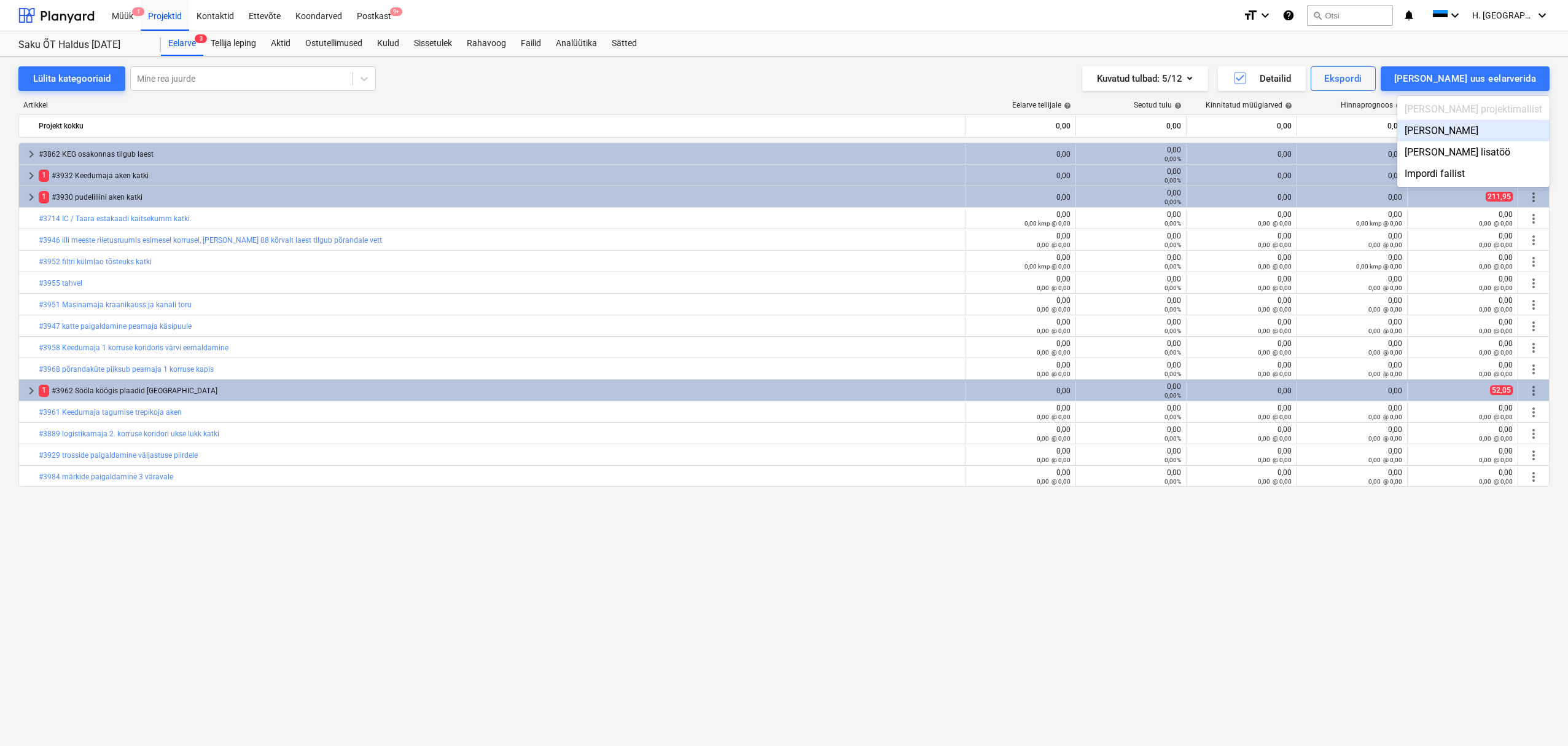
click at [1470, 129] on div "[PERSON_NAME]" at bounding box center [1474, 131] width 153 height 22
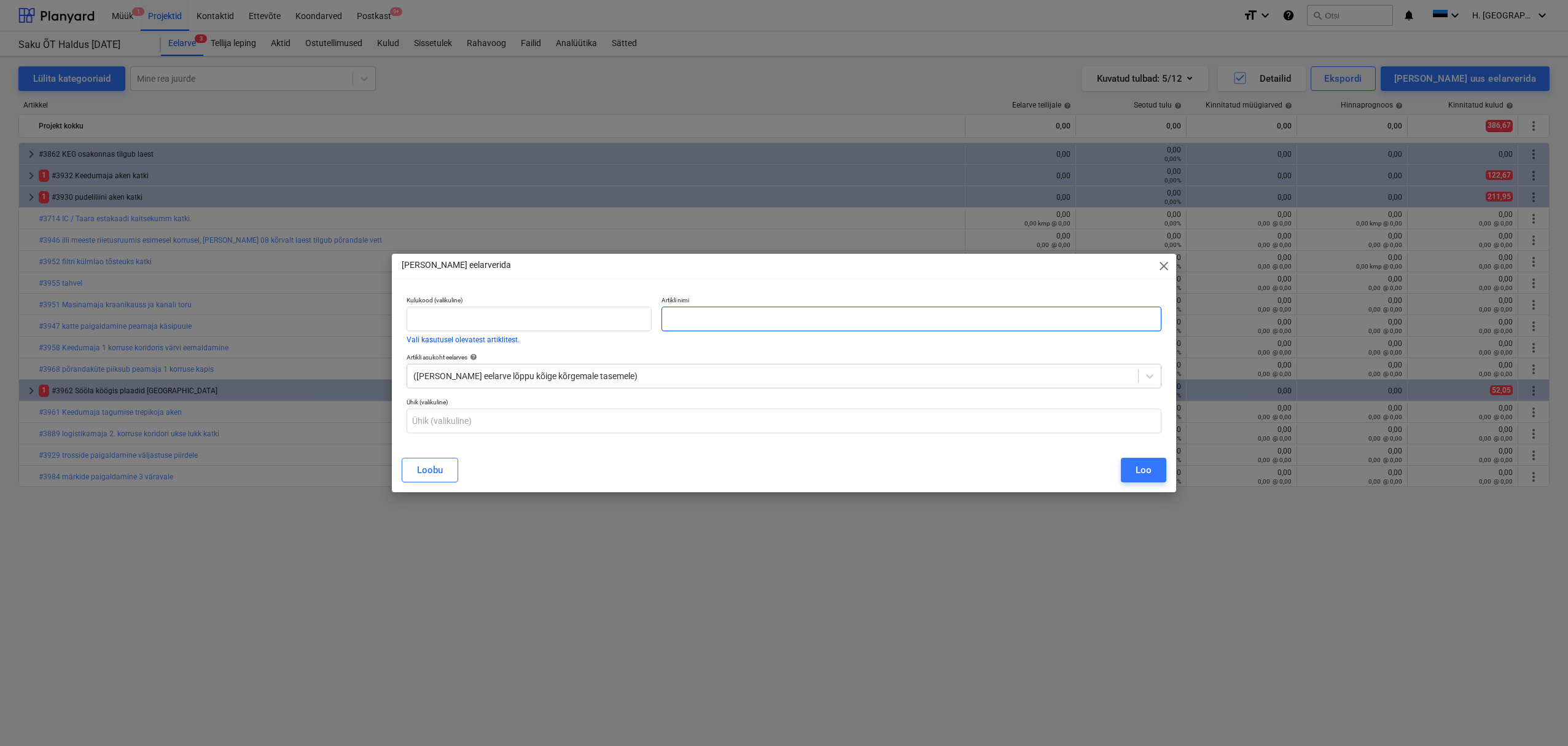
click at [694, 320] on input "text" at bounding box center [911, 319] width 500 height 24
paste input "#3985 redeli kinnitamine Keedumaja katusel"
type input "#3985 redeli kinnitamine Keedumaja katusel"
click at [1132, 469] on button "Loo" at bounding box center [1143, 470] width 45 height 24
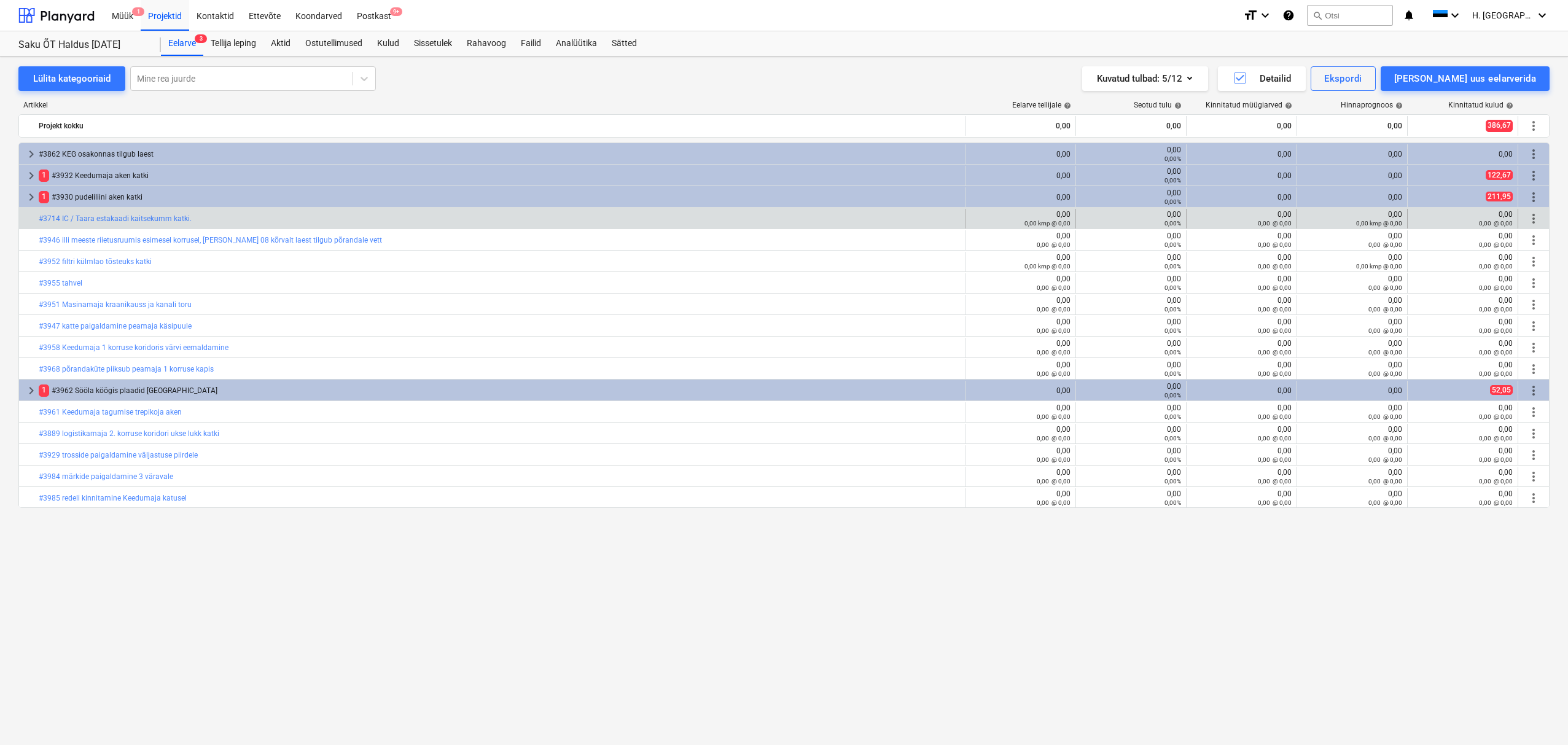
click at [1535, 222] on span "more_vert" at bounding box center [1534, 219] width 15 height 15
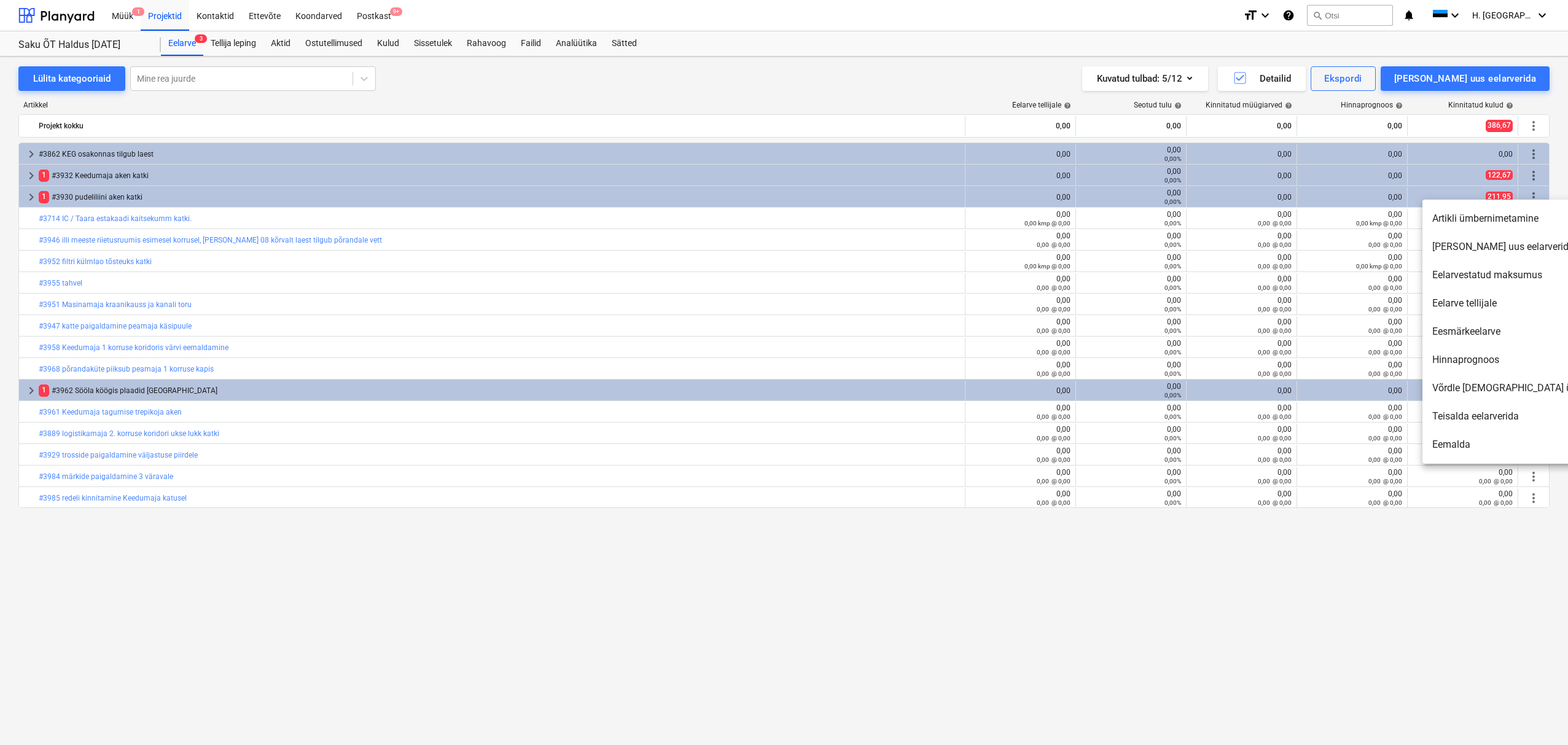
click at [1443, 439] on li "Eemalda" at bounding box center [1529, 445] width 212 height 28
